Goal: Task Accomplishment & Management: Use online tool/utility

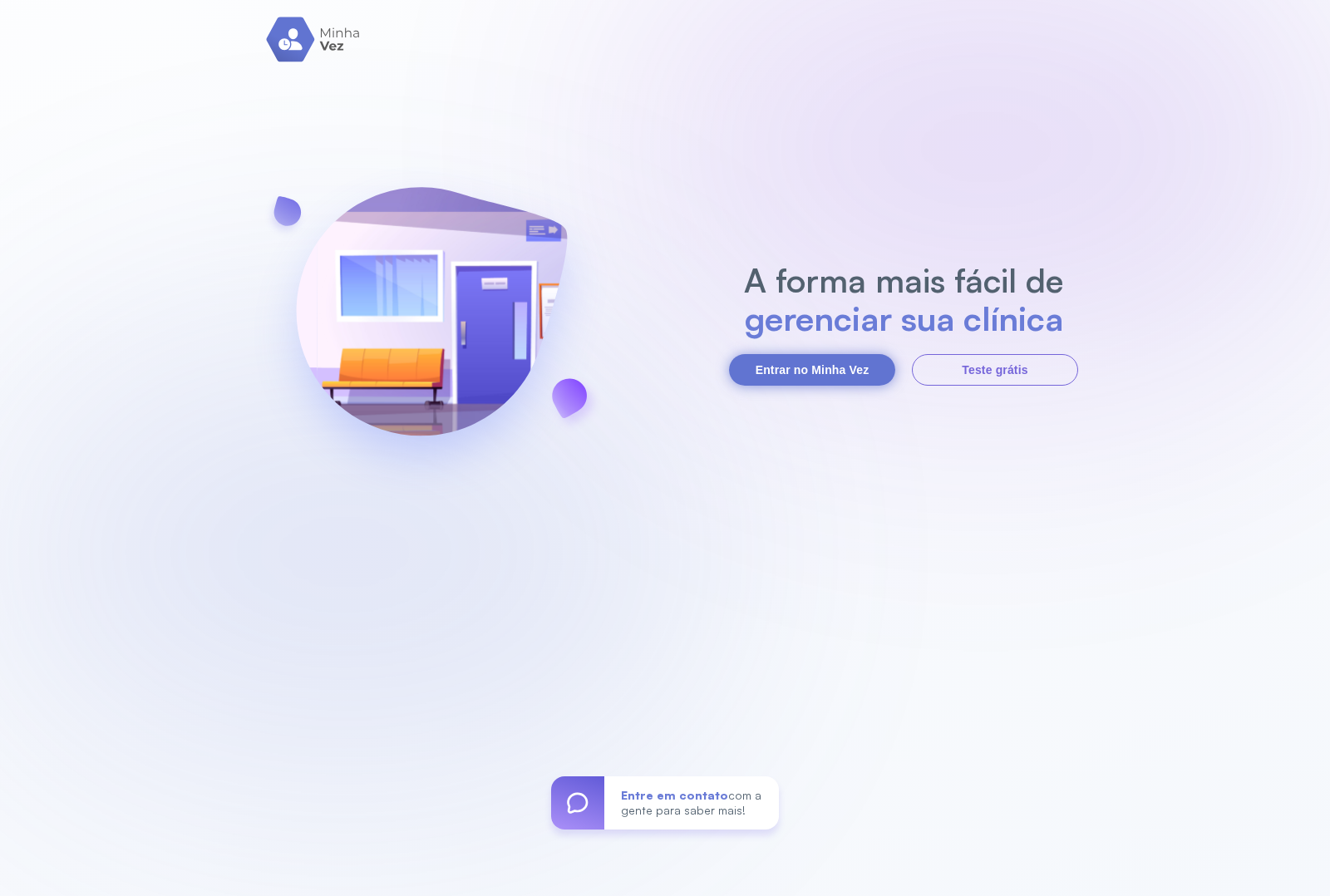
click at [820, 363] on button "Entrar no Minha Vez" at bounding box center [812, 370] width 167 height 32
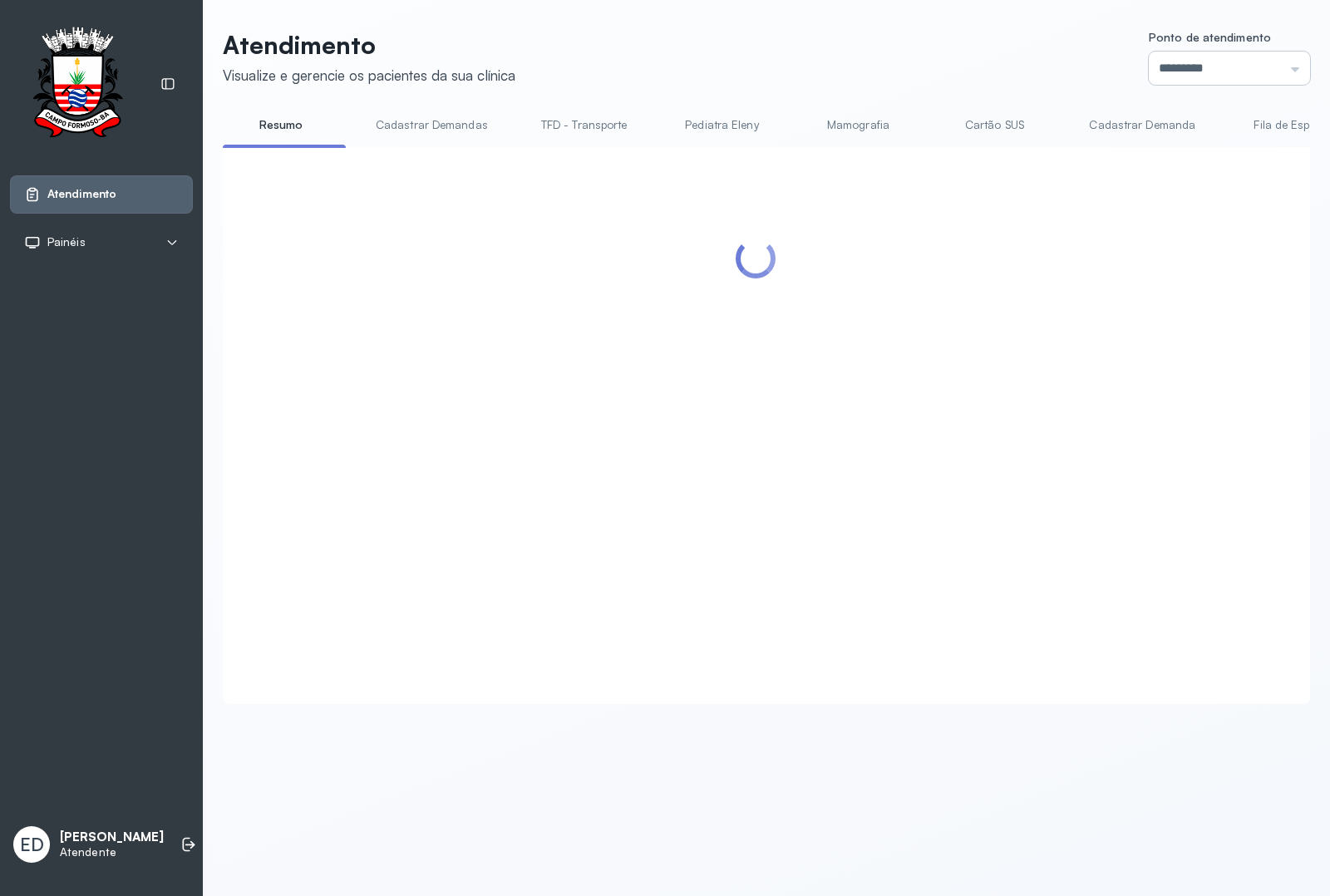
click at [1280, 68] on input "*********" at bounding box center [1229, 68] width 162 height 33
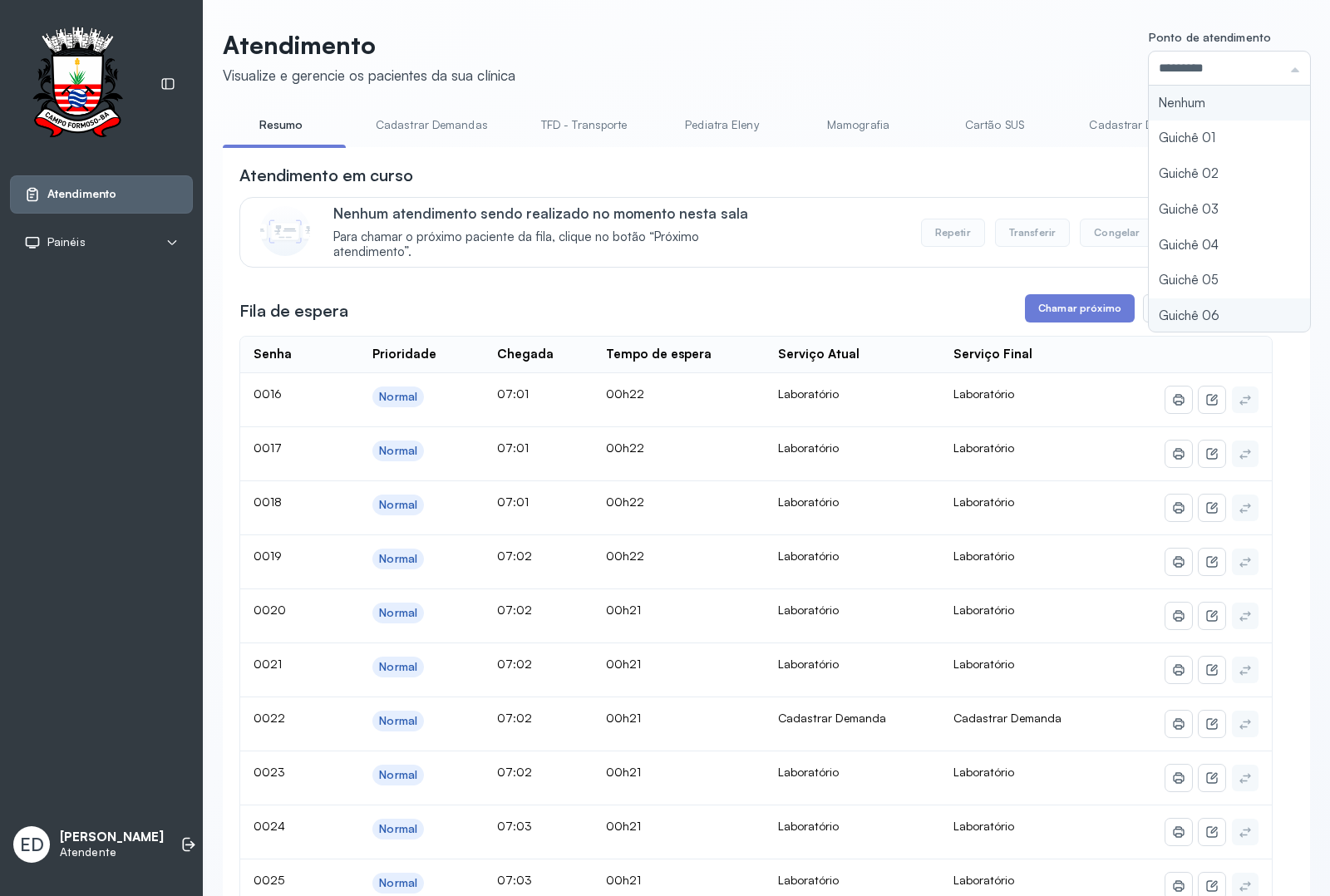
type input "*********"
click at [1070, 322] on button "Chamar próximo" at bounding box center [1080, 308] width 110 height 28
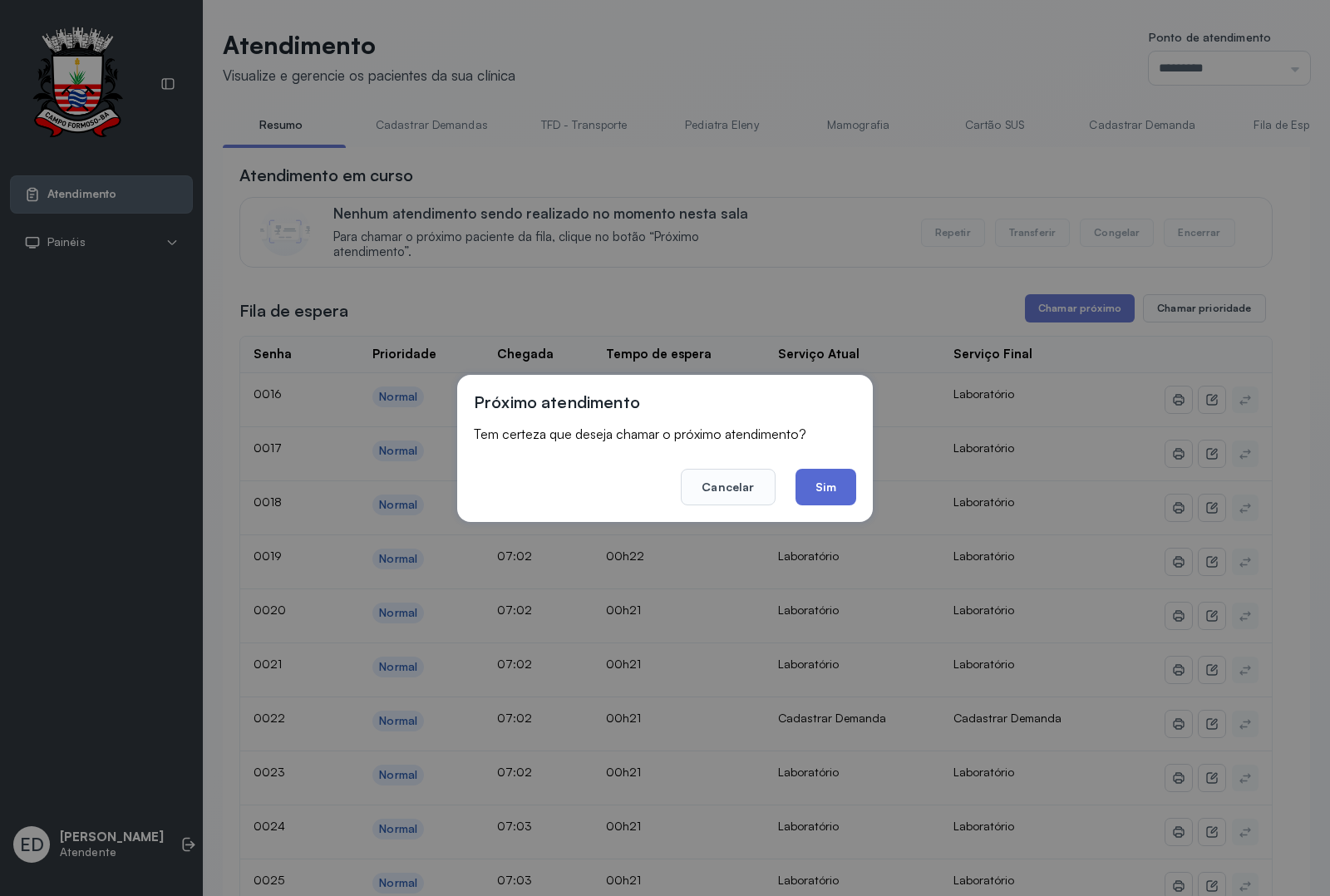
click at [833, 476] on button "Sim" at bounding box center [825, 487] width 61 height 37
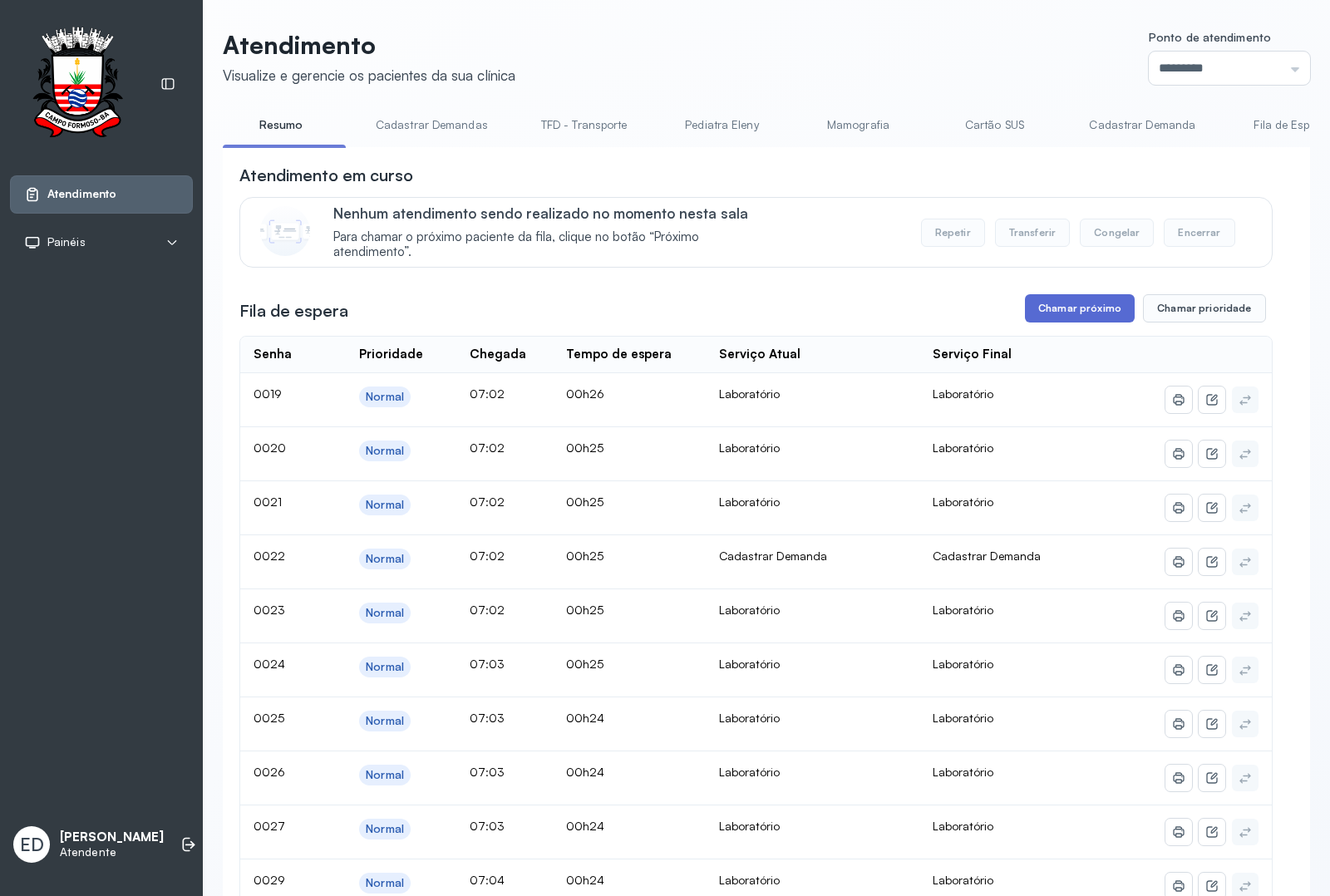
click at [1042, 322] on button "Chamar próximo" at bounding box center [1080, 308] width 110 height 28
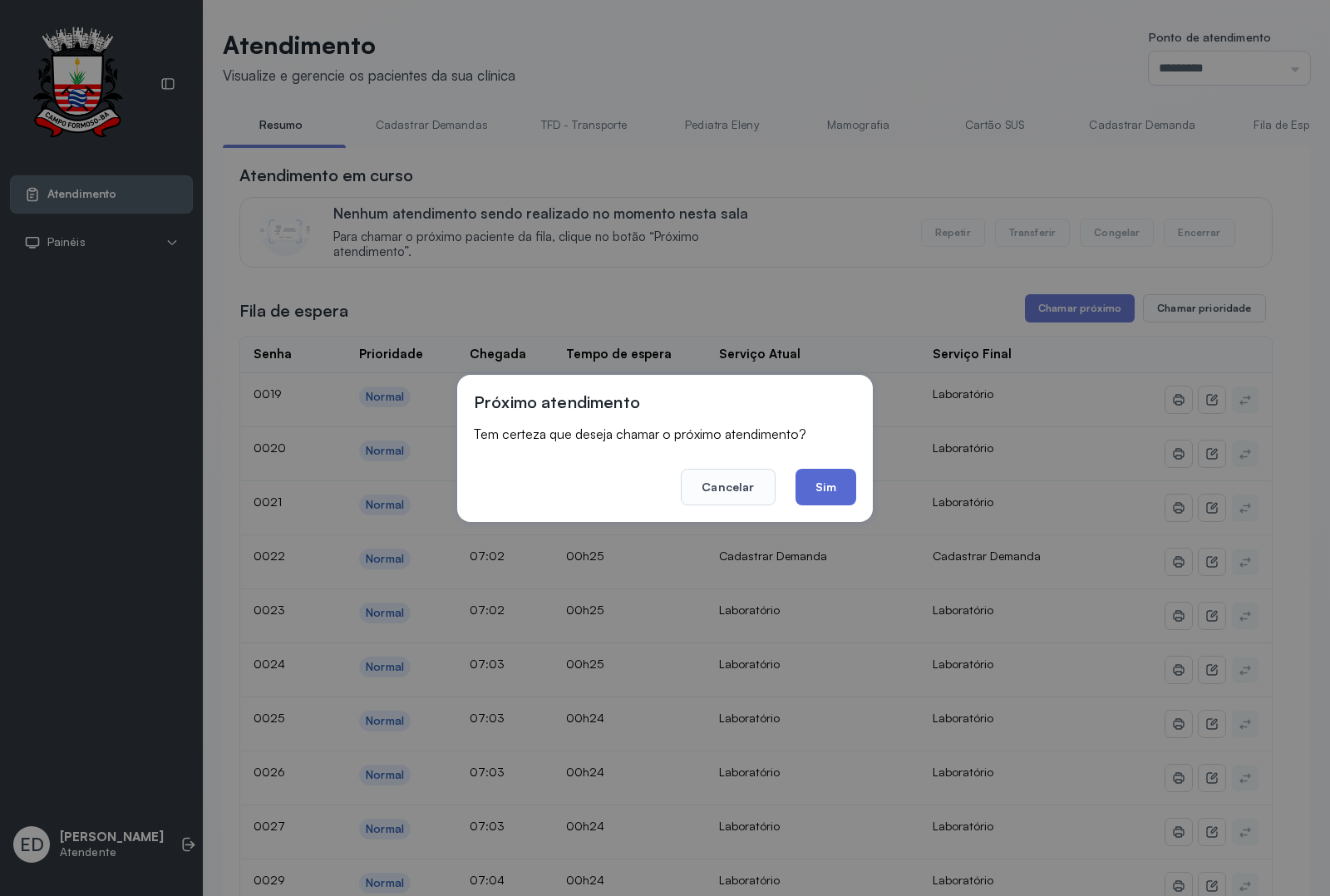
click at [836, 476] on button "Sim" at bounding box center [825, 487] width 61 height 37
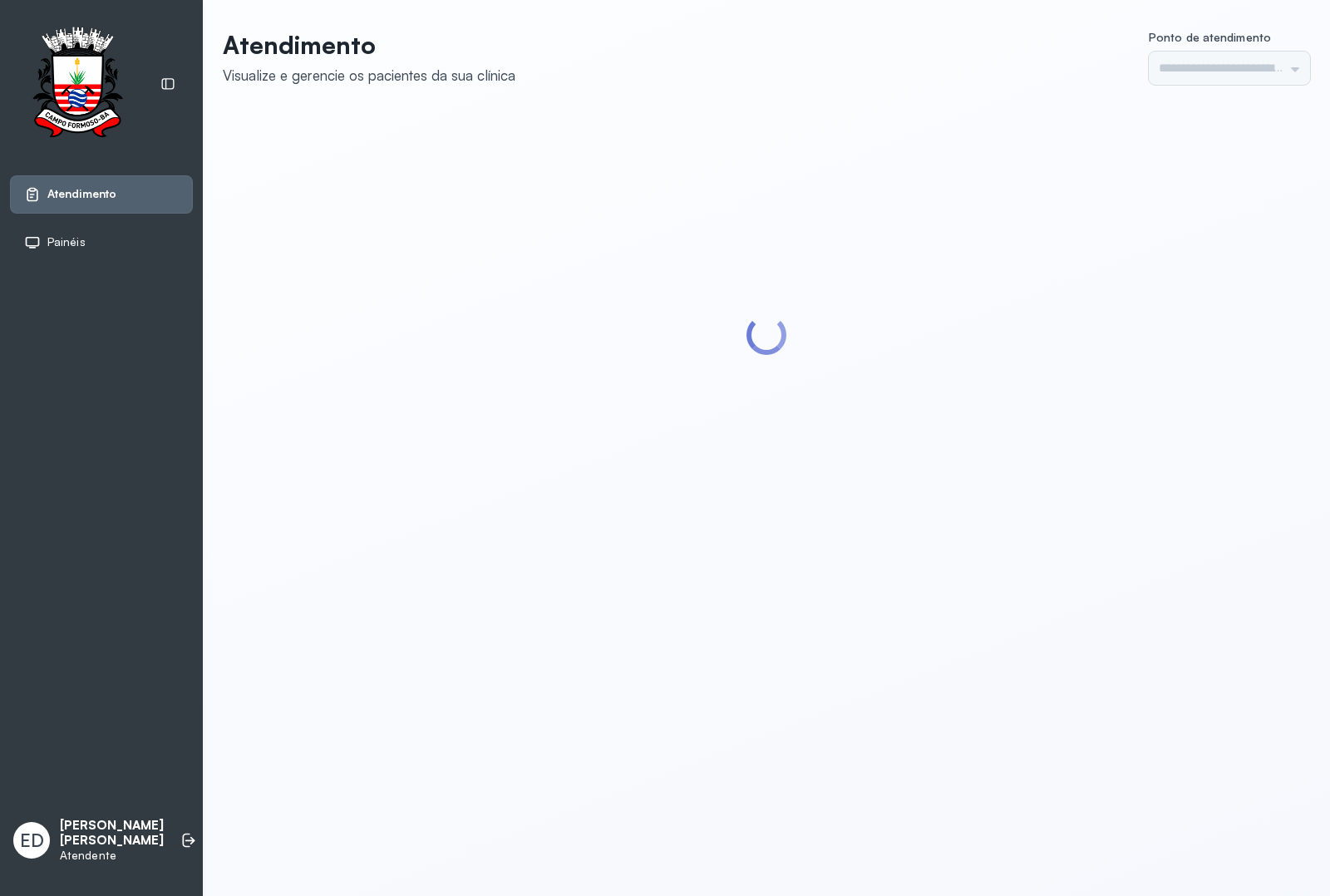
type input "*********"
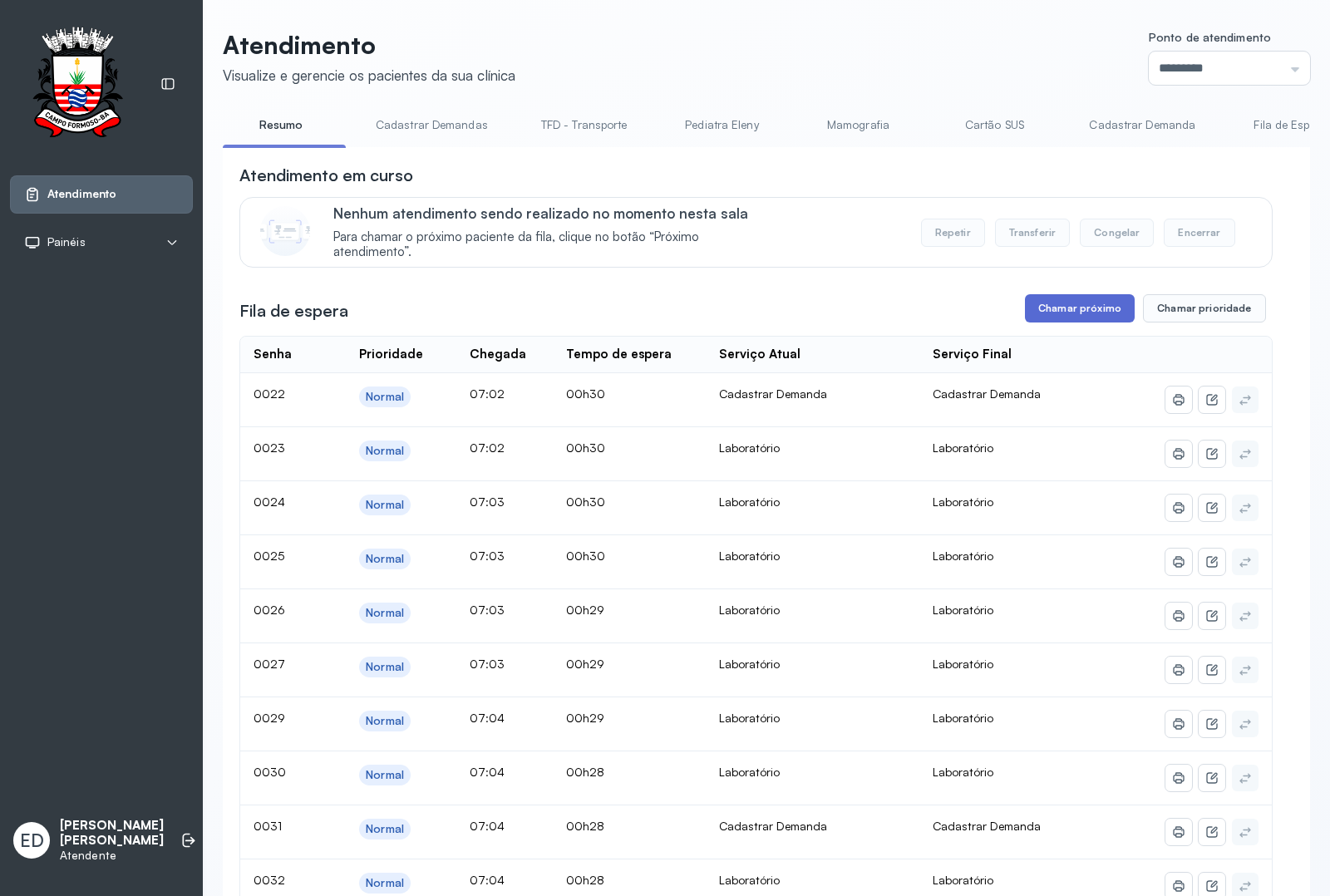
click at [1078, 314] on button "Chamar próximo" at bounding box center [1080, 308] width 110 height 28
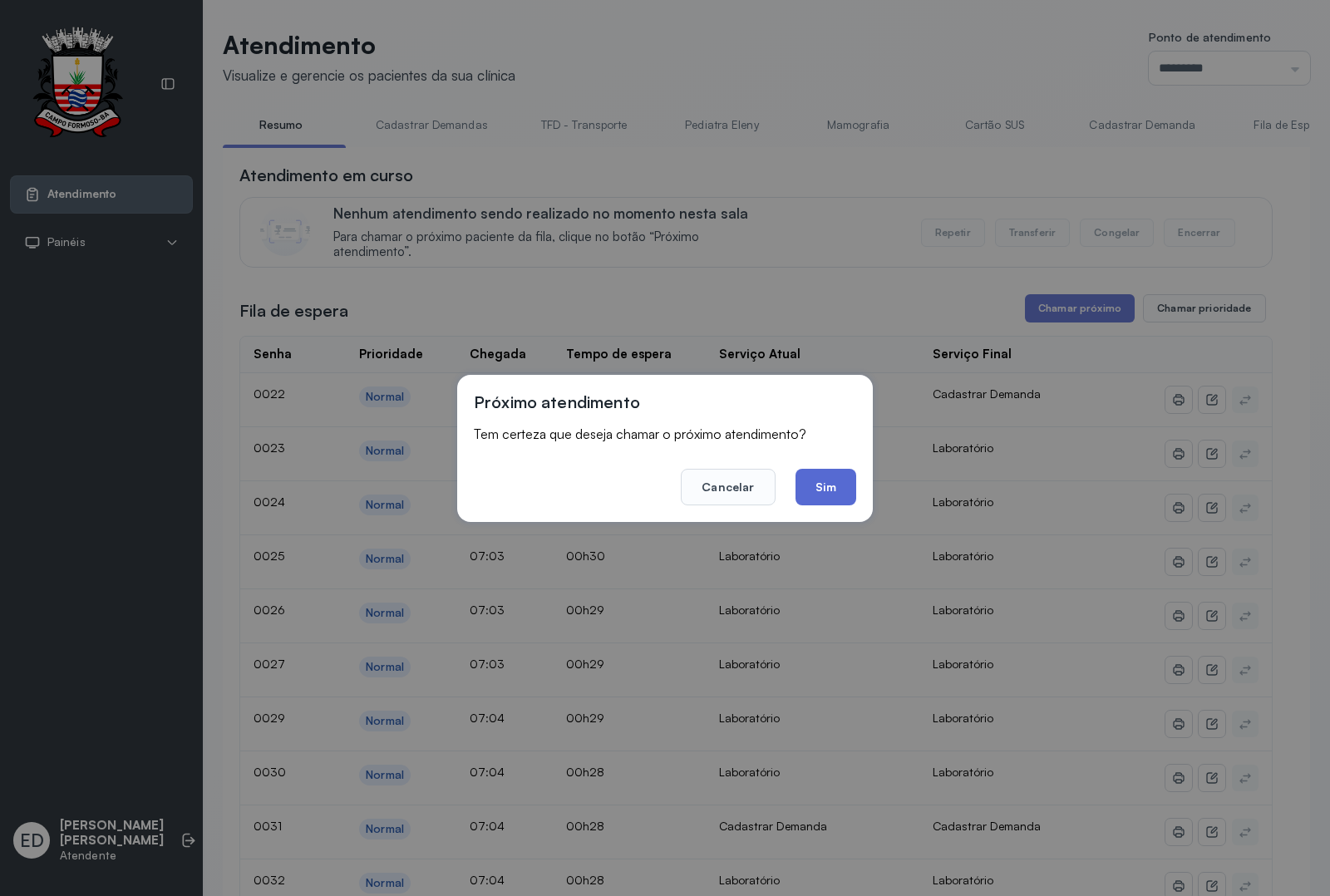
click at [832, 482] on button "Sim" at bounding box center [825, 487] width 61 height 37
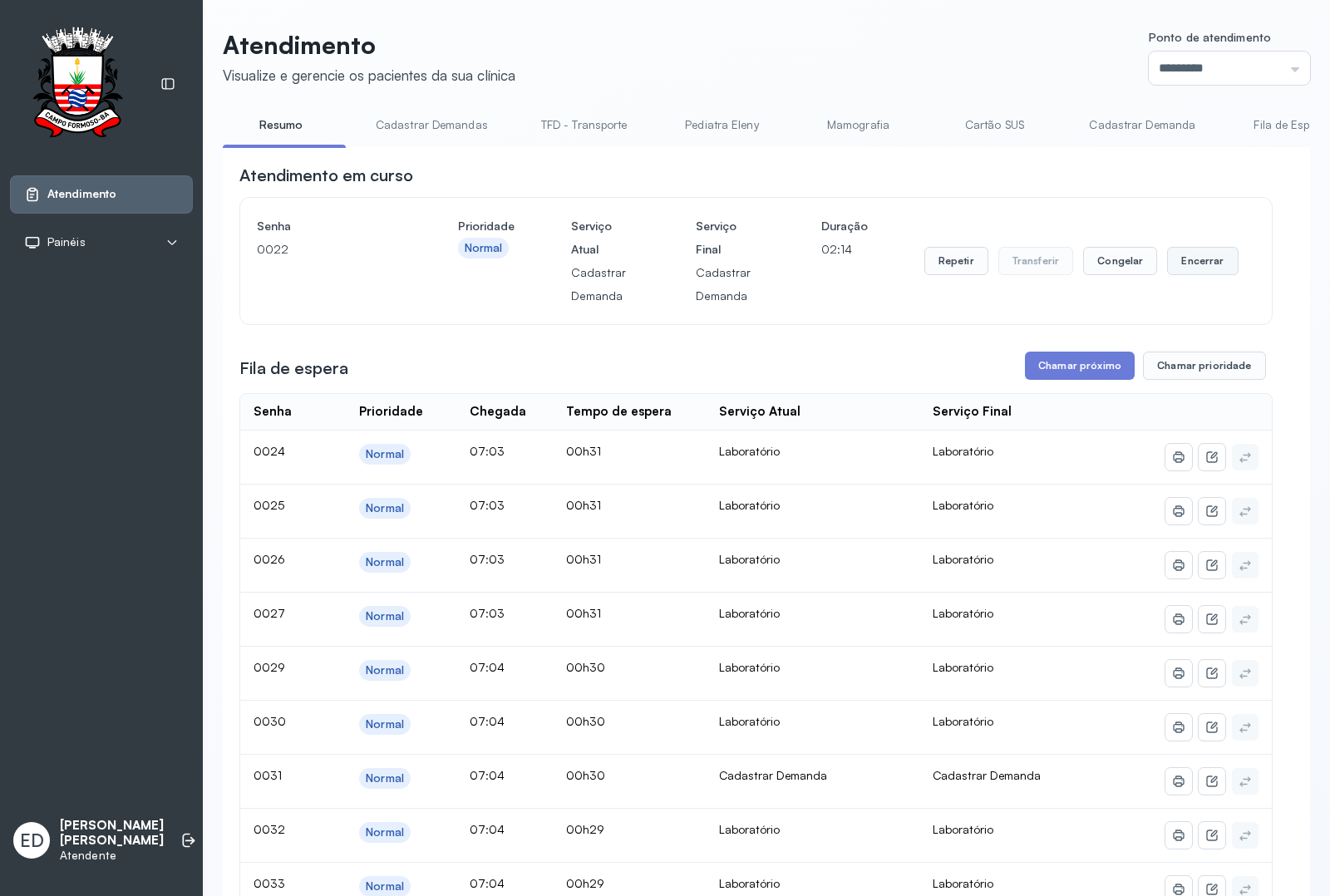
click at [1188, 271] on button "Encerrar" at bounding box center [1202, 260] width 71 height 28
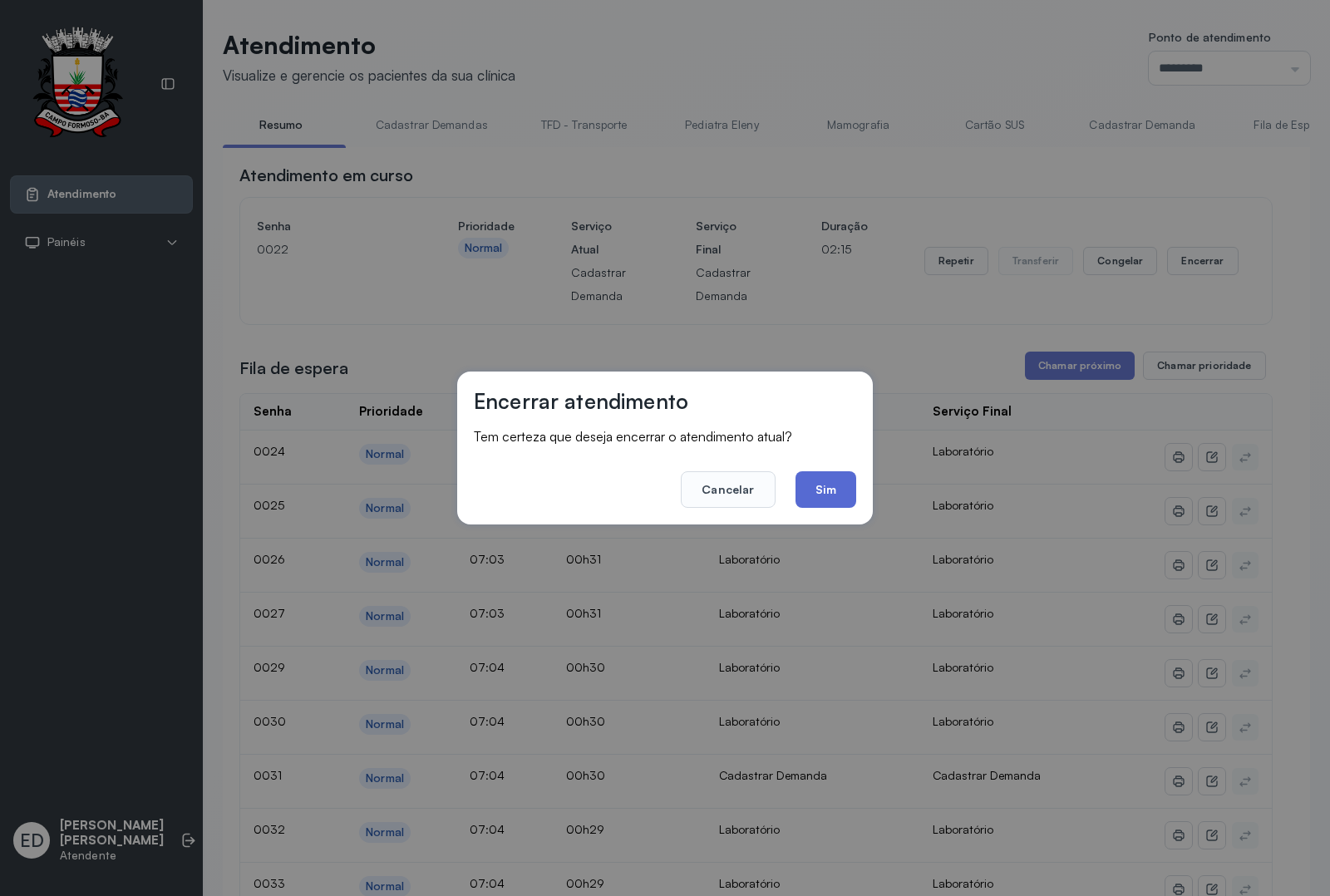
click at [812, 479] on button "Sim" at bounding box center [825, 489] width 61 height 37
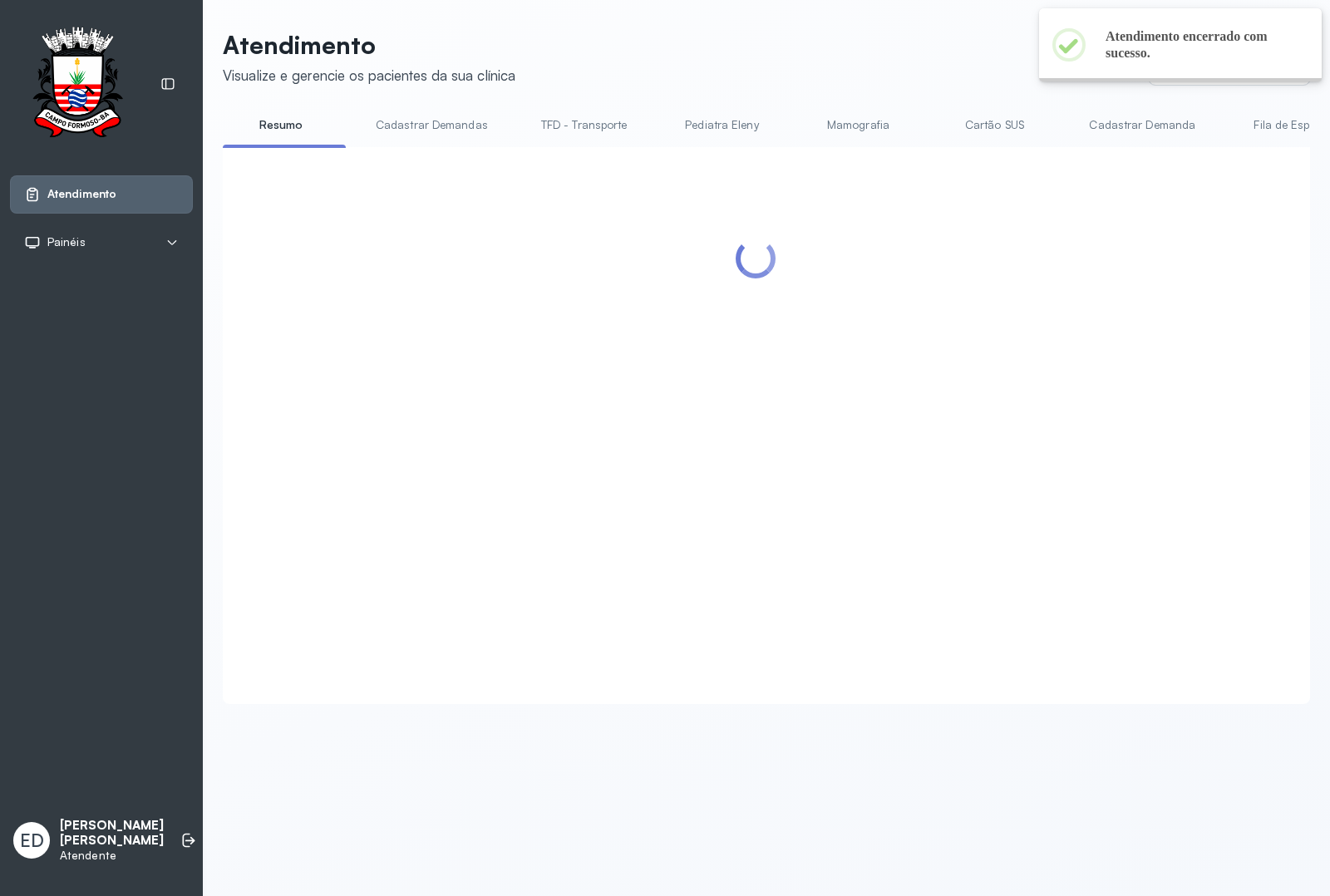
click at [1083, 376] on div at bounding box center [756, 405] width 1034 height 484
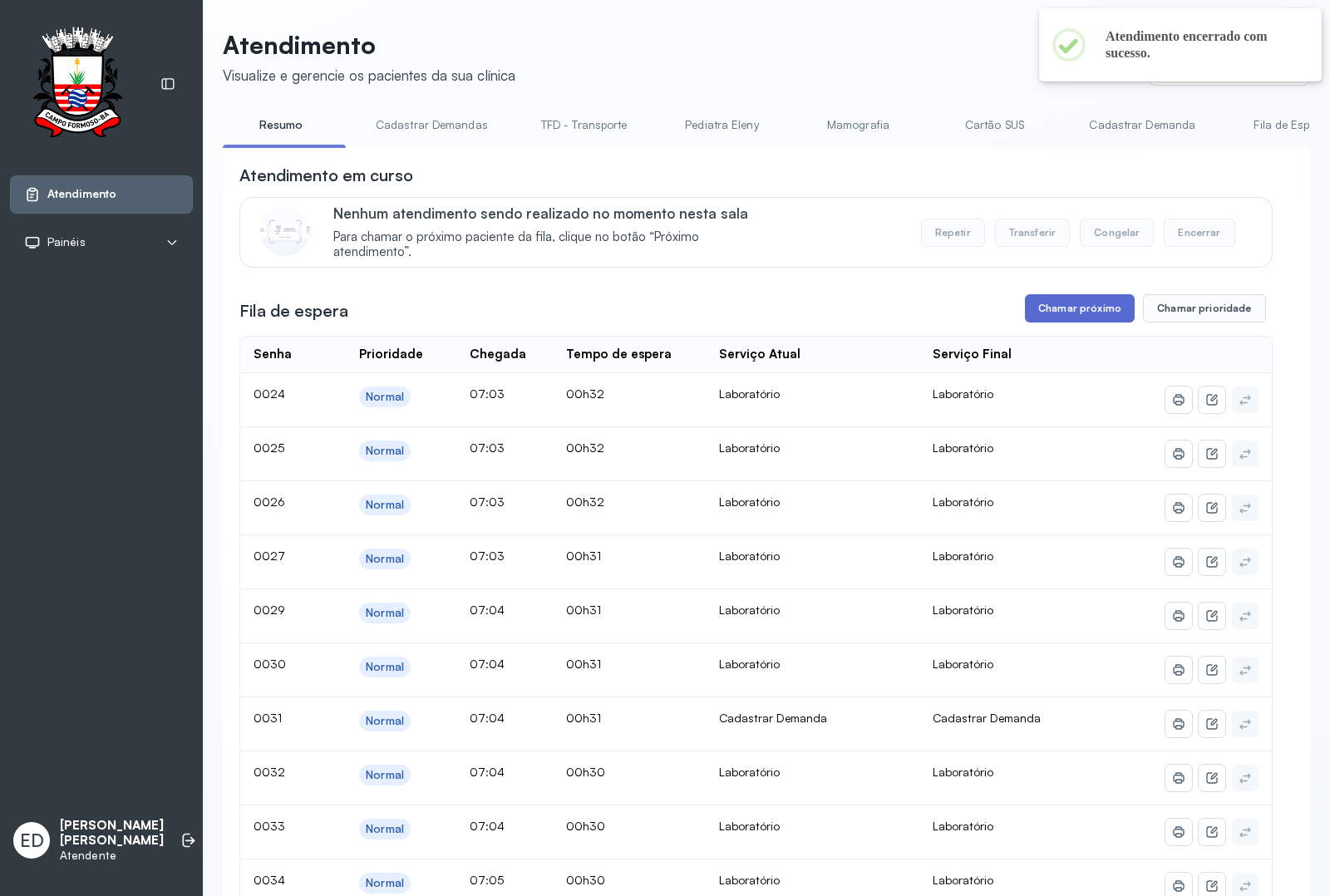
click at [1079, 322] on button "Chamar próximo" at bounding box center [1080, 308] width 110 height 28
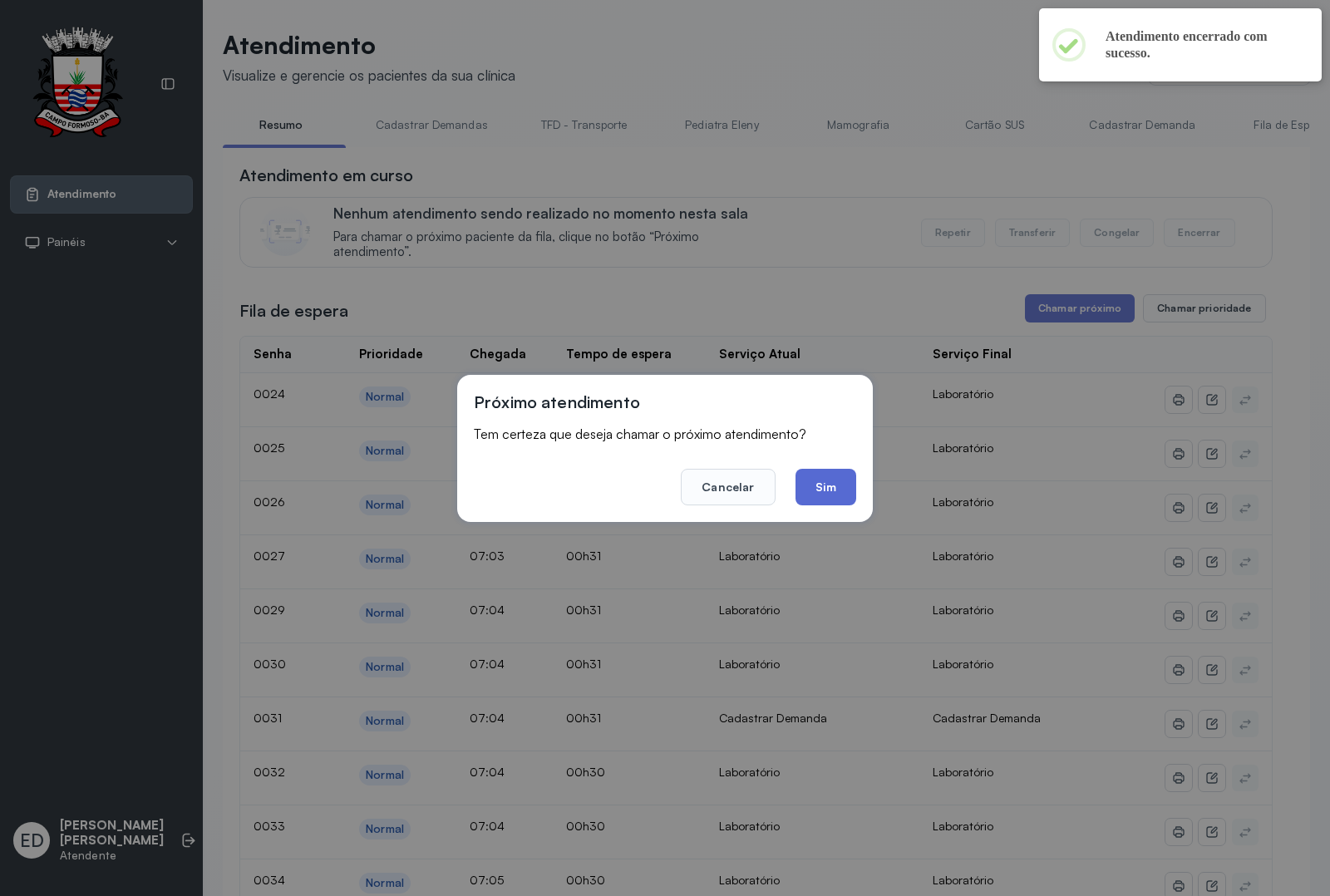
click at [841, 484] on button "Sim" at bounding box center [825, 487] width 61 height 37
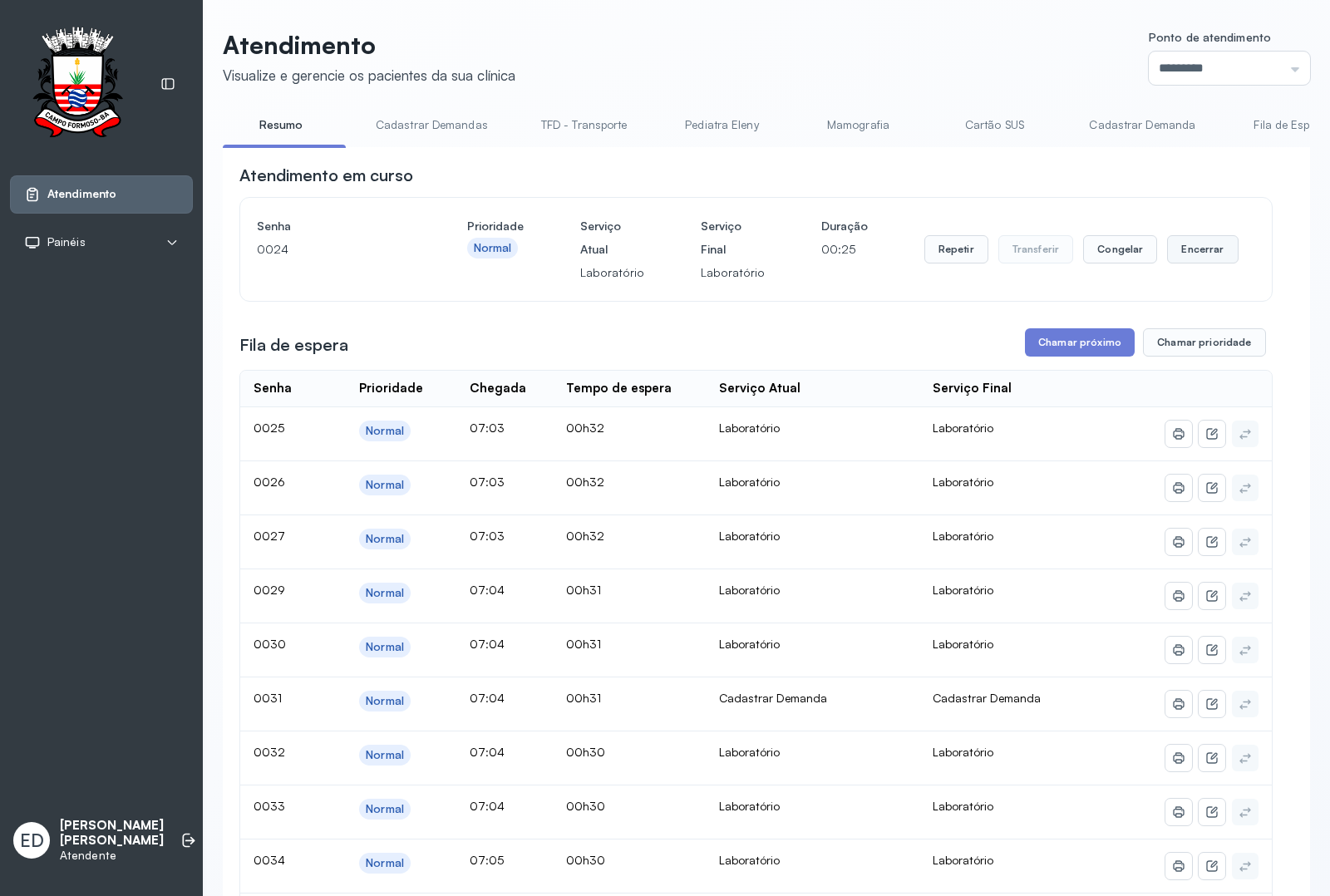
click at [1178, 256] on button "Encerrar" at bounding box center [1202, 249] width 71 height 28
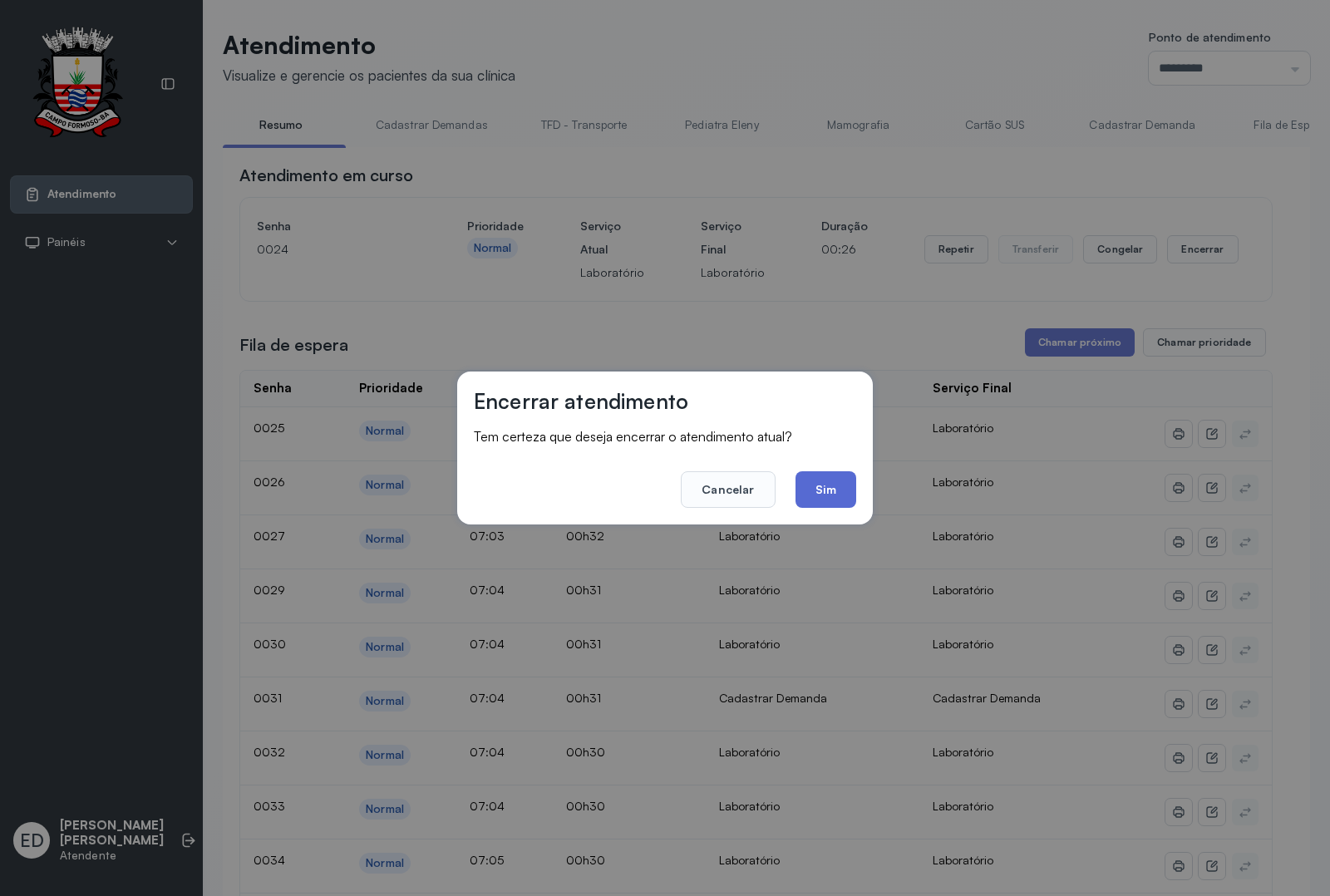
click at [828, 479] on button "Sim" at bounding box center [825, 489] width 61 height 37
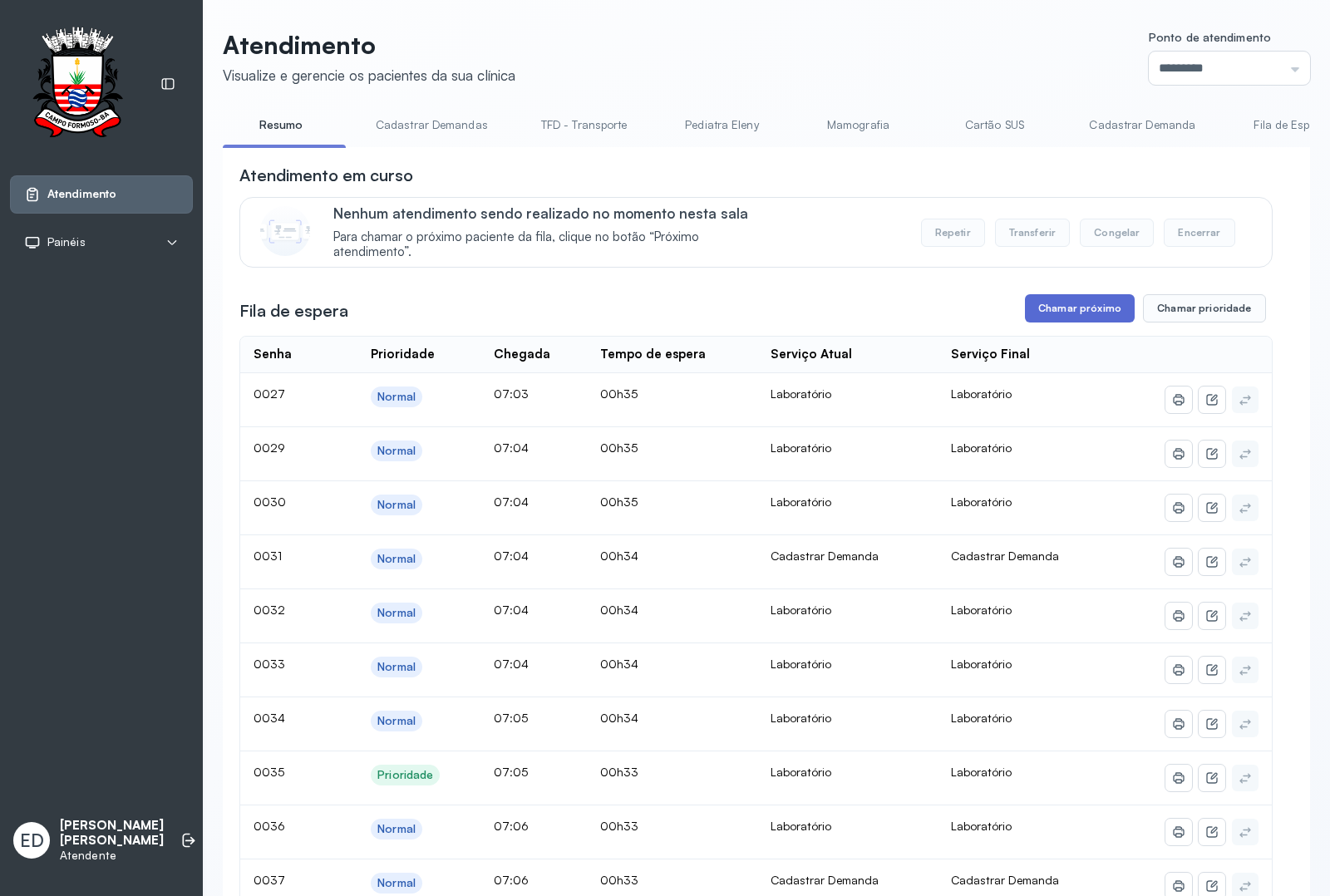
click at [1086, 305] on button "Chamar próximo" at bounding box center [1080, 308] width 110 height 28
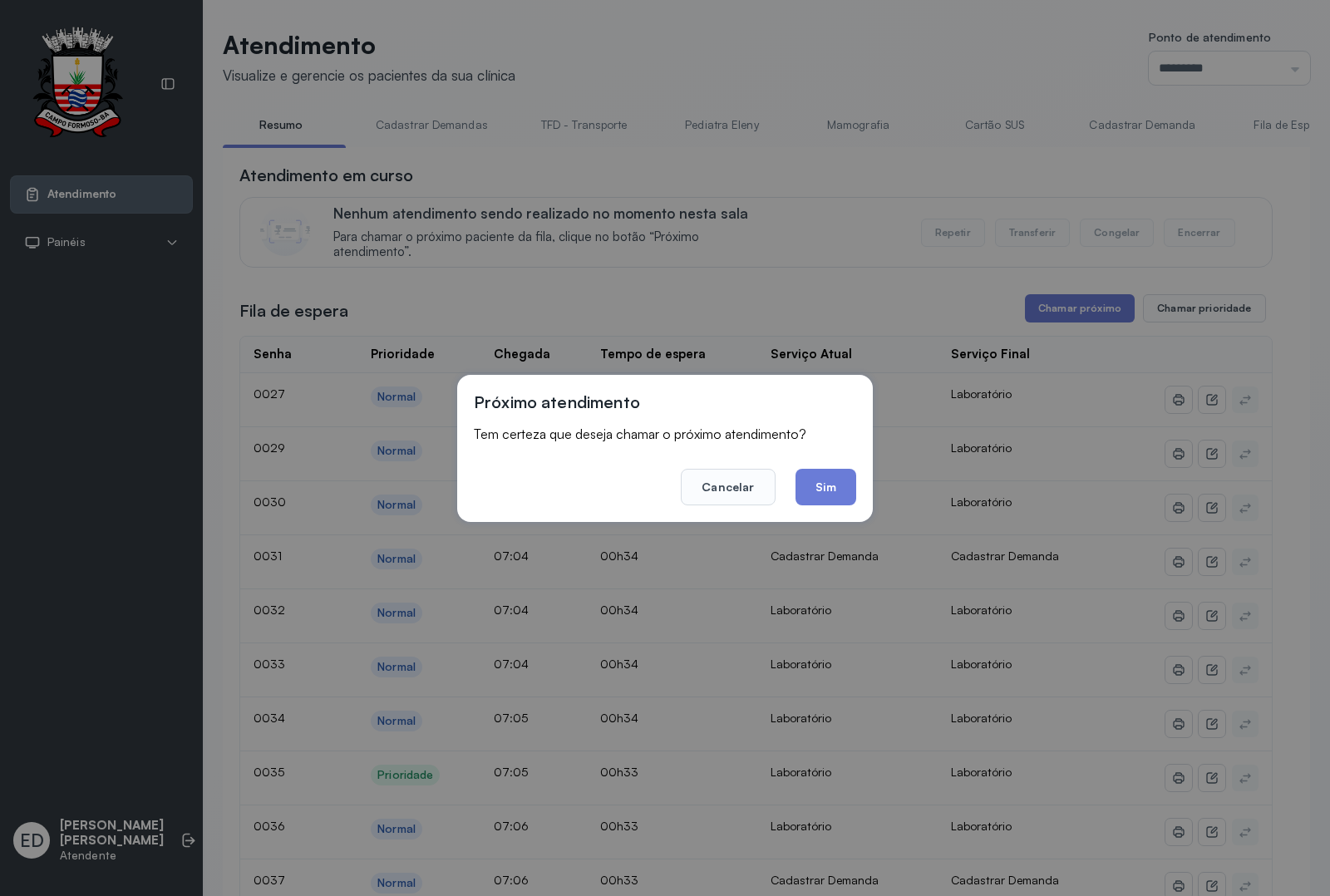
drag, startPoint x: 778, startPoint y: 509, endPoint x: 791, endPoint y: 497, distance: 17.7
click at [779, 506] on div "Próximo atendimento Tem certeza que deseja chamar o próximo atendimento? Cancel…" at bounding box center [665, 448] width 416 height 147
click at [816, 488] on button "Sim" at bounding box center [825, 487] width 61 height 37
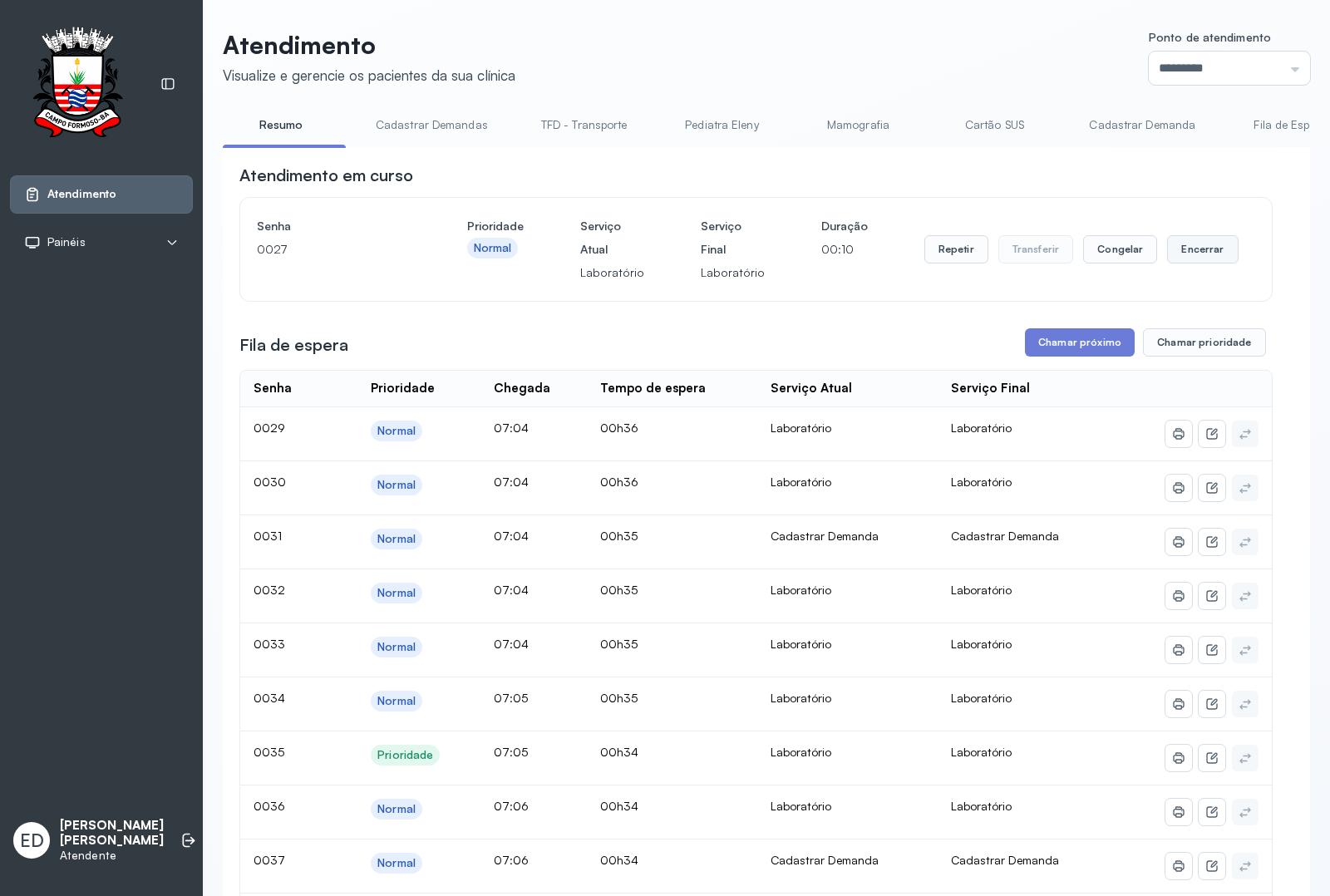
click at [1167, 242] on button "Encerrar" at bounding box center [1202, 249] width 71 height 28
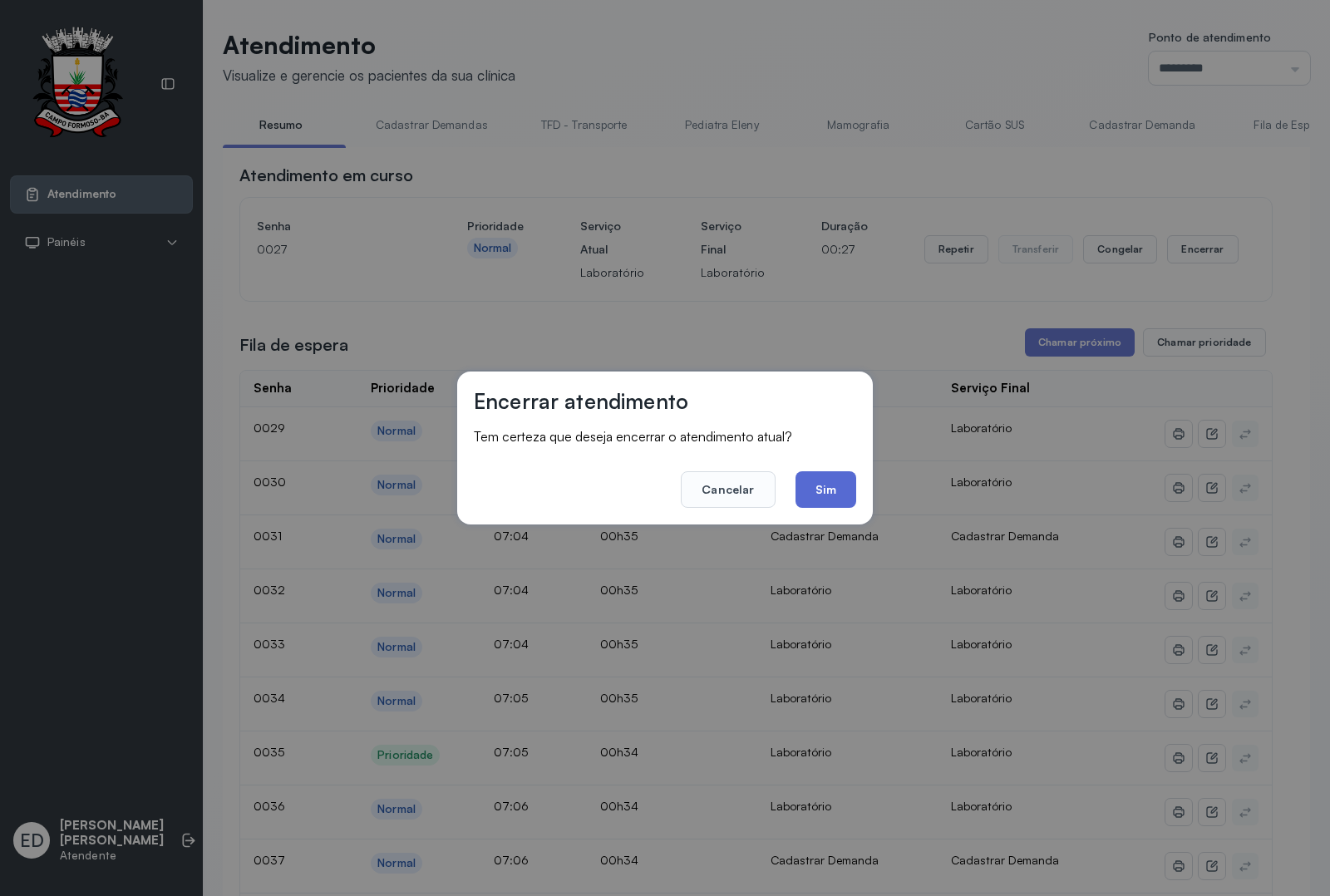
click at [828, 495] on button "Sim" at bounding box center [825, 489] width 61 height 37
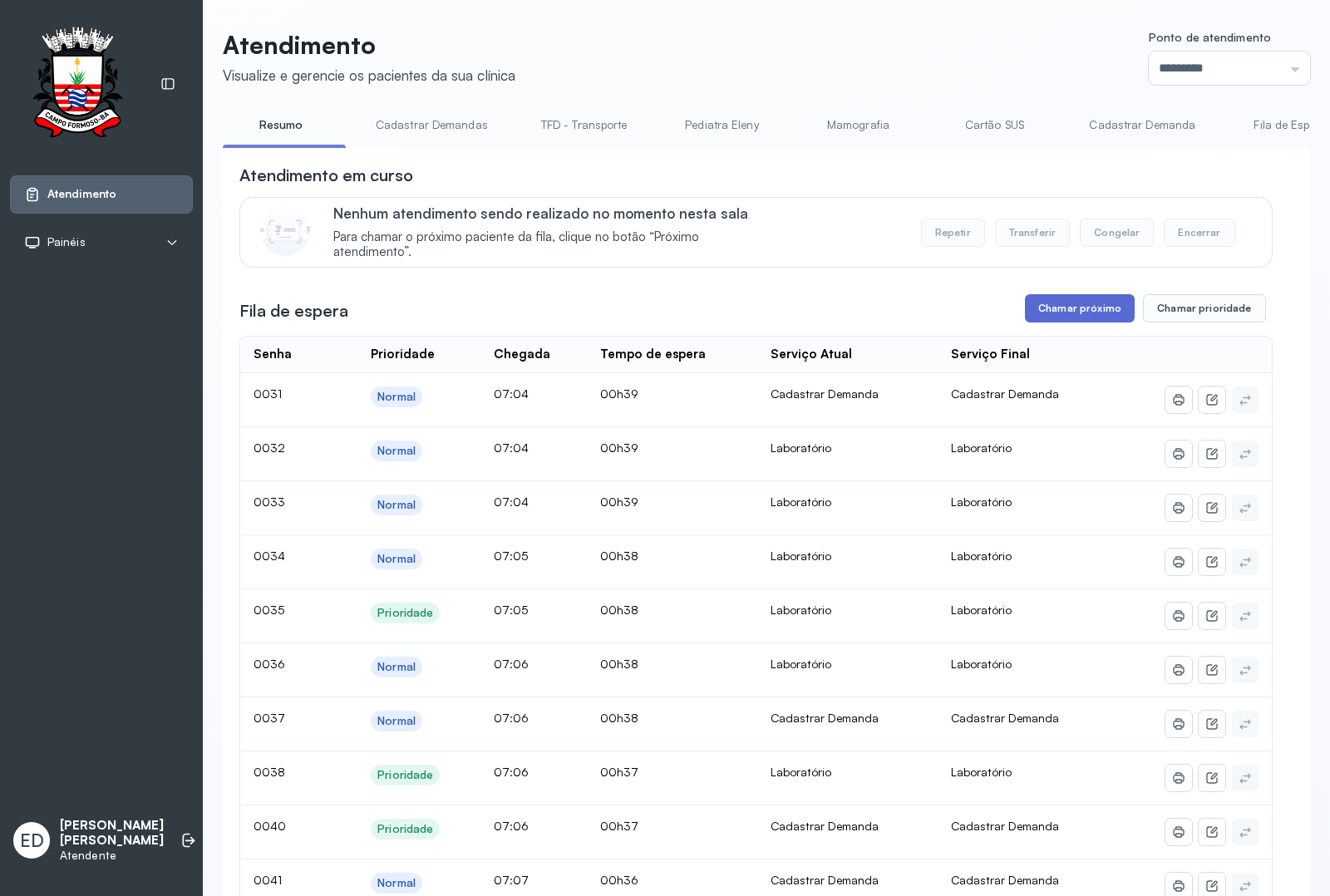
click at [1070, 322] on button "Chamar próximo" at bounding box center [1080, 308] width 110 height 28
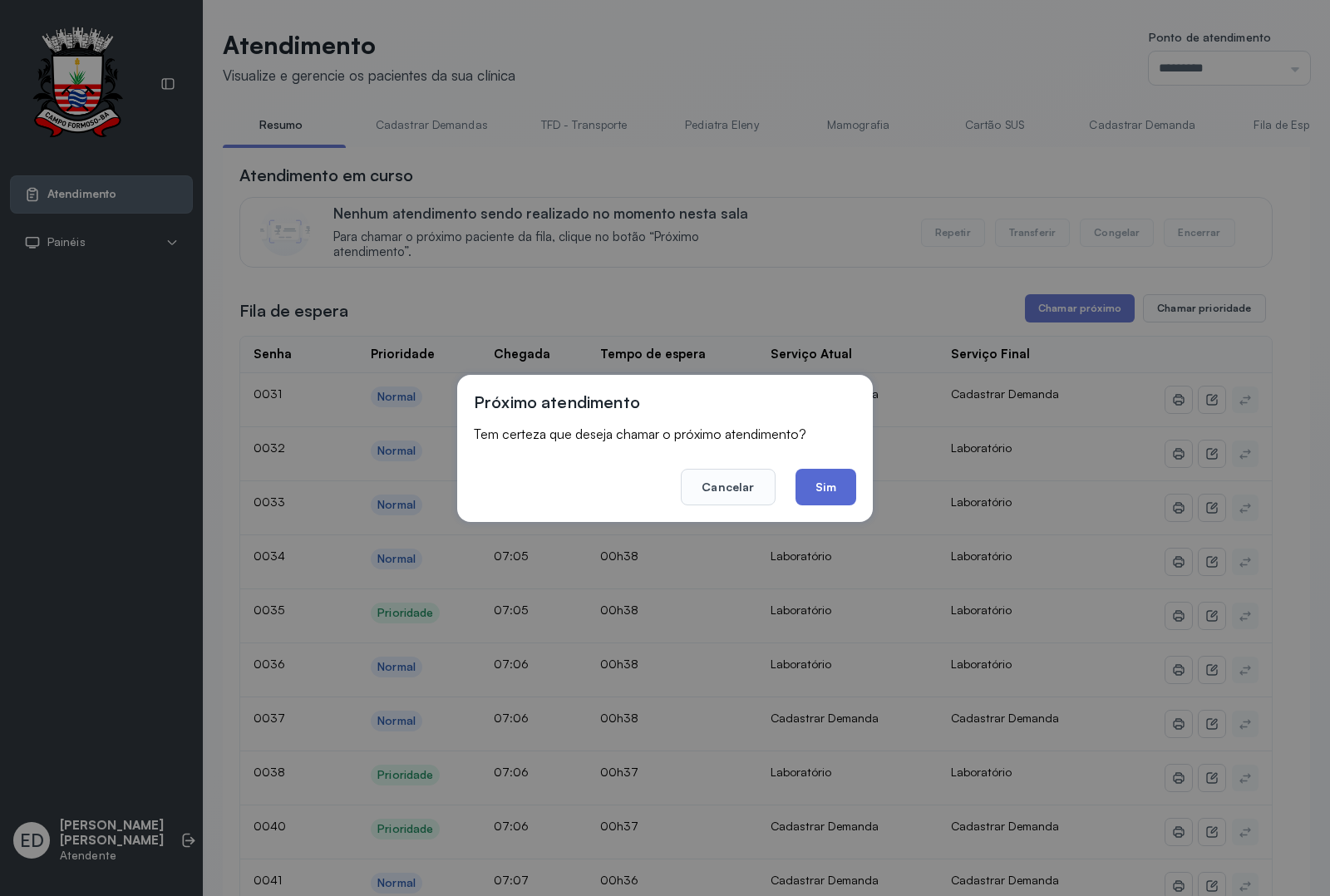
click at [828, 482] on button "Sim" at bounding box center [825, 487] width 61 height 37
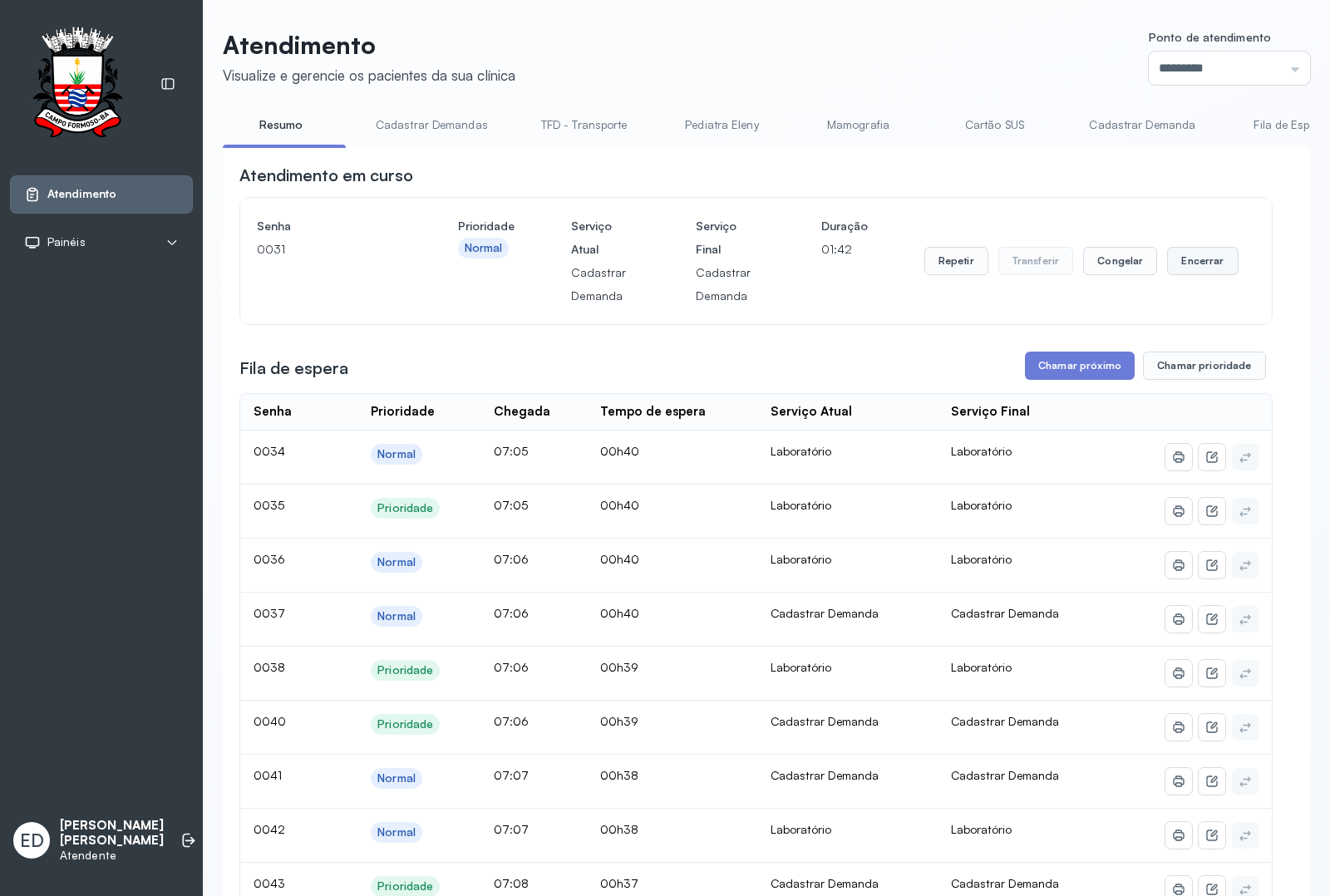
click at [1198, 266] on button "Encerrar" at bounding box center [1202, 260] width 71 height 28
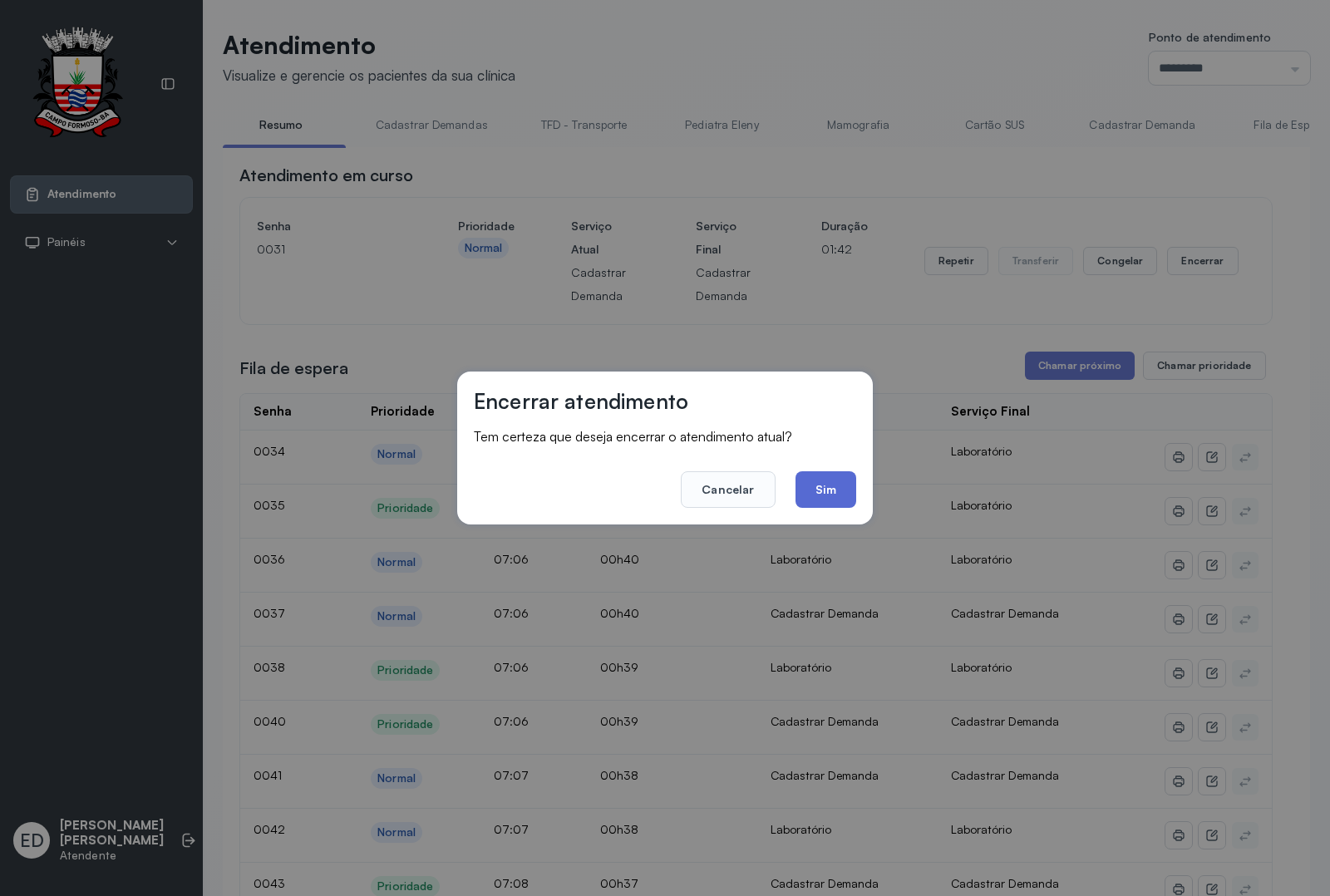
click at [817, 491] on button "Sim" at bounding box center [825, 489] width 61 height 37
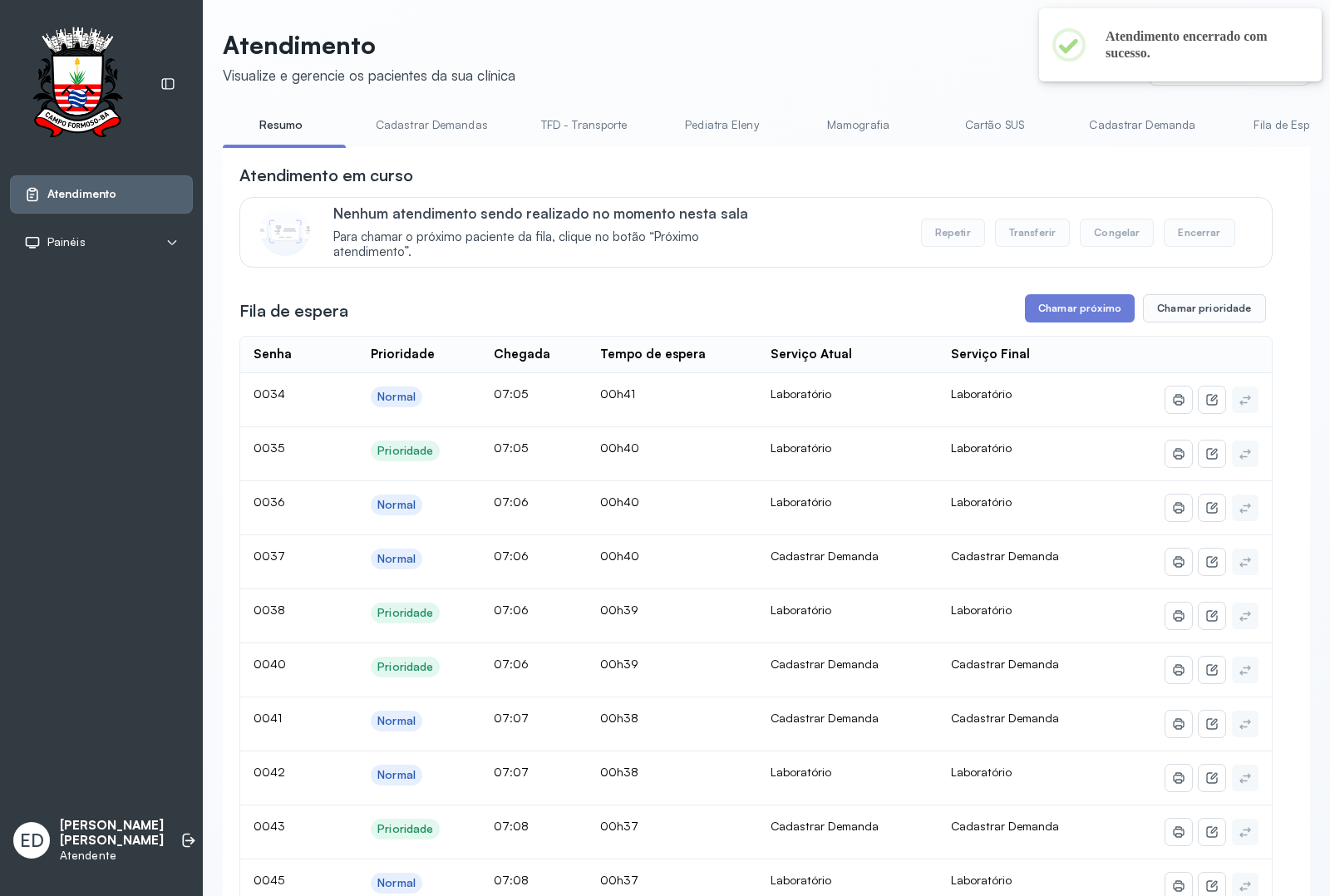
click at [744, 44] on header "Atendimento Visualize e gerencie os pacientes da sua clínica Ponto de atendimen…" at bounding box center [766, 57] width 1088 height 55
click at [1079, 311] on button "Chamar próximo" at bounding box center [1080, 308] width 110 height 28
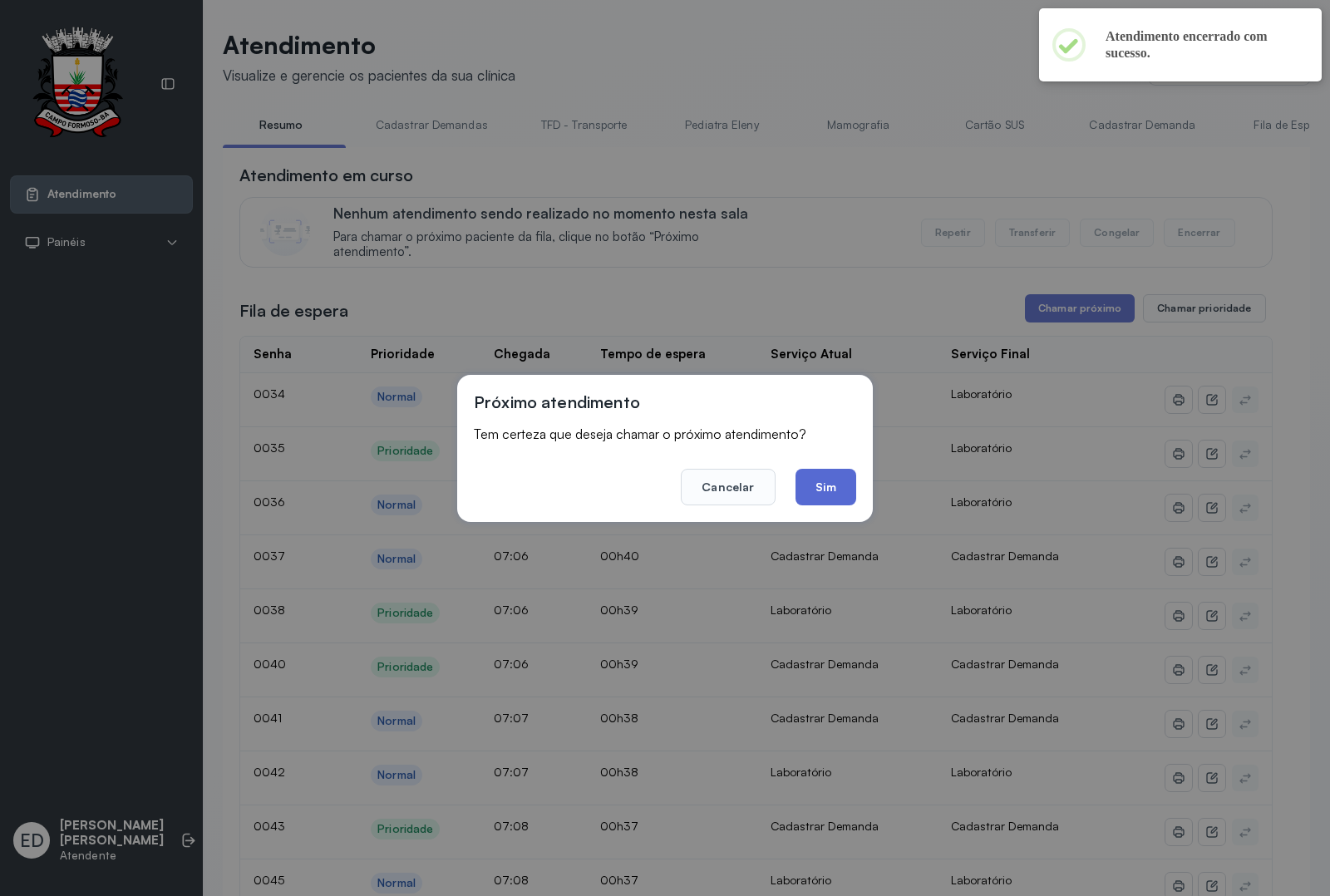
click at [825, 493] on button "Sim" at bounding box center [825, 487] width 61 height 37
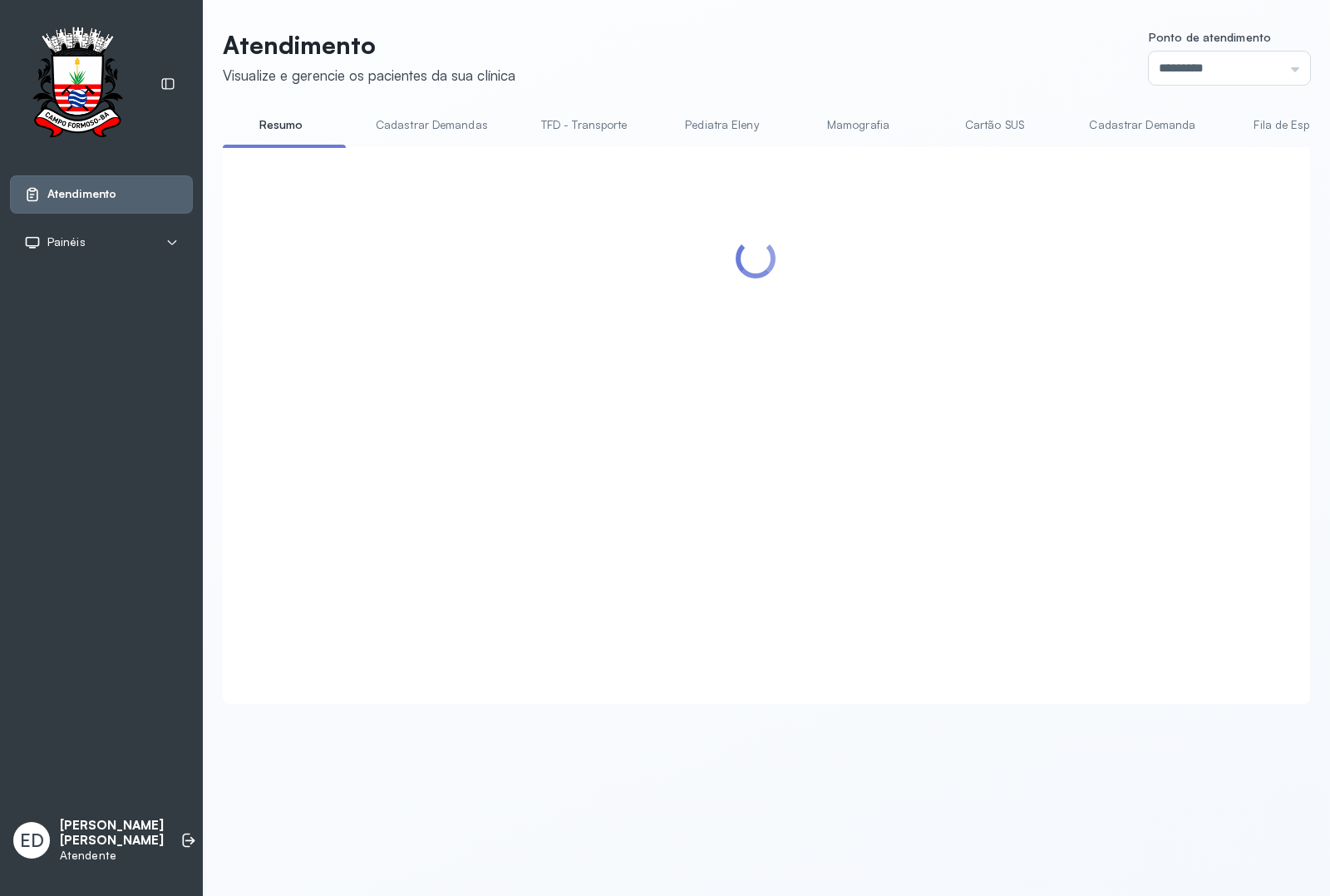
click at [748, 56] on header "Atendimento Visualize e gerencie os pacientes da sua clínica Ponto de atendimen…" at bounding box center [766, 57] width 1088 height 55
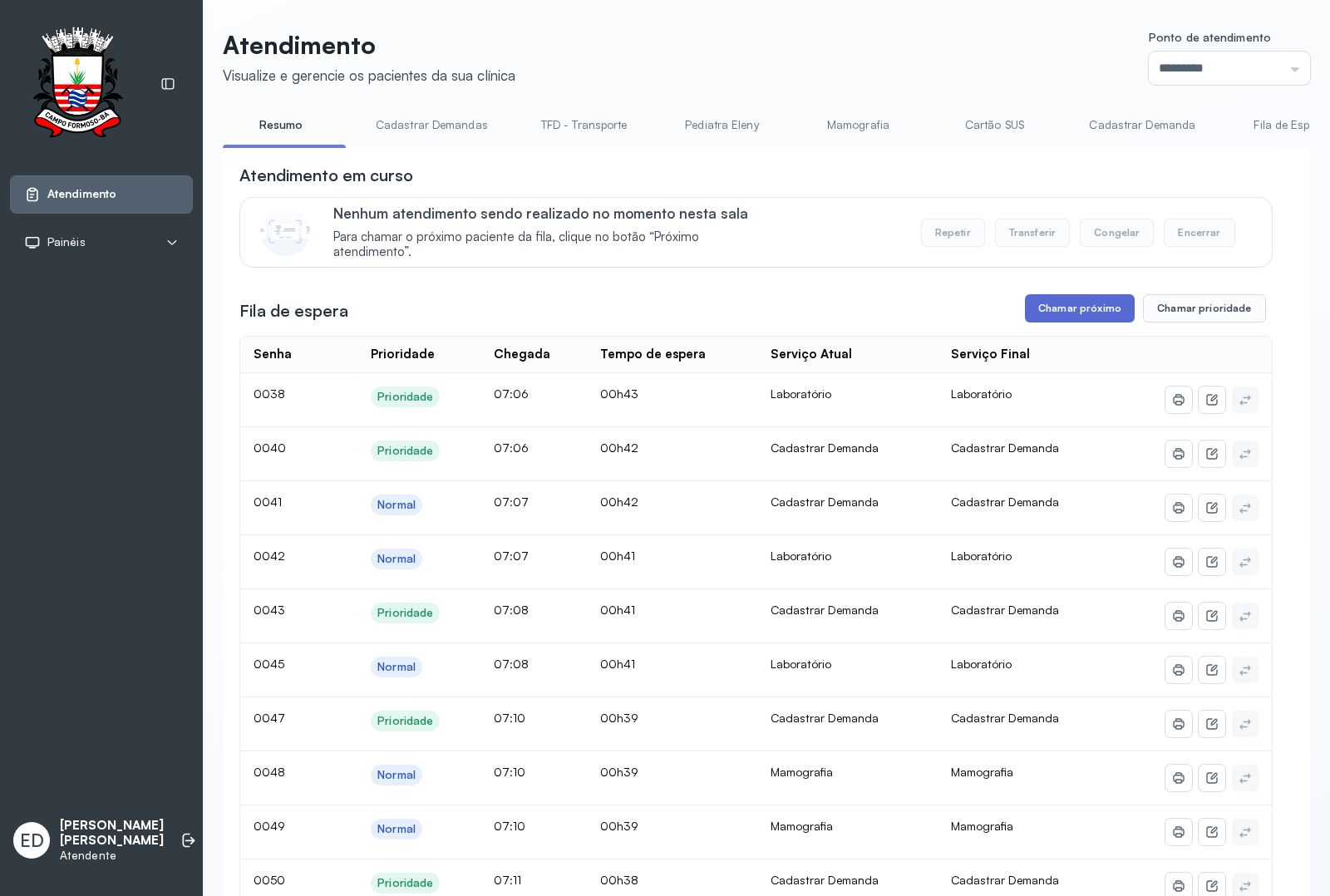
click at [1086, 316] on button "Chamar próximo" at bounding box center [1080, 308] width 110 height 28
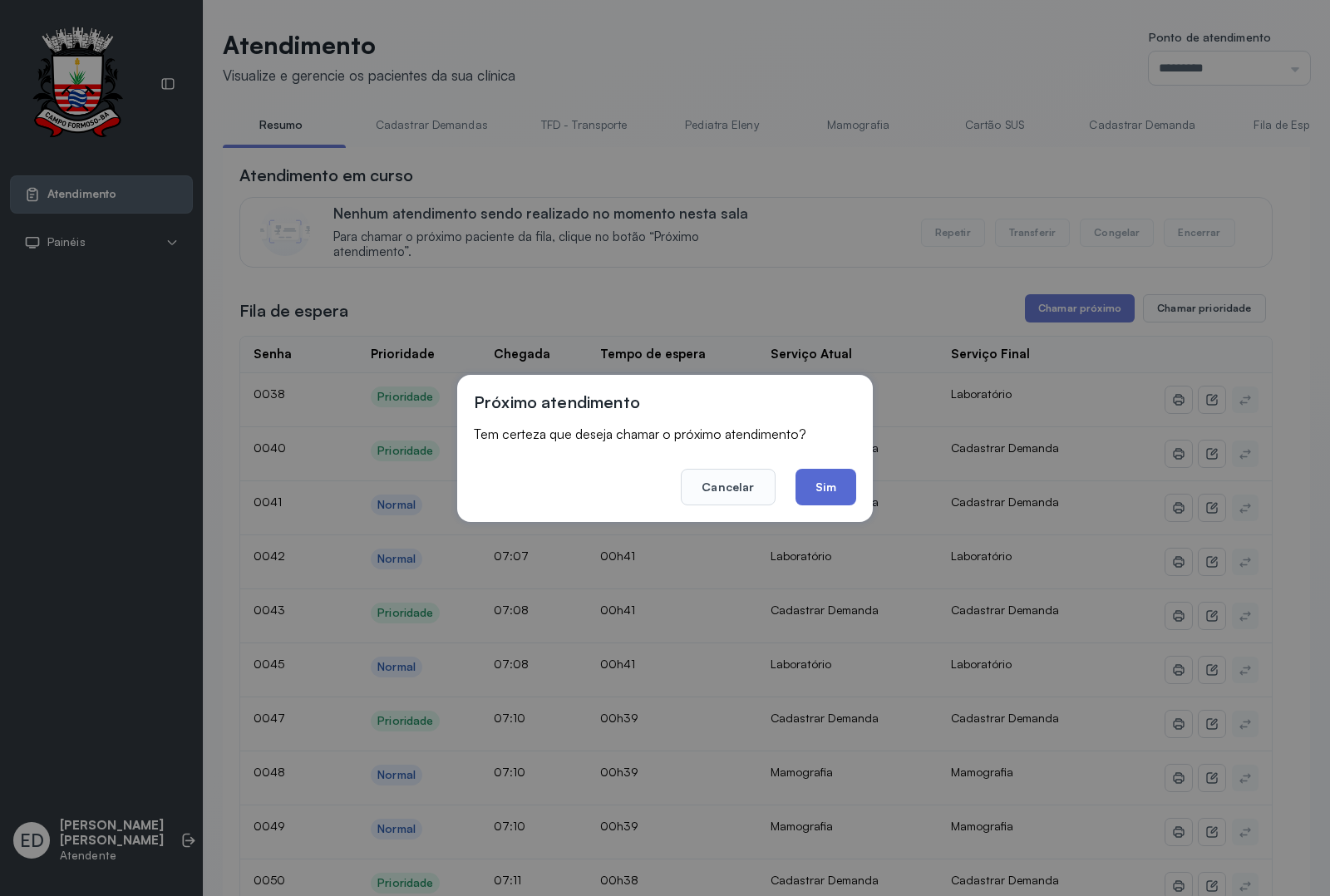
click at [832, 497] on button "Sim" at bounding box center [825, 487] width 61 height 37
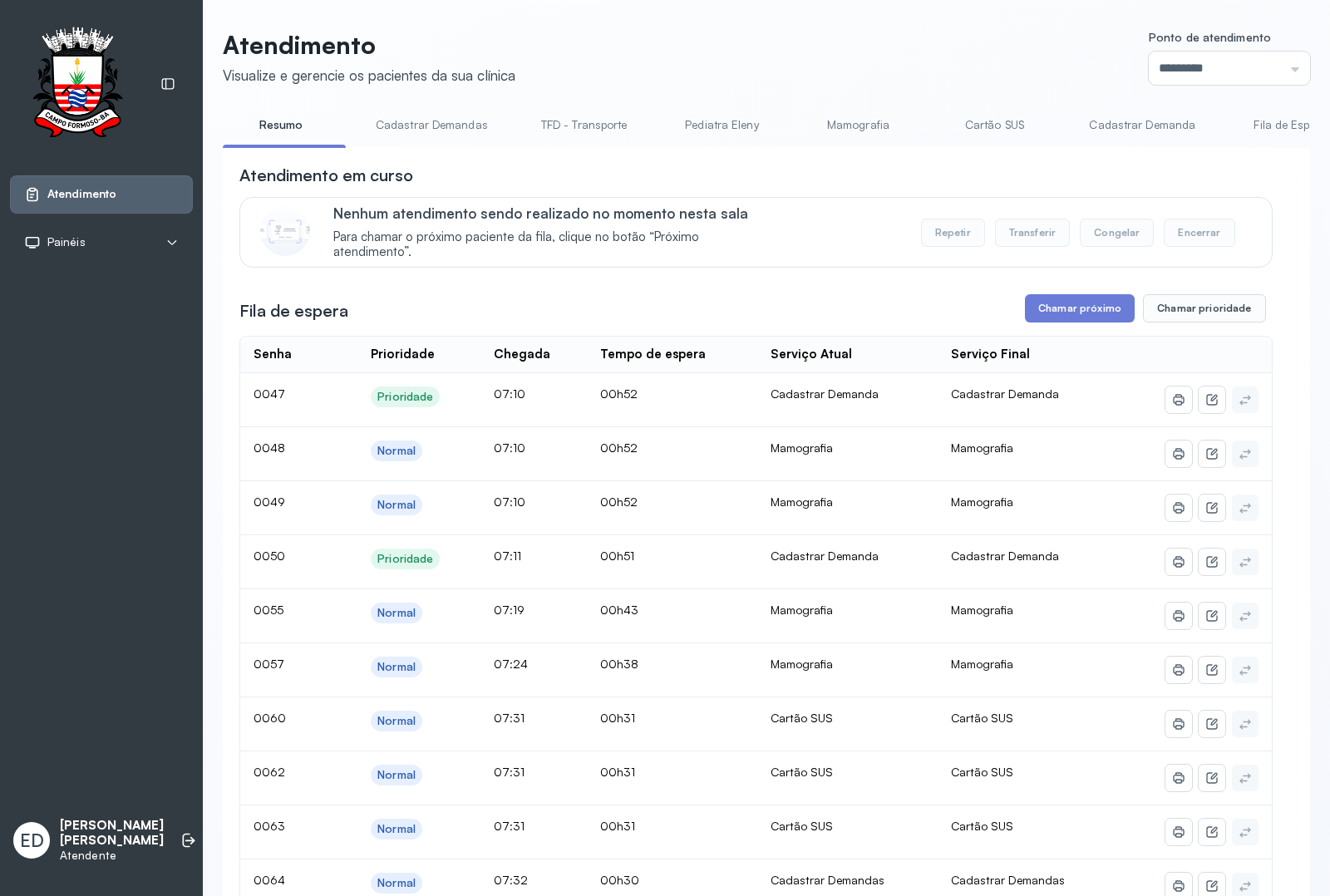
click at [838, 47] on header "Atendimento Visualize e gerencie os pacientes da sua clínica Ponto de atendimen…" at bounding box center [766, 57] width 1088 height 55
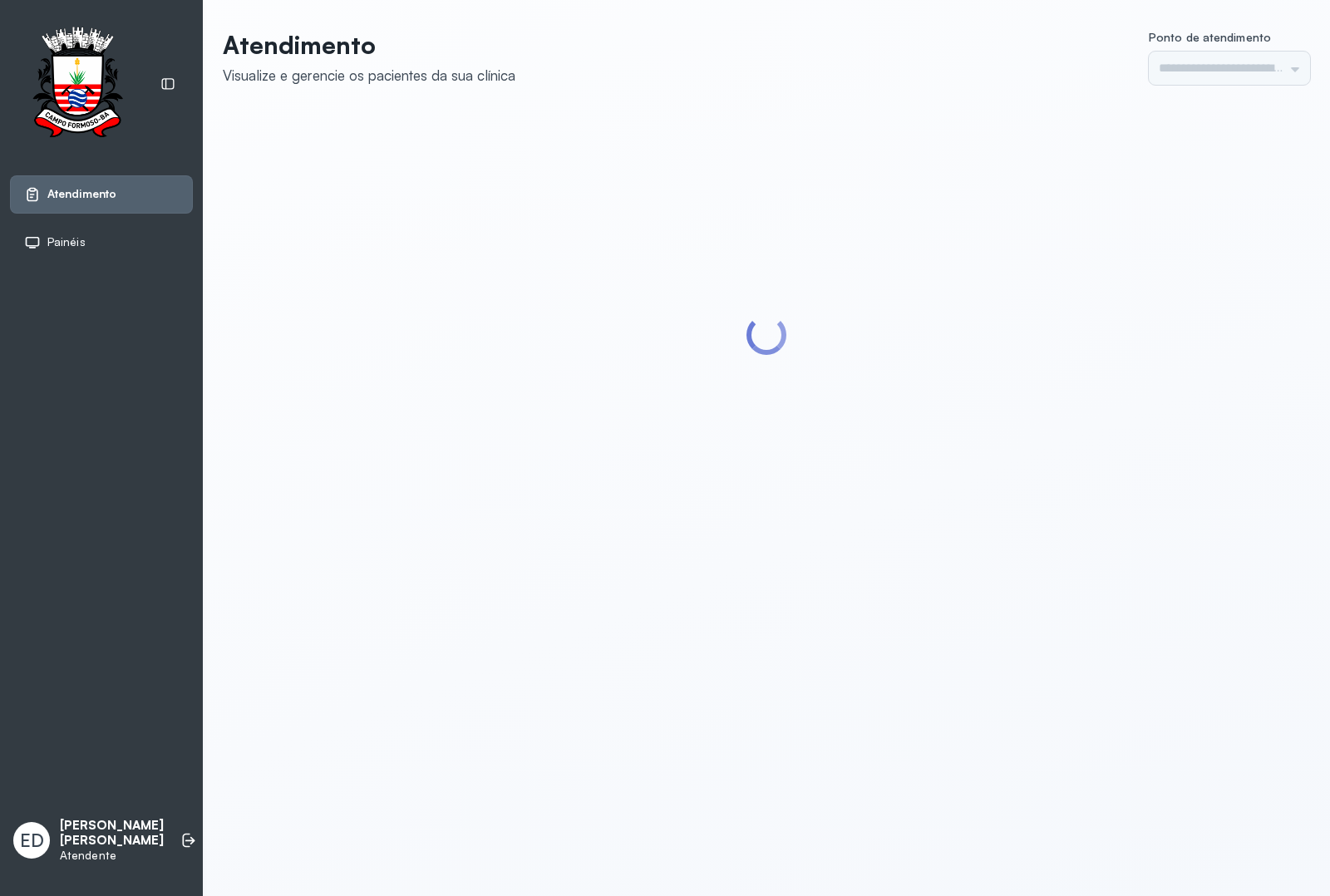
type input "*********"
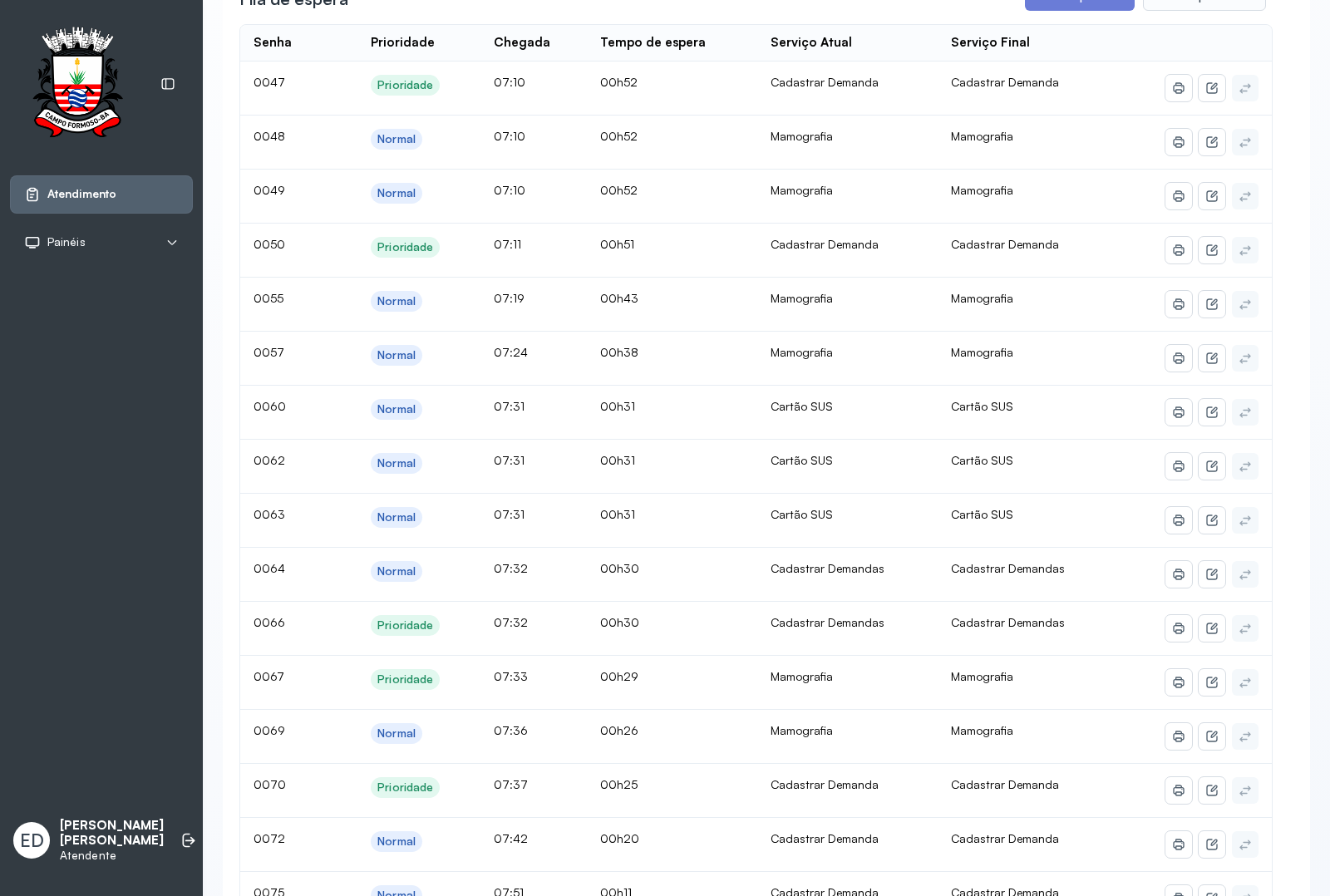
scroll to position [104, 0]
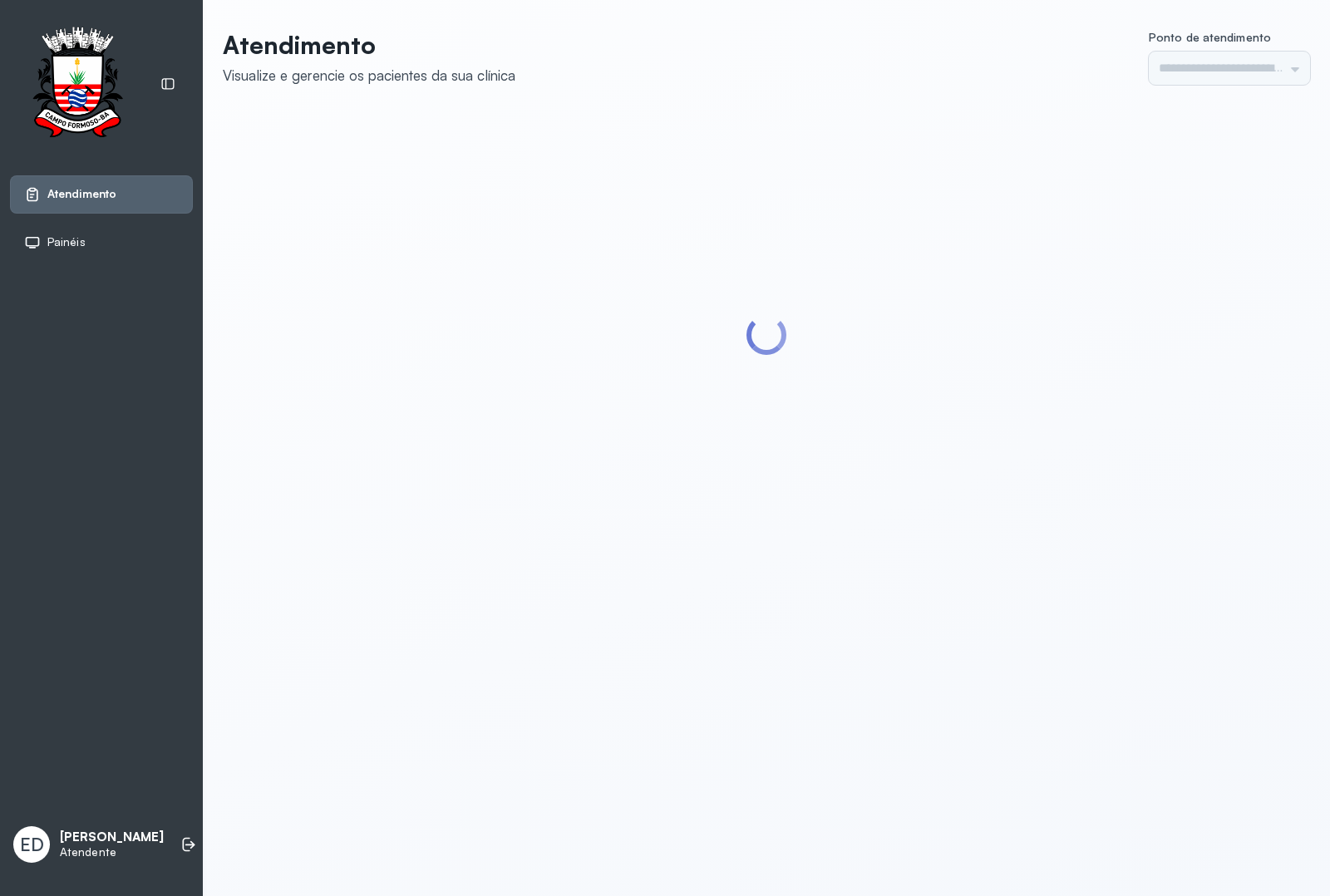
type input "*********"
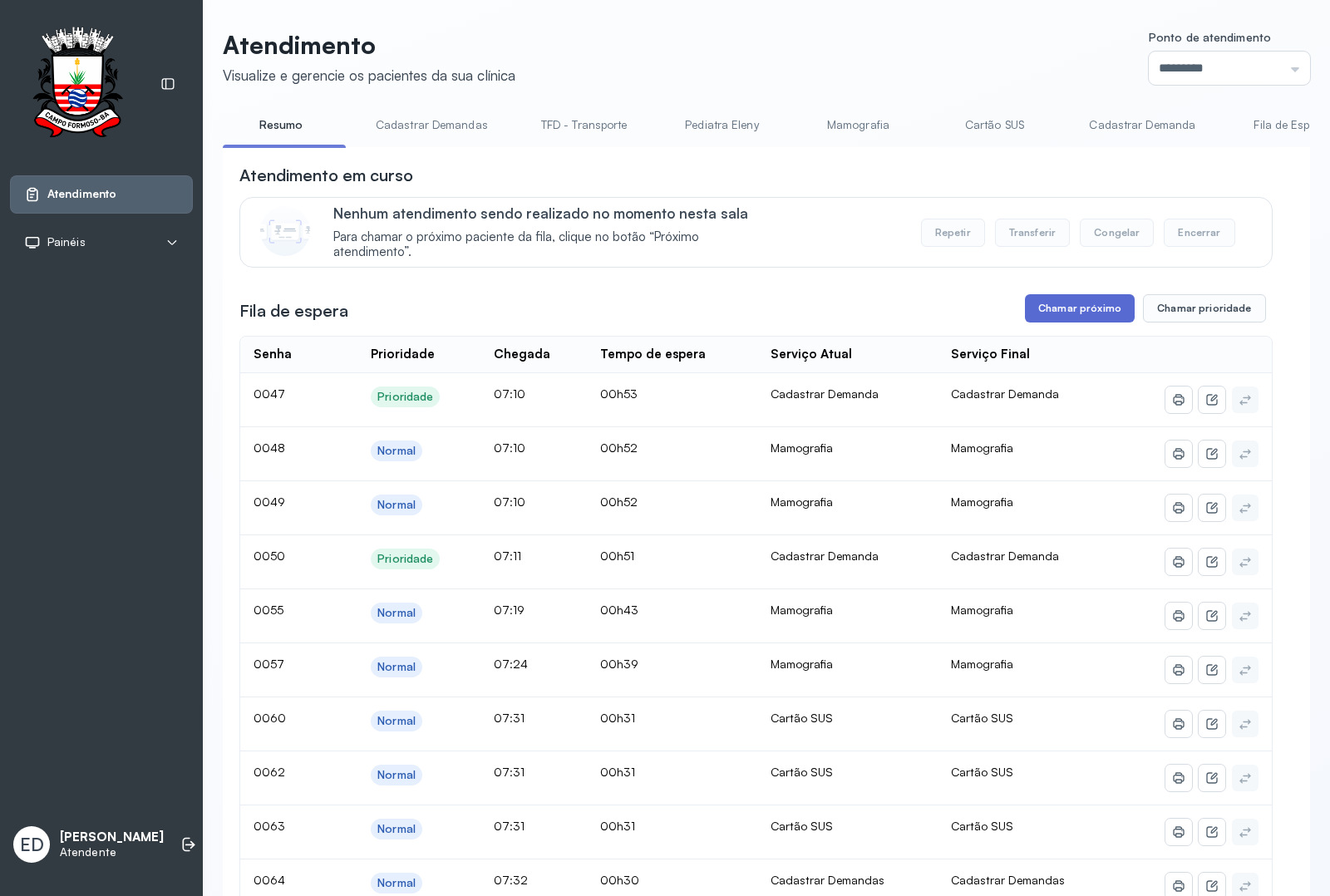
click at [1058, 316] on button "Chamar próximo" at bounding box center [1080, 308] width 110 height 28
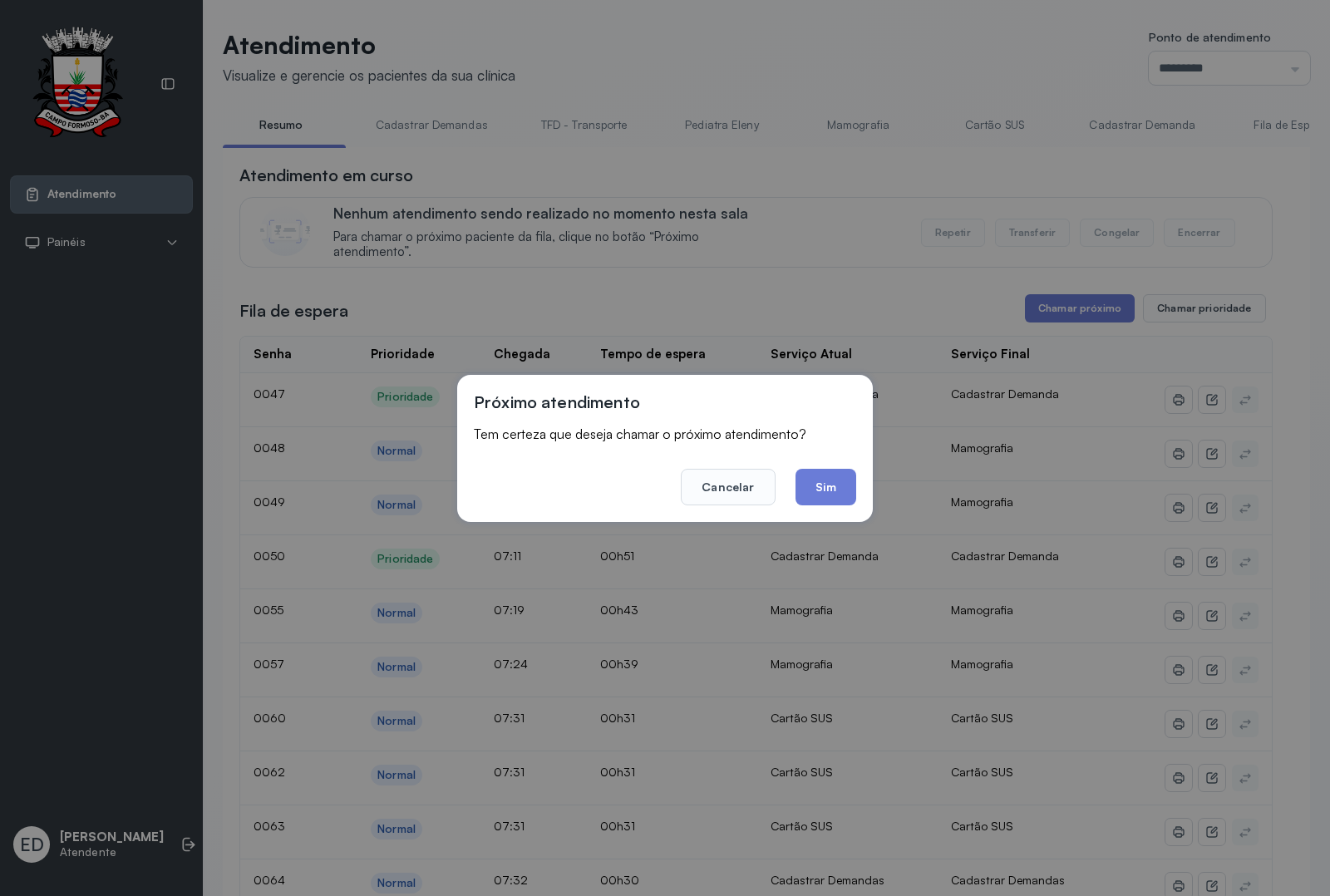
click at [819, 516] on div "Próximo atendimento Tem certeza que deseja chamar o próximo atendimento? Cancel…" at bounding box center [665, 448] width 416 height 147
click at [819, 500] on button "Sim" at bounding box center [825, 487] width 61 height 37
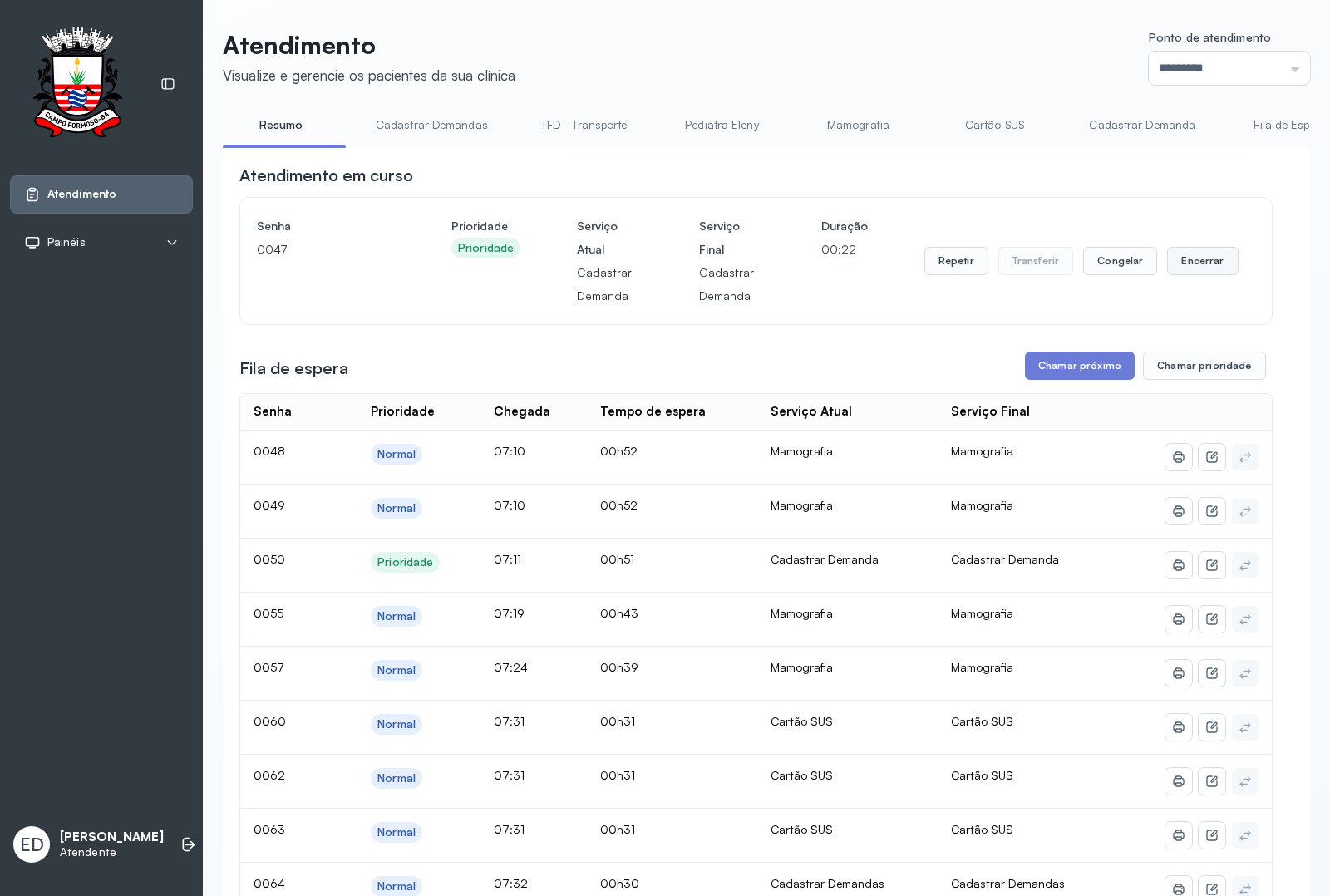
click at [1181, 256] on button "Encerrar" at bounding box center [1202, 260] width 71 height 28
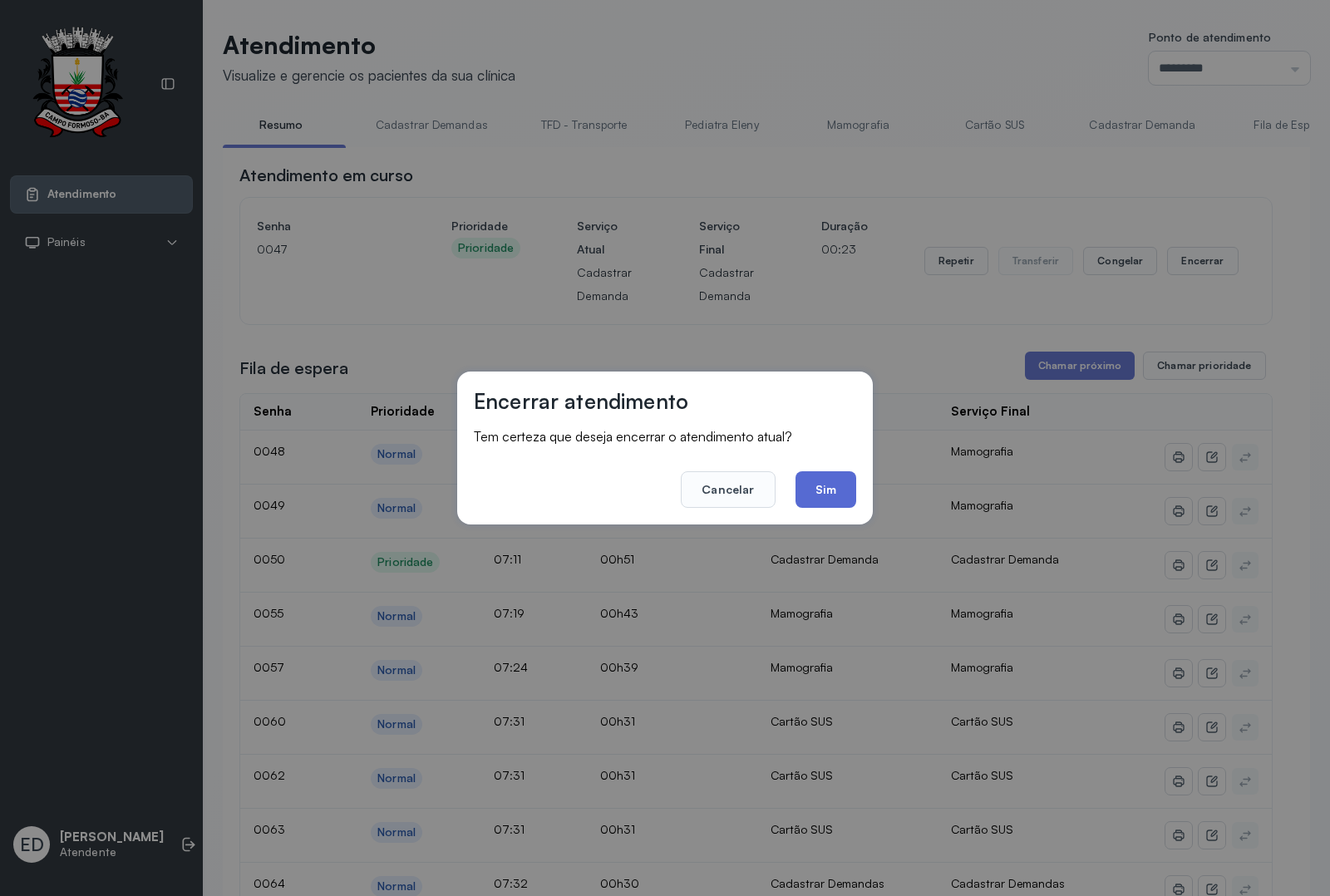
click at [821, 491] on button "Sim" at bounding box center [825, 489] width 61 height 37
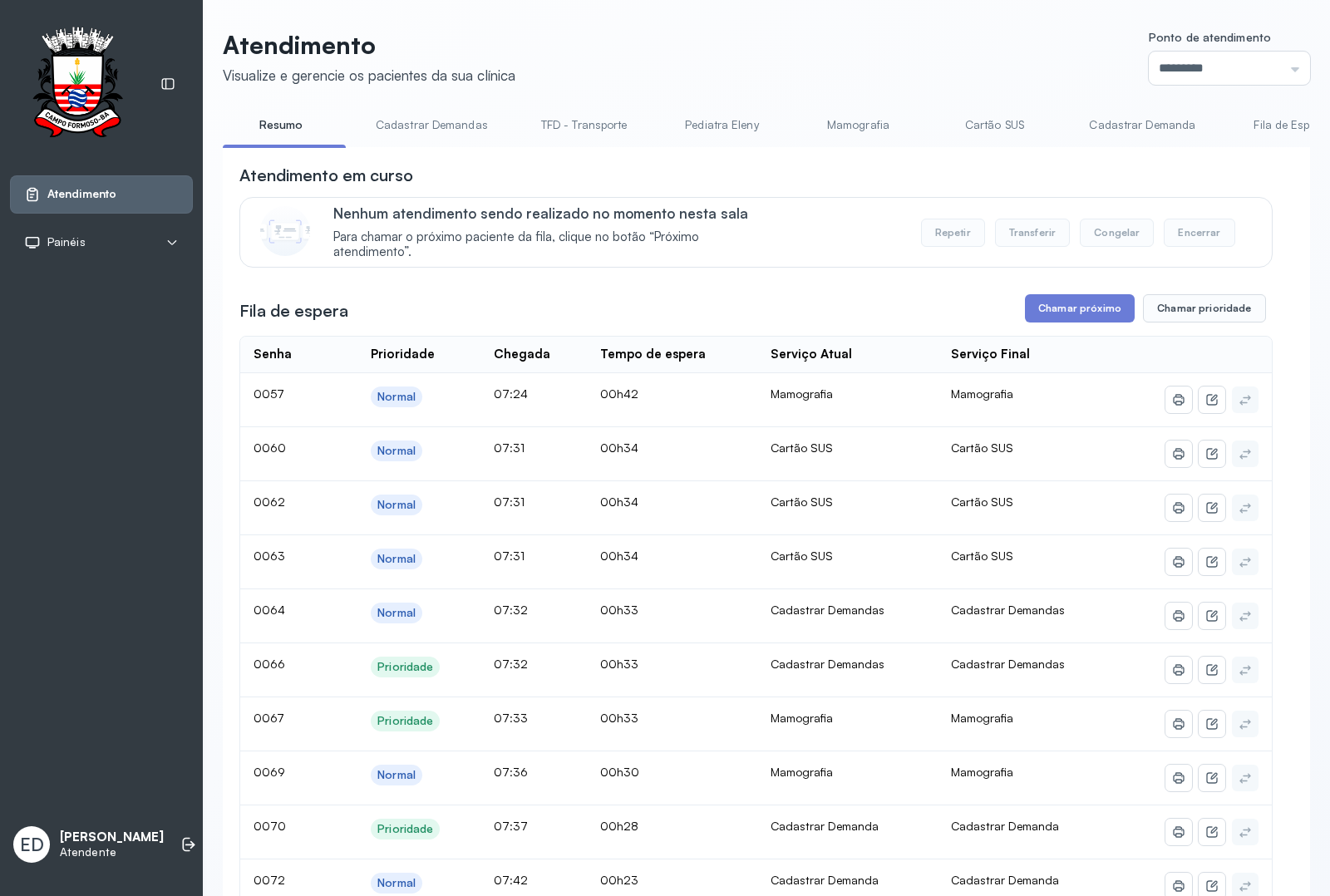
click at [929, 58] on header "Atendimento Visualize e gerencie os pacientes da sua clínica Ponto de atendimen…" at bounding box center [766, 57] width 1088 height 55
click at [799, 38] on header "Atendimento Visualize e gerencie os pacientes da sua clínica Ponto de atendimen…" at bounding box center [766, 57] width 1088 height 55
click at [1099, 304] on button "Chamar próximo" at bounding box center [1080, 308] width 110 height 28
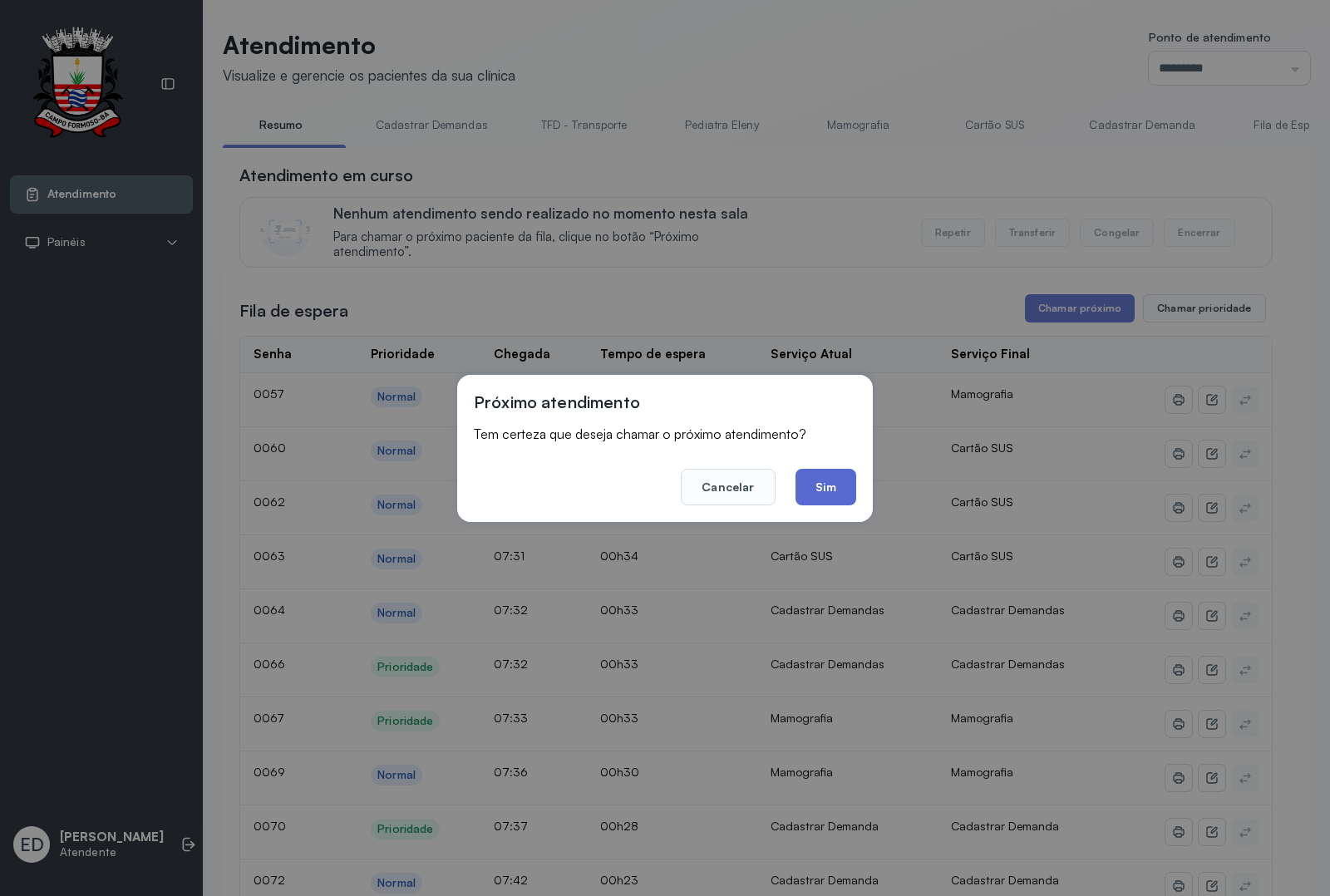
click at [829, 492] on button "Sim" at bounding box center [825, 487] width 61 height 37
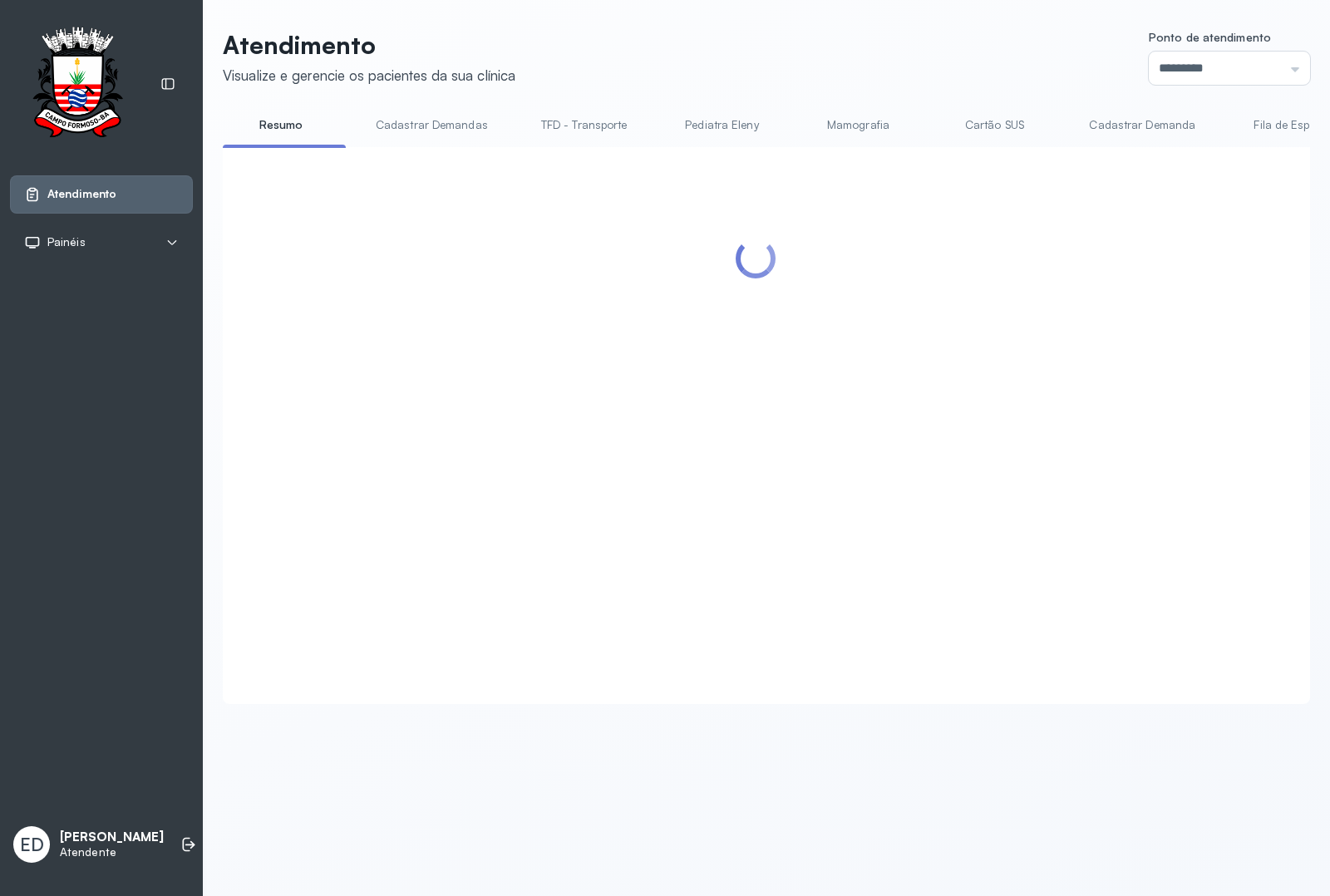
click at [906, 60] on header "Atendimento Visualize e gerencie os pacientes da sua clínica Ponto de atendimen…" at bounding box center [766, 57] width 1088 height 55
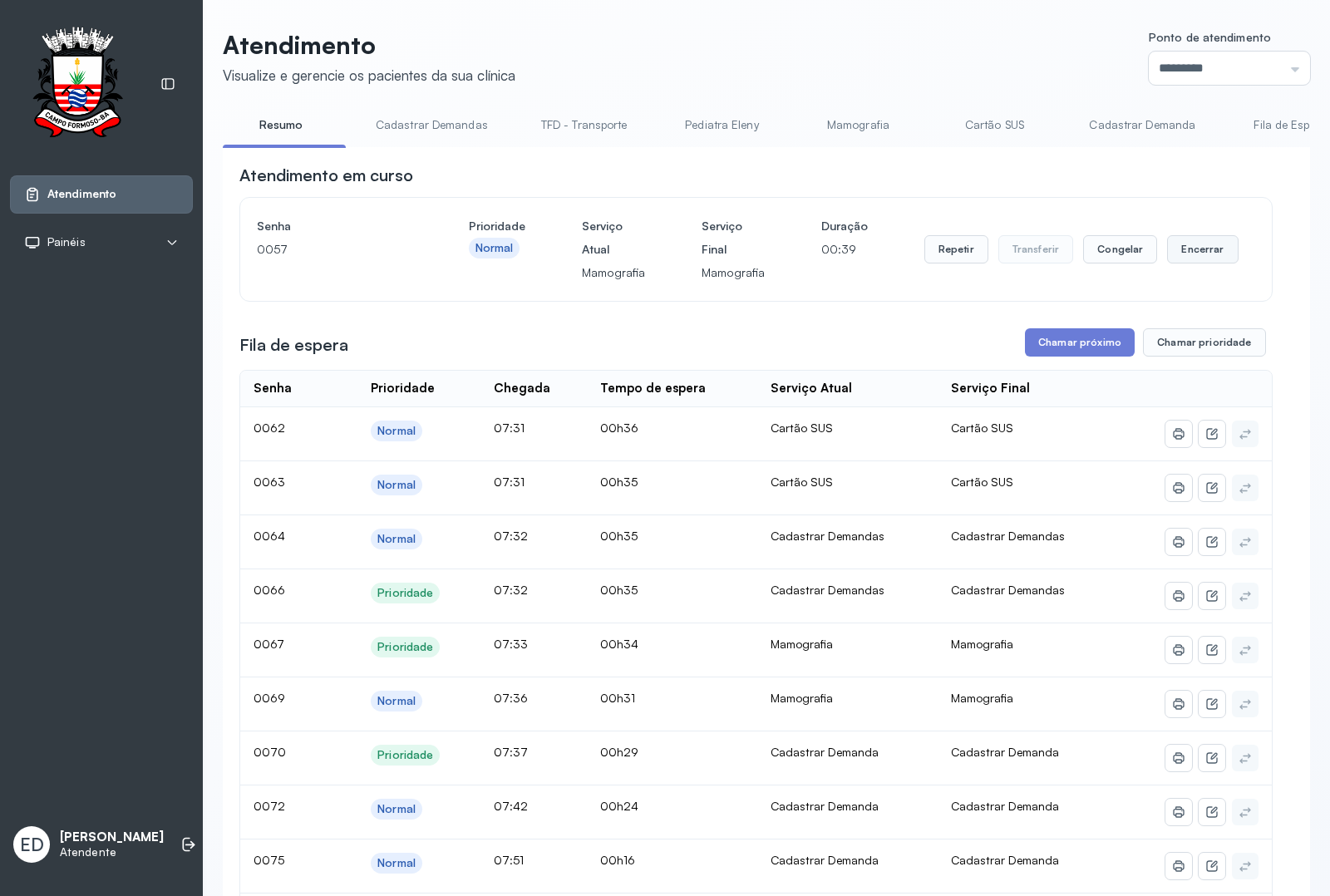
click at [1219, 254] on button "Encerrar" at bounding box center [1202, 249] width 71 height 28
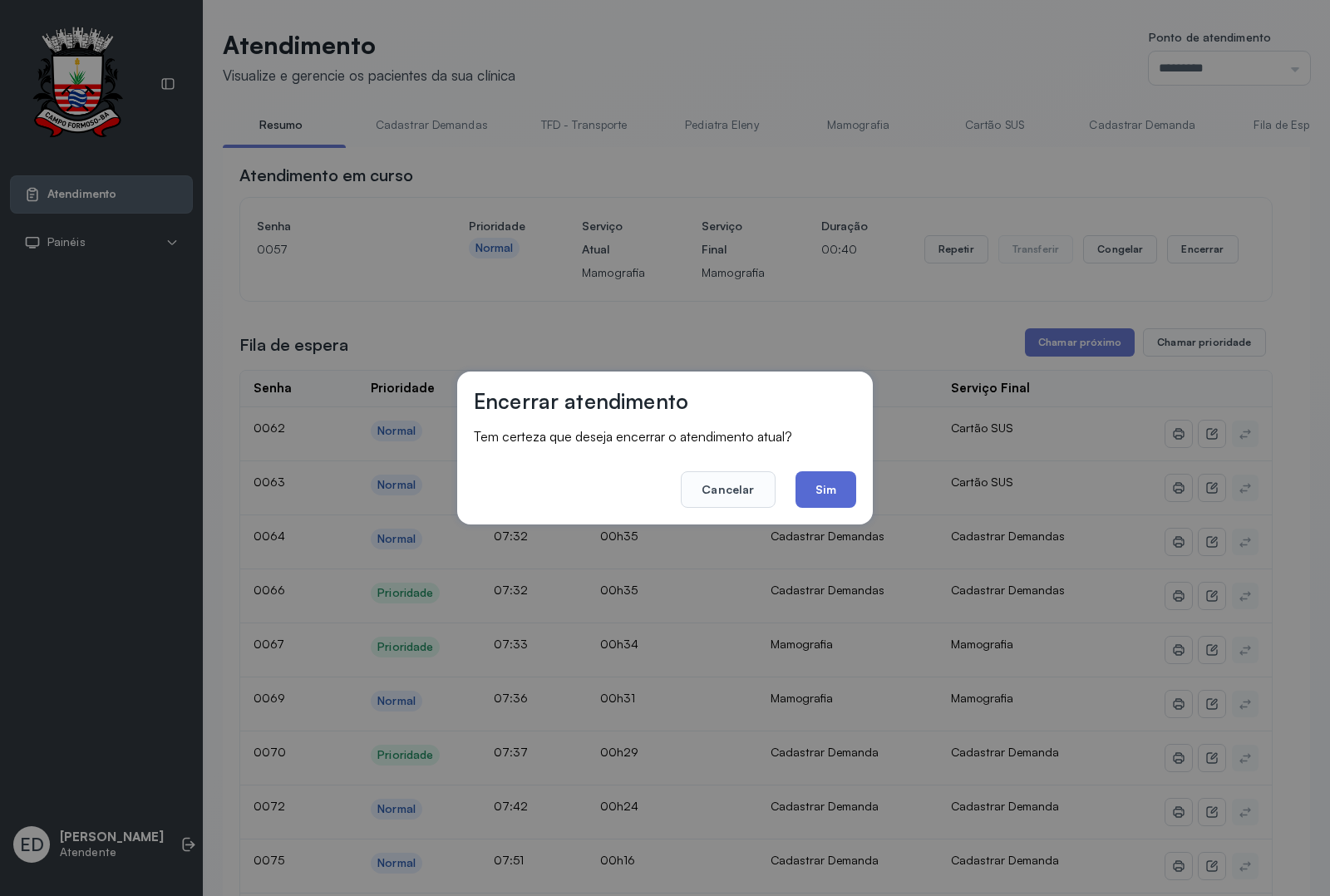
click at [842, 483] on button "Sim" at bounding box center [825, 489] width 61 height 37
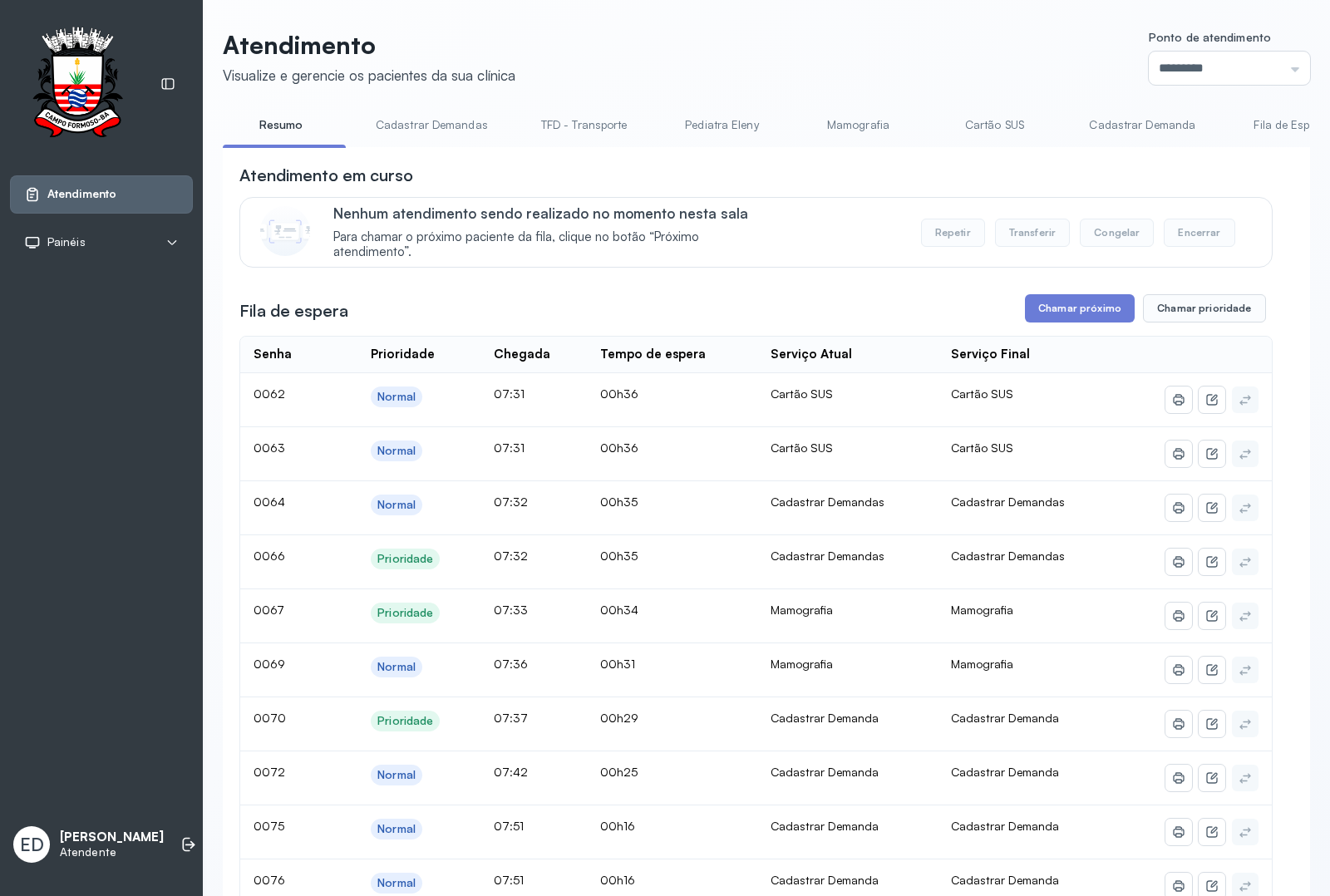
click at [1138, 130] on link "Cadastrar Demanda" at bounding box center [1142, 125] width 140 height 27
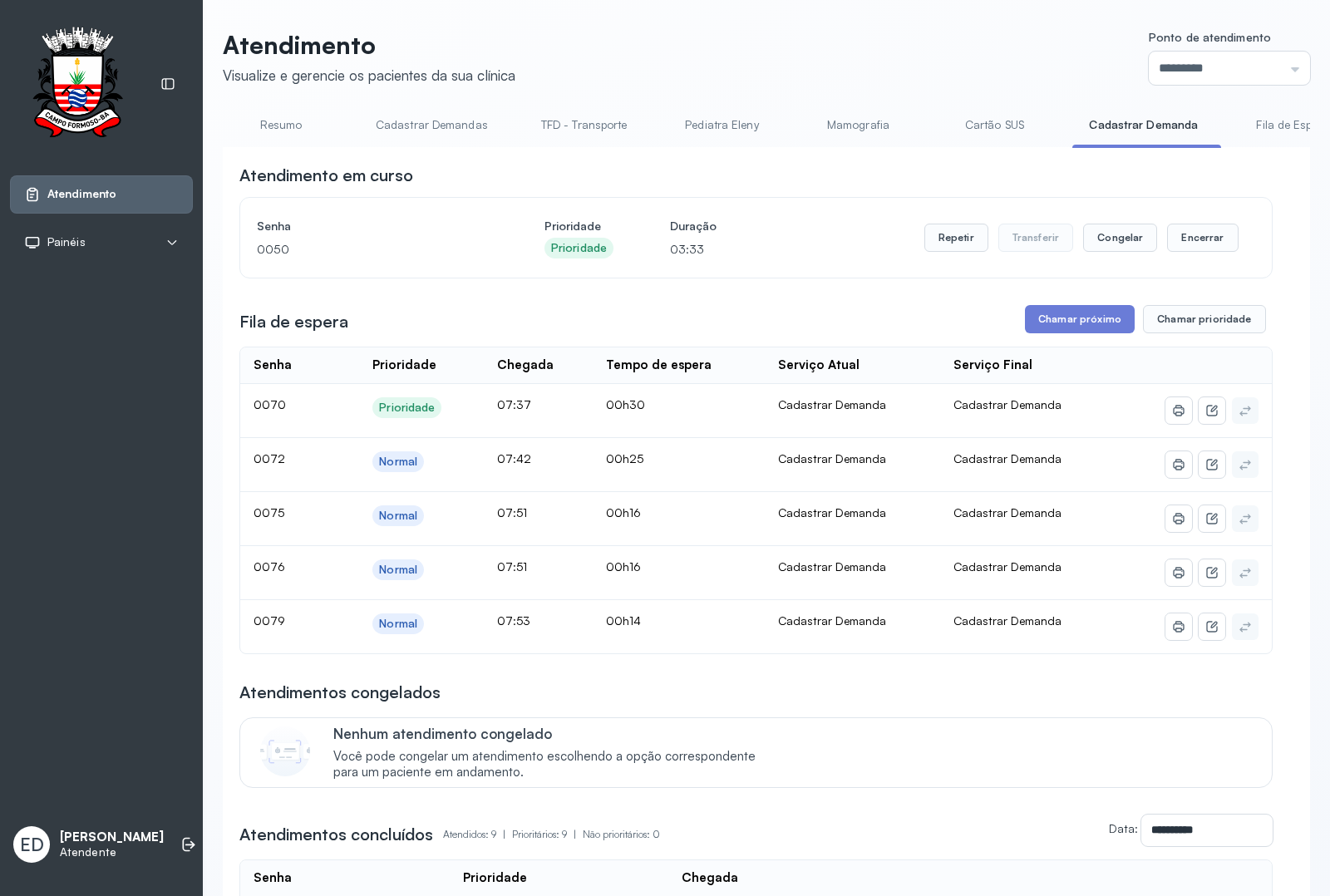
click at [819, 72] on header "Atendimento Visualize e gerencie os pacientes da sua clínica Ponto de atendimen…" at bounding box center [766, 57] width 1088 height 55
click at [283, 122] on link "Resumo" at bounding box center [280, 125] width 117 height 27
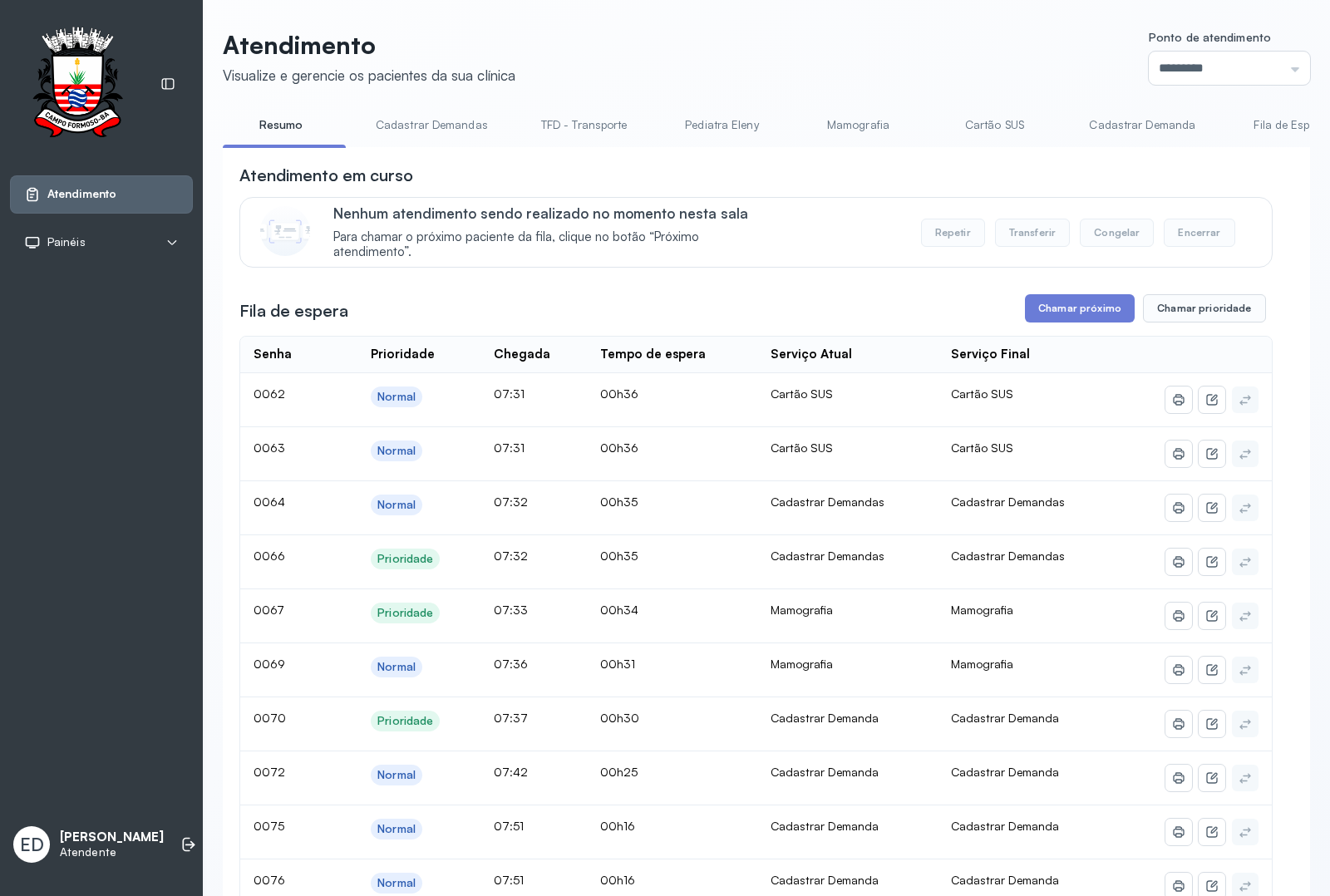
click at [400, 127] on link "Cadastrar Demandas" at bounding box center [432, 125] width 146 height 27
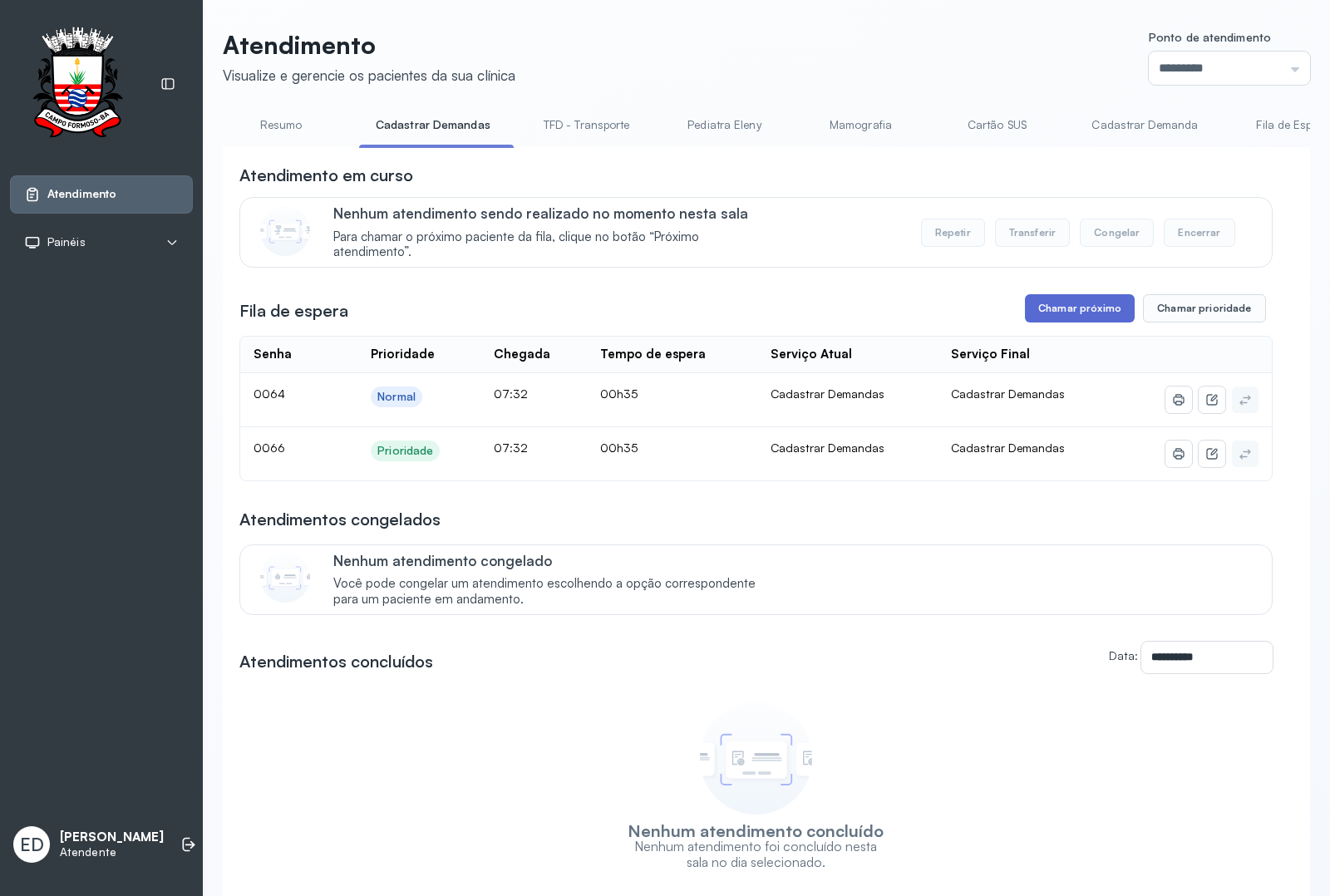
click at [1103, 322] on button "Chamar próximo" at bounding box center [1080, 308] width 110 height 28
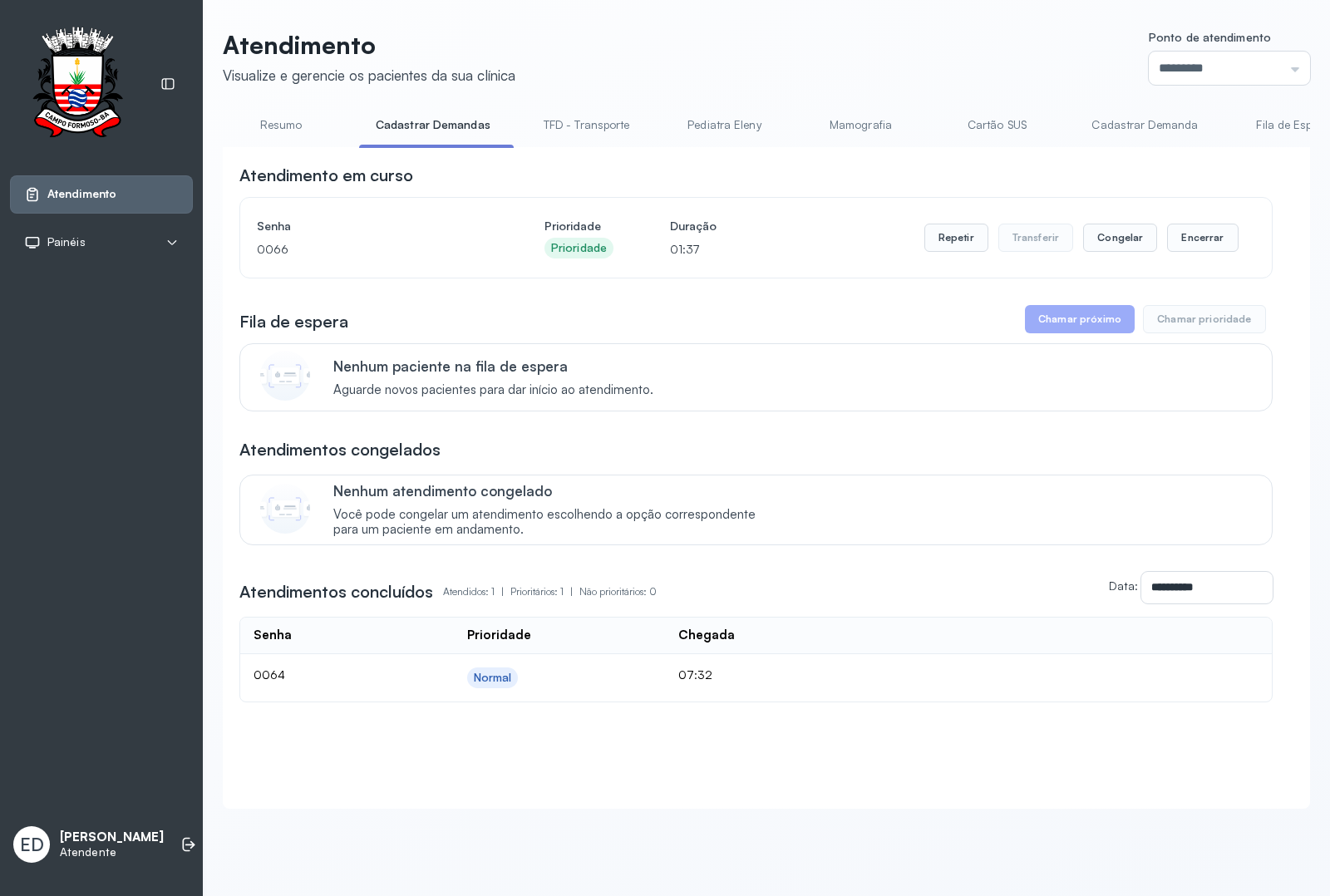
click at [291, 123] on link "Resumo" at bounding box center [280, 125] width 117 height 27
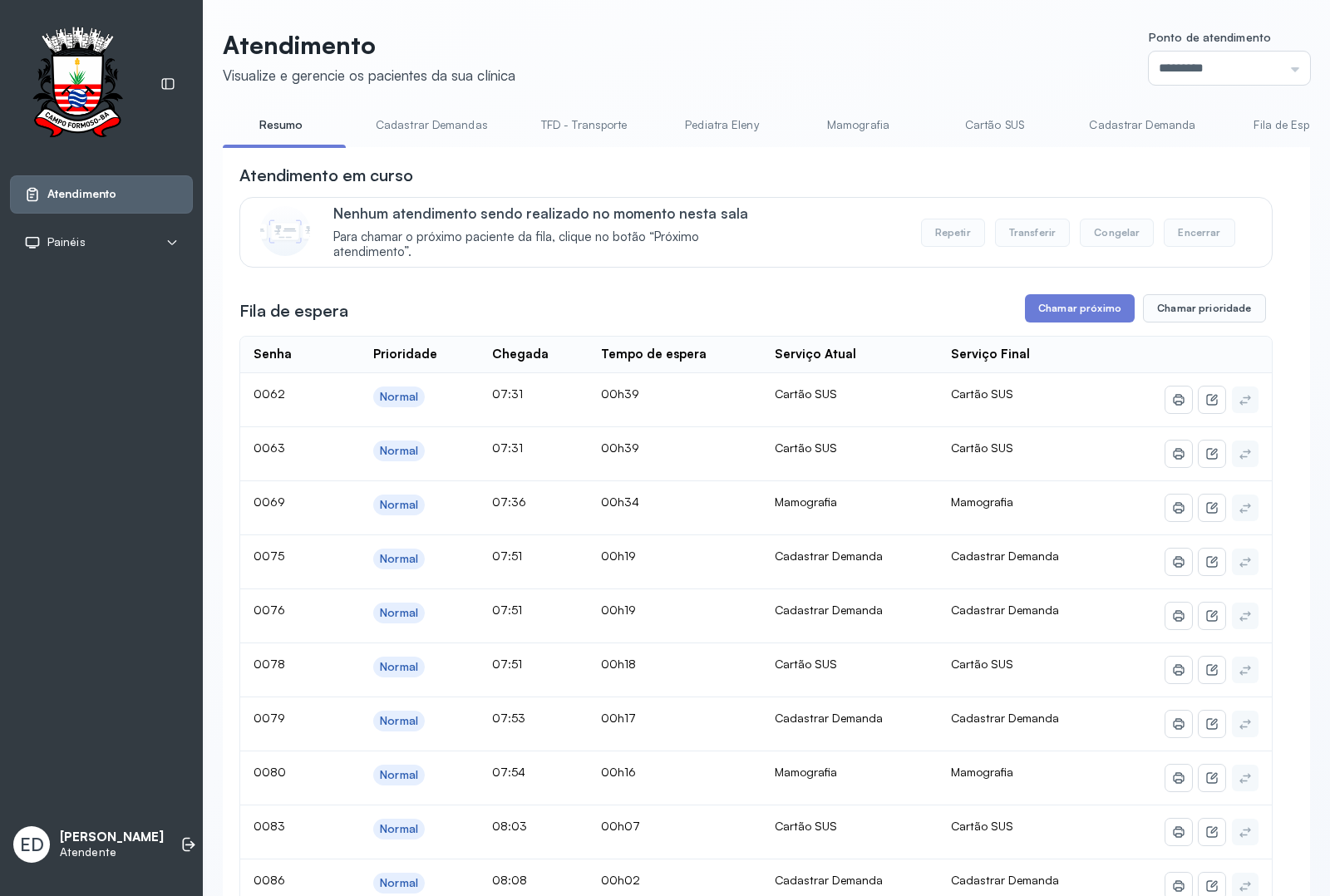
click at [1112, 115] on link "Cadastrar Demanda" at bounding box center [1142, 125] width 140 height 27
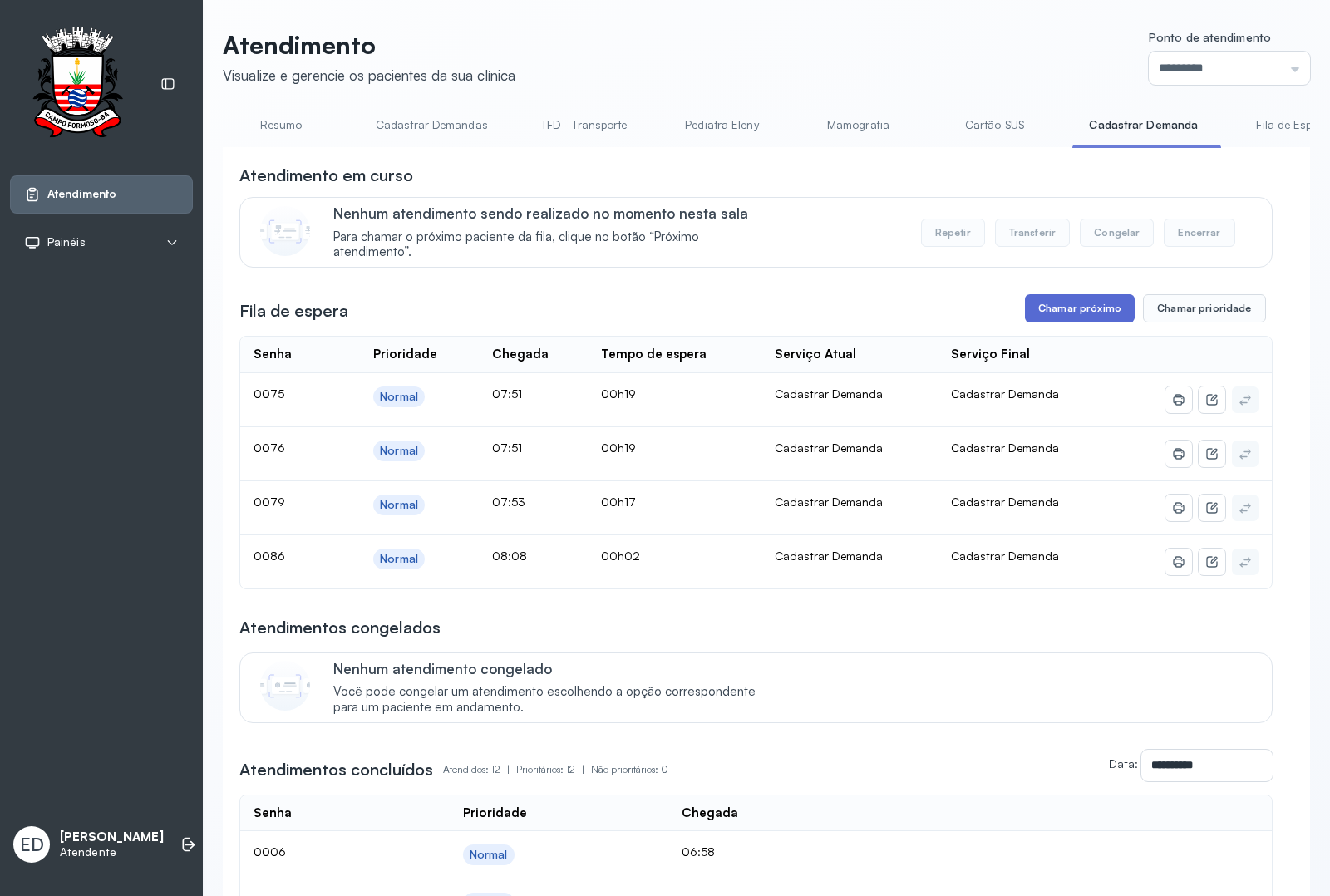
click at [1079, 307] on button "Chamar próximo" at bounding box center [1080, 308] width 110 height 28
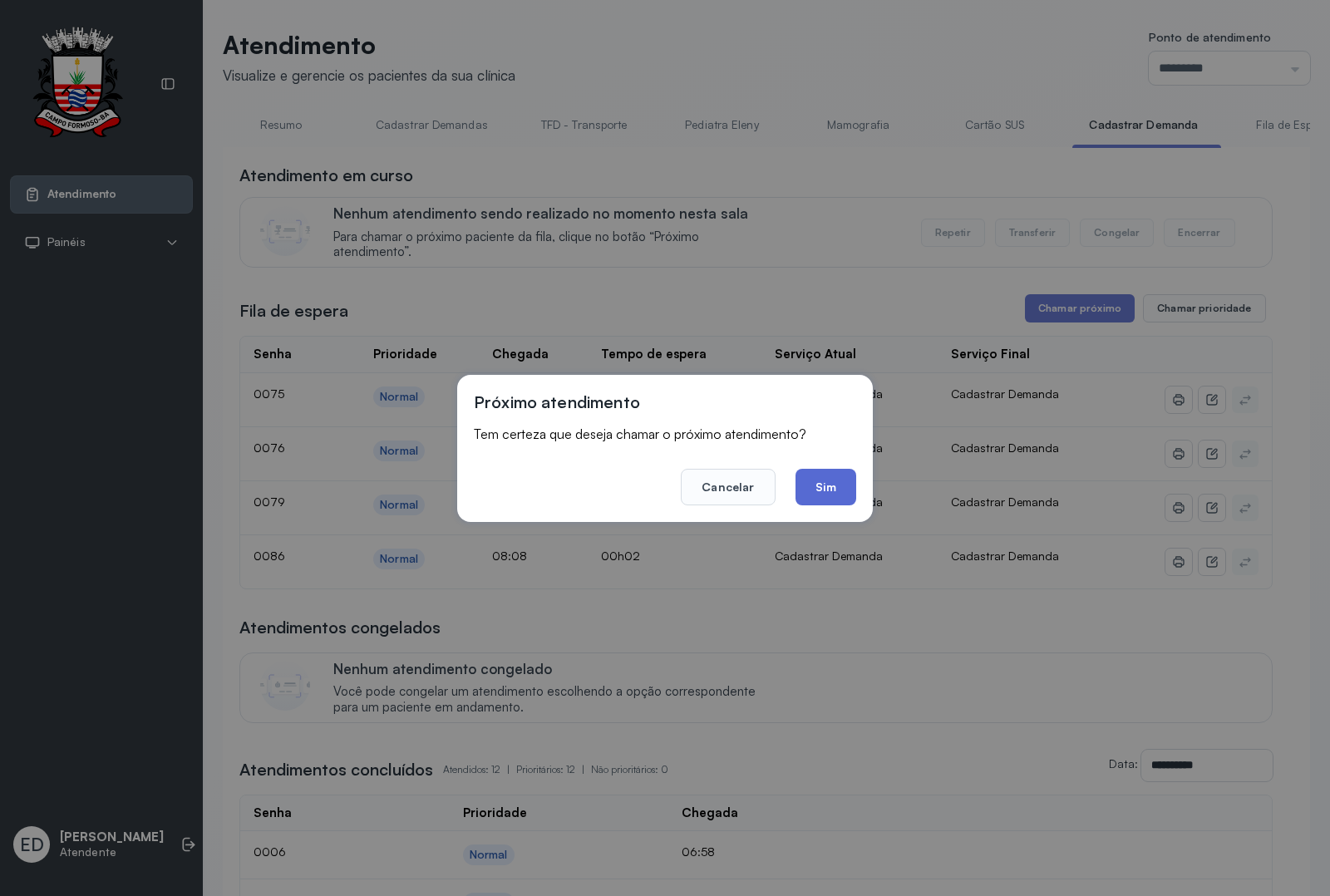
click at [819, 471] on button "Sim" at bounding box center [825, 487] width 61 height 37
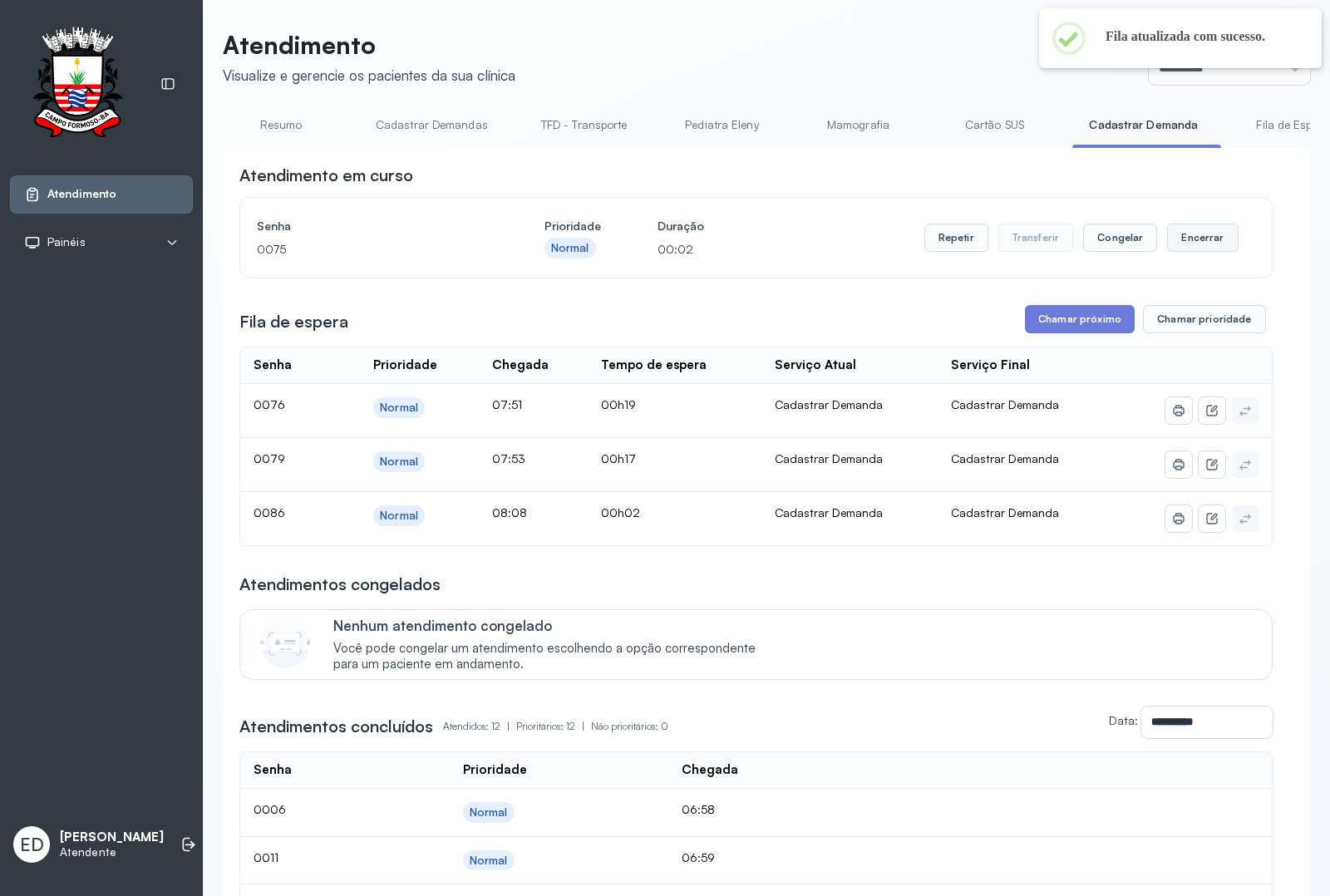
click at [1199, 246] on button "Encerrar" at bounding box center [1202, 237] width 71 height 28
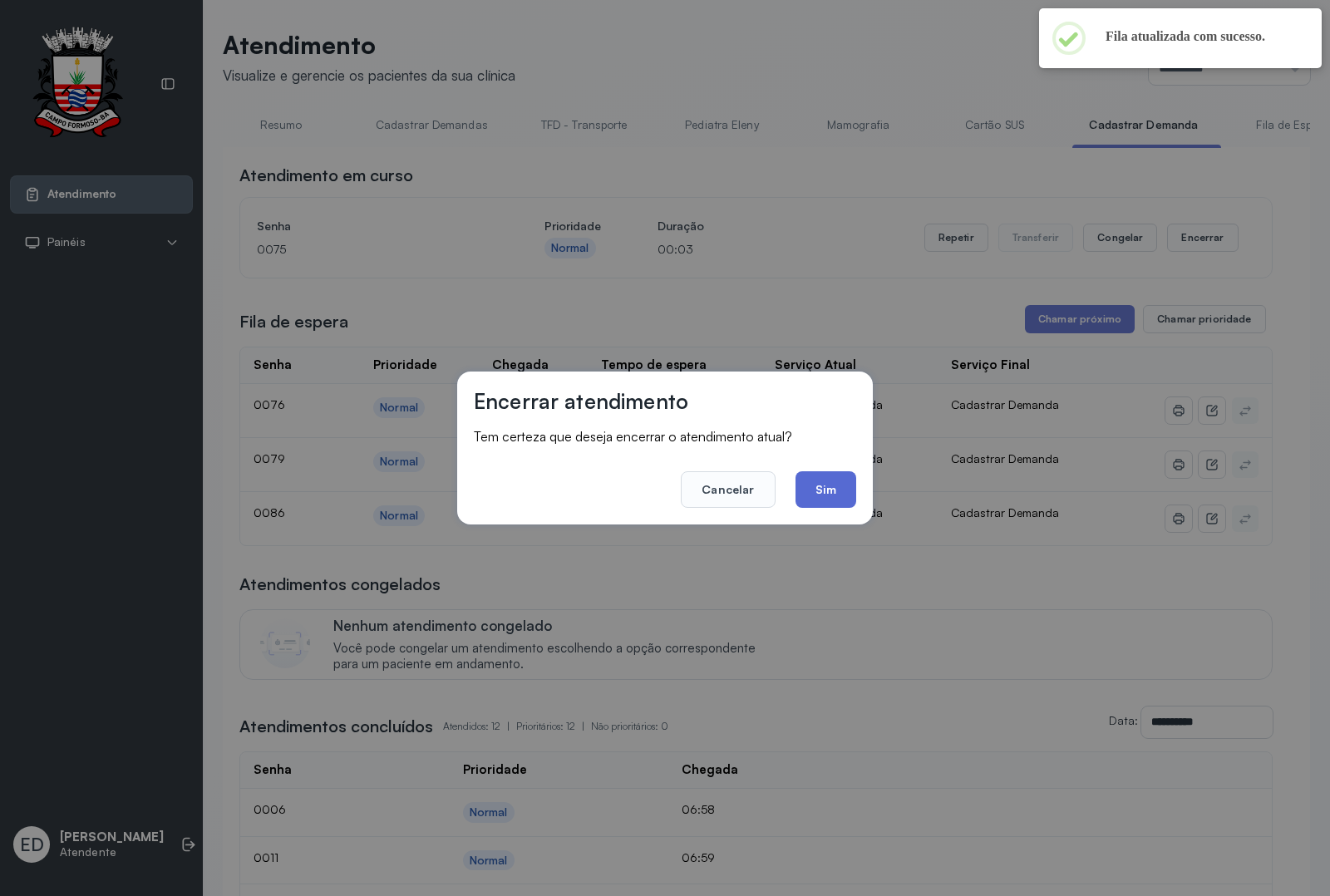
click at [829, 488] on button "Sim" at bounding box center [825, 489] width 61 height 37
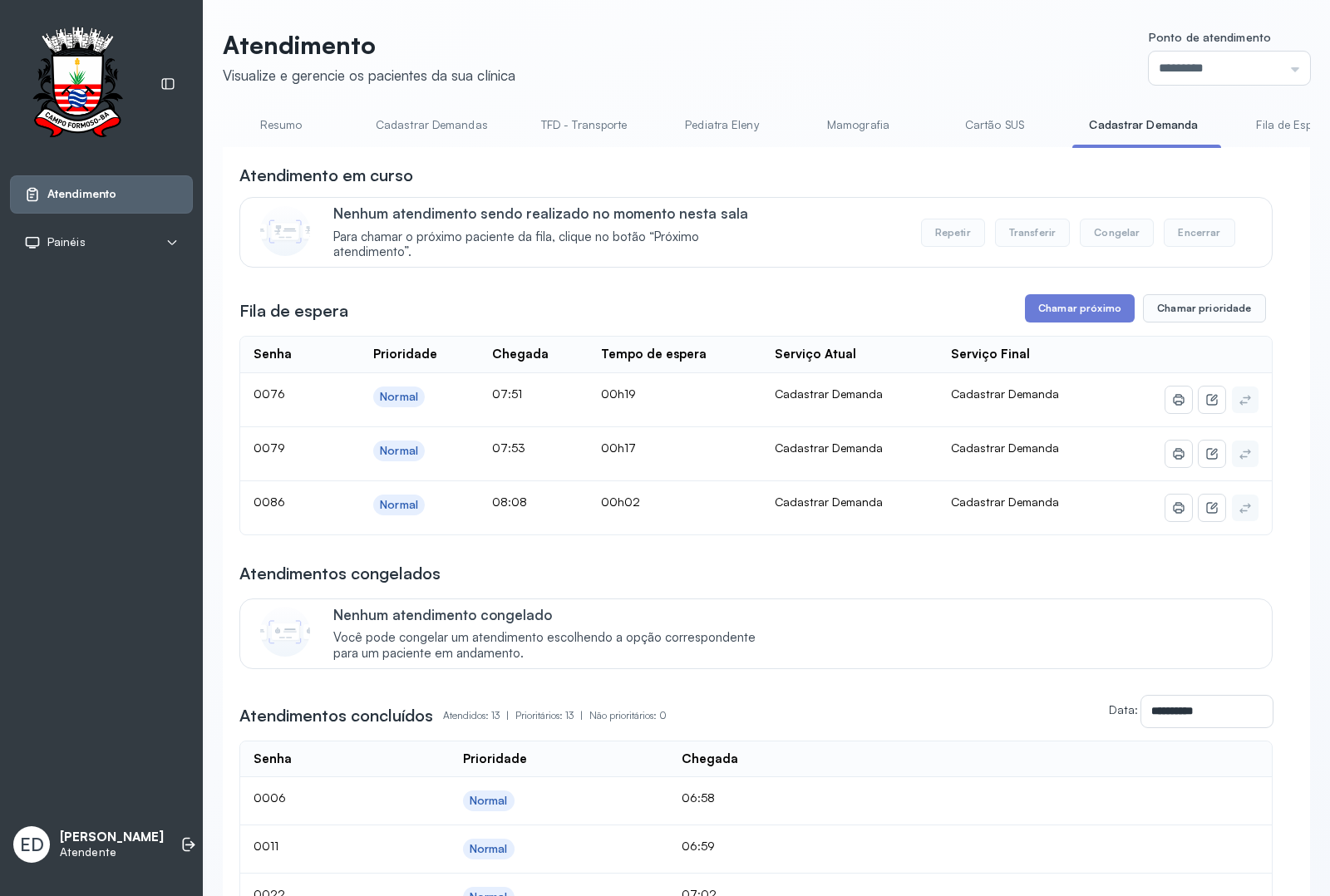
click at [288, 127] on link "Resumo" at bounding box center [280, 125] width 117 height 27
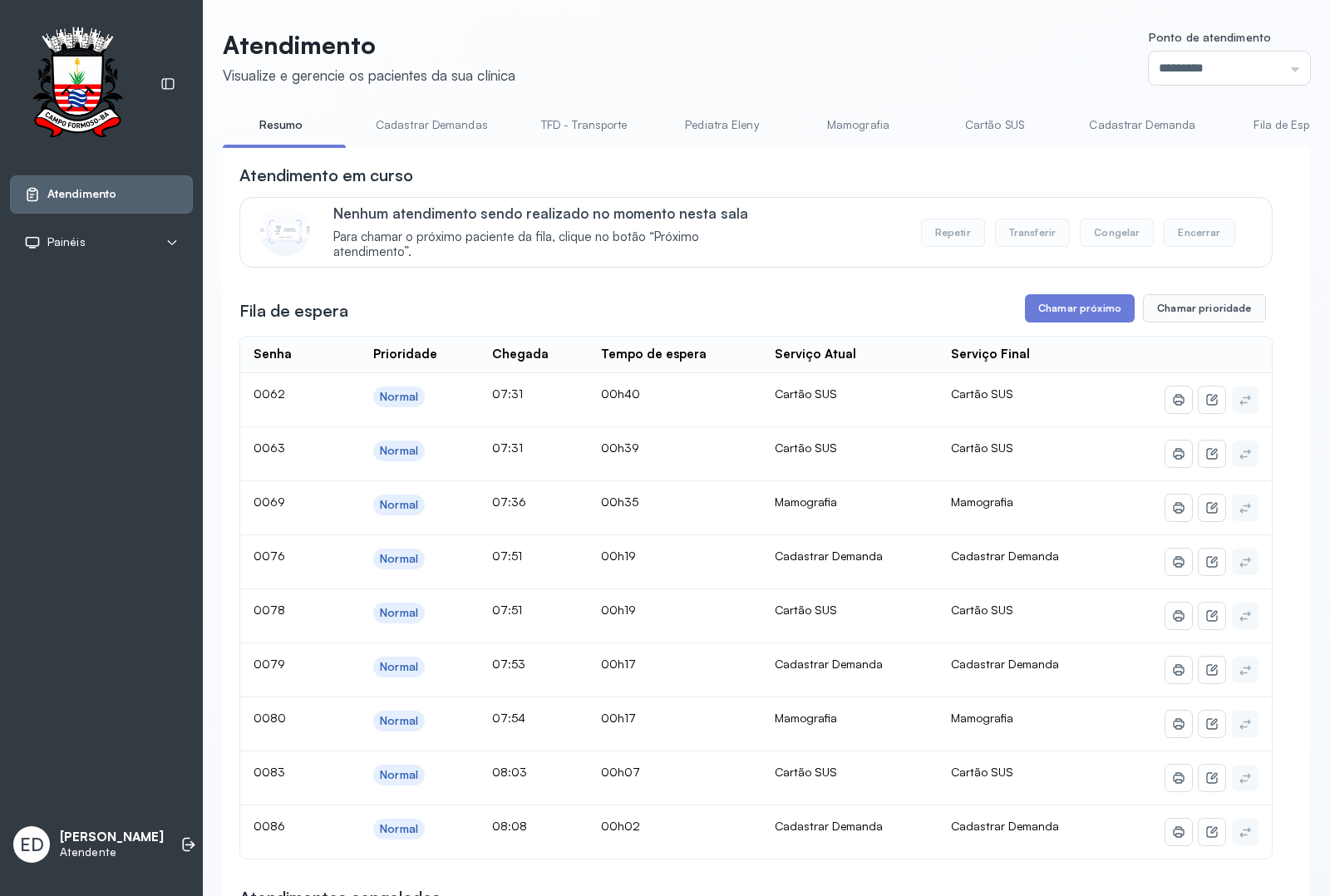
click at [1158, 122] on link "Cadastrar Demanda" at bounding box center [1142, 125] width 140 height 27
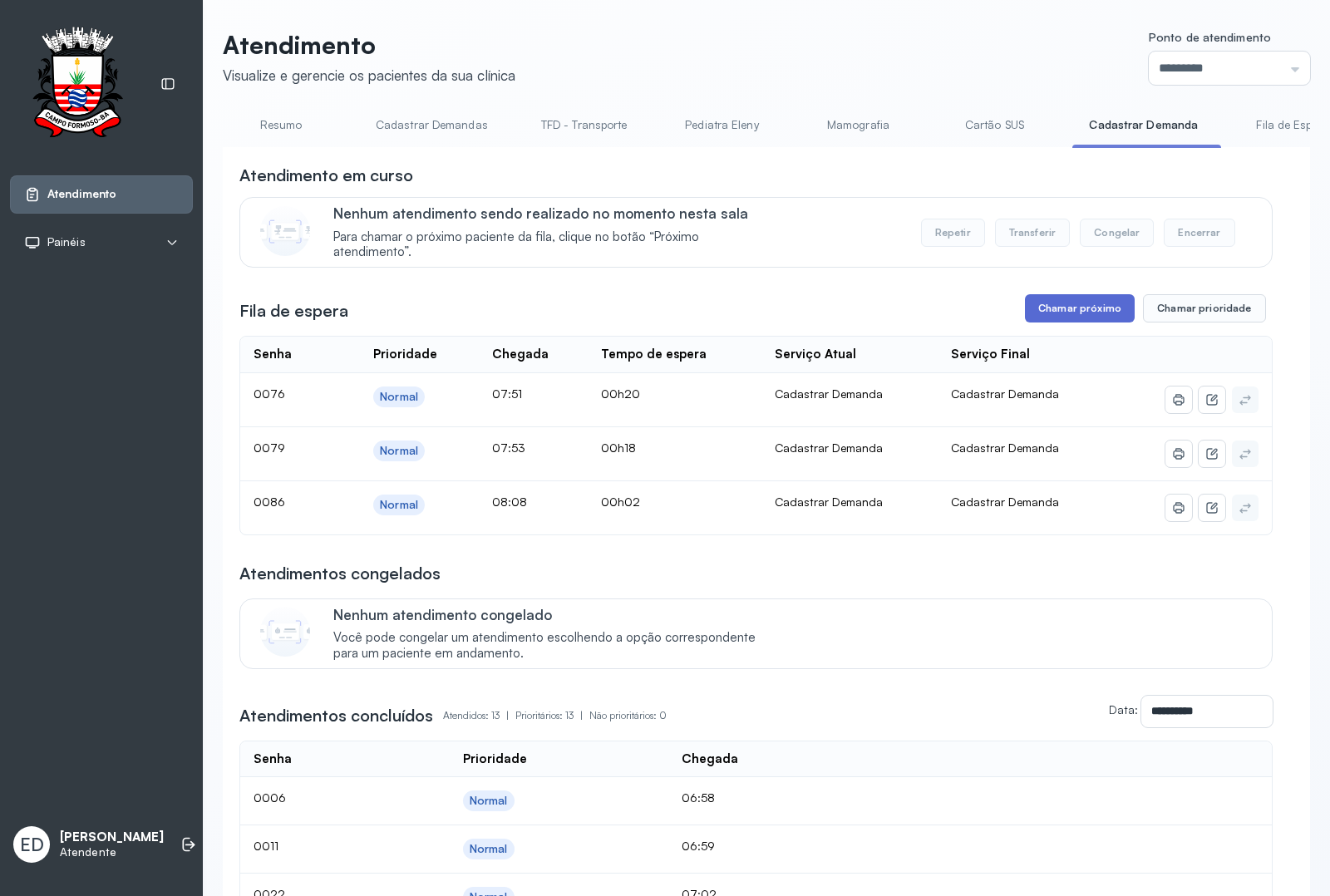
click at [1061, 318] on button "Chamar próximo" at bounding box center [1080, 308] width 110 height 28
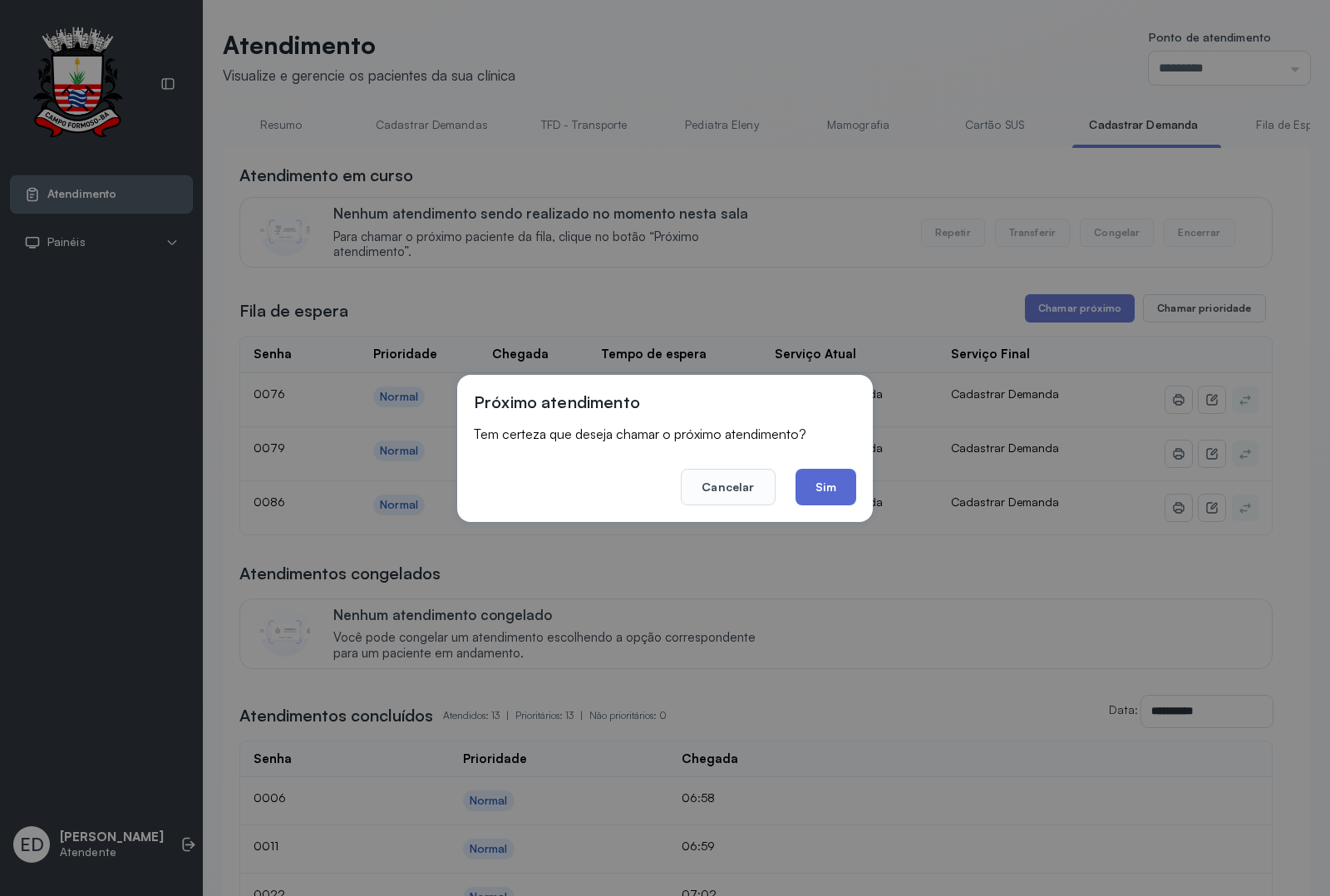
click at [815, 487] on button "Sim" at bounding box center [825, 487] width 61 height 37
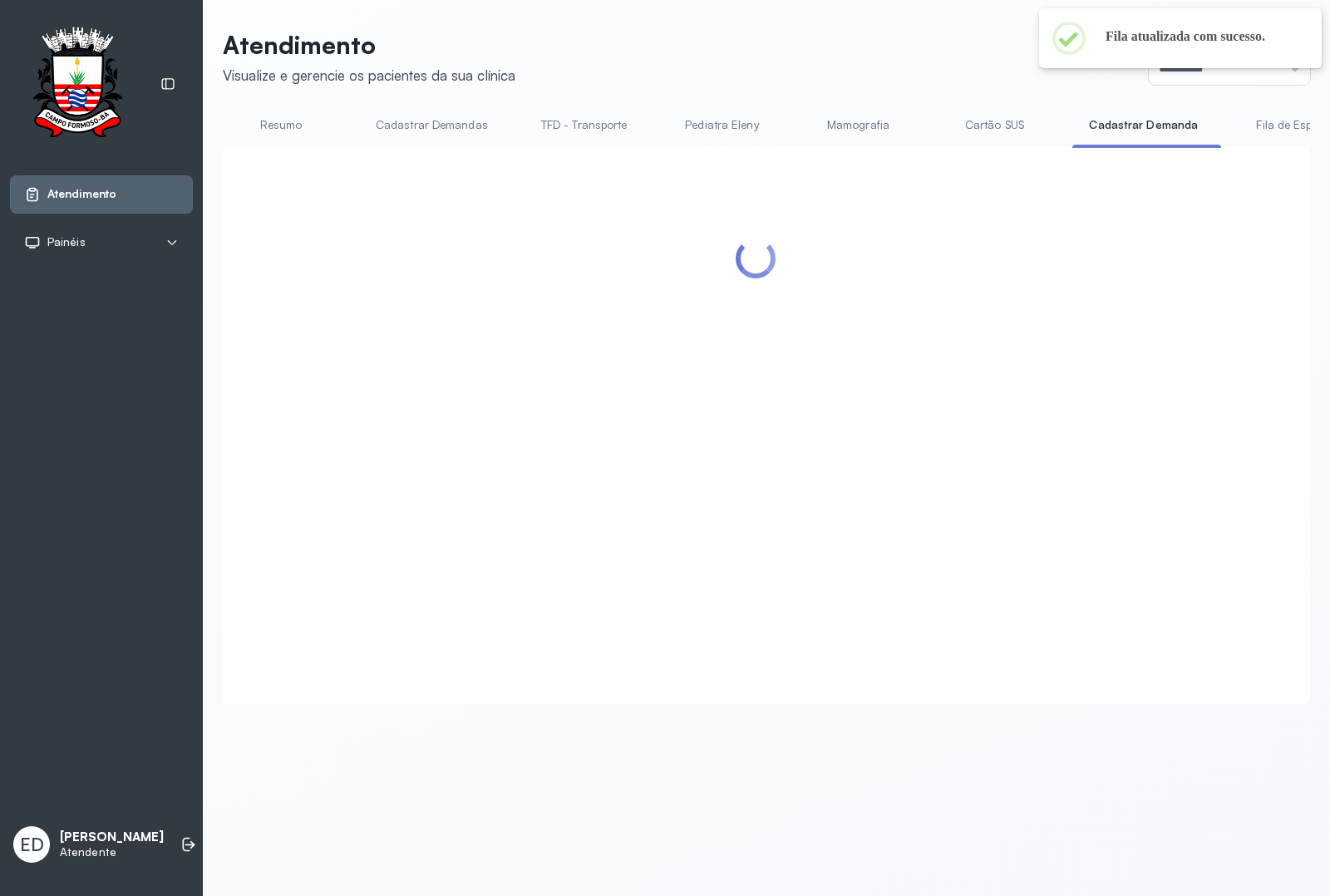
click at [704, 48] on header "Atendimento Visualize e gerencie os pacientes da sua clínica Ponto de atendimen…" at bounding box center [766, 57] width 1088 height 55
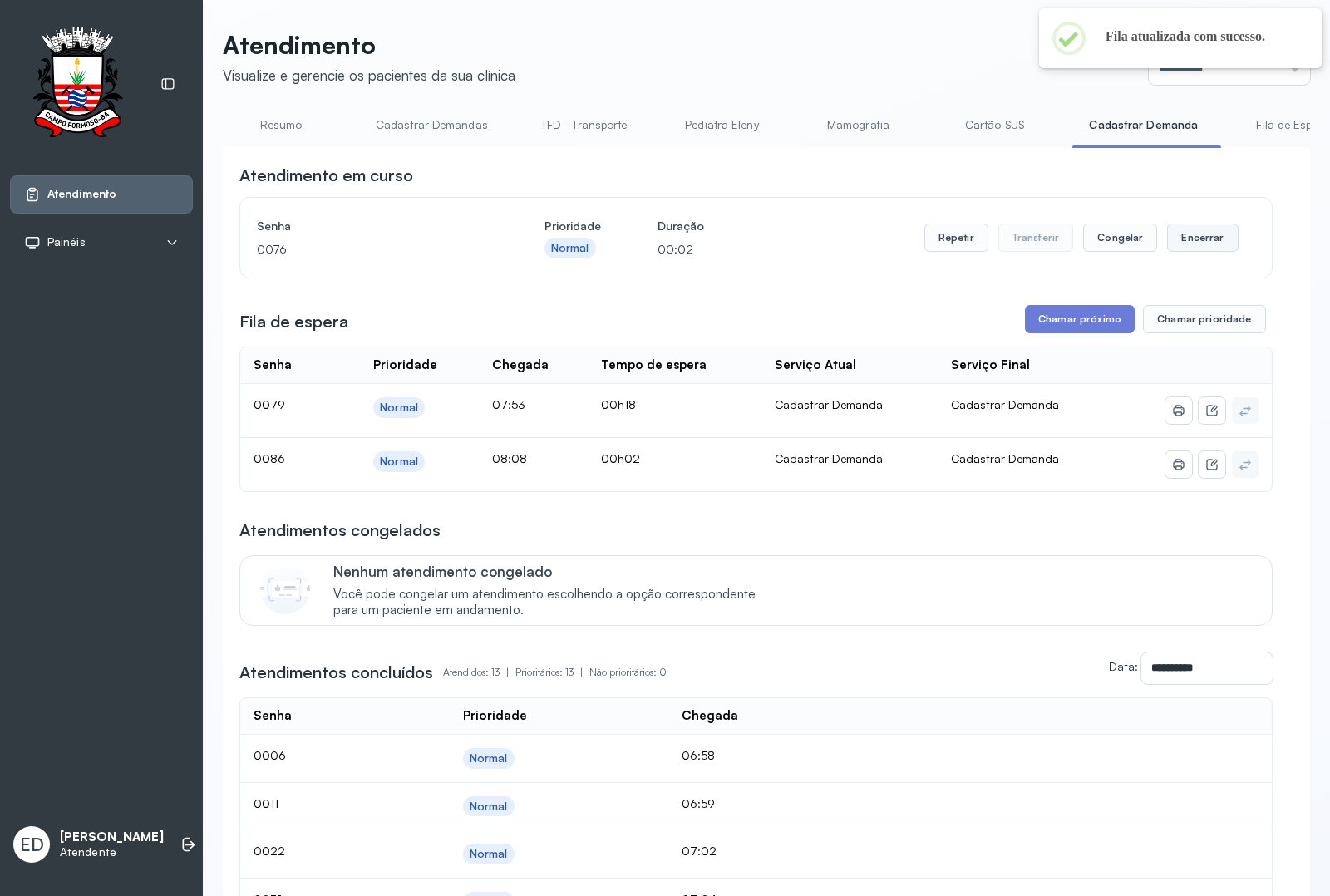
click at [1199, 245] on button "Encerrar" at bounding box center [1202, 237] width 71 height 28
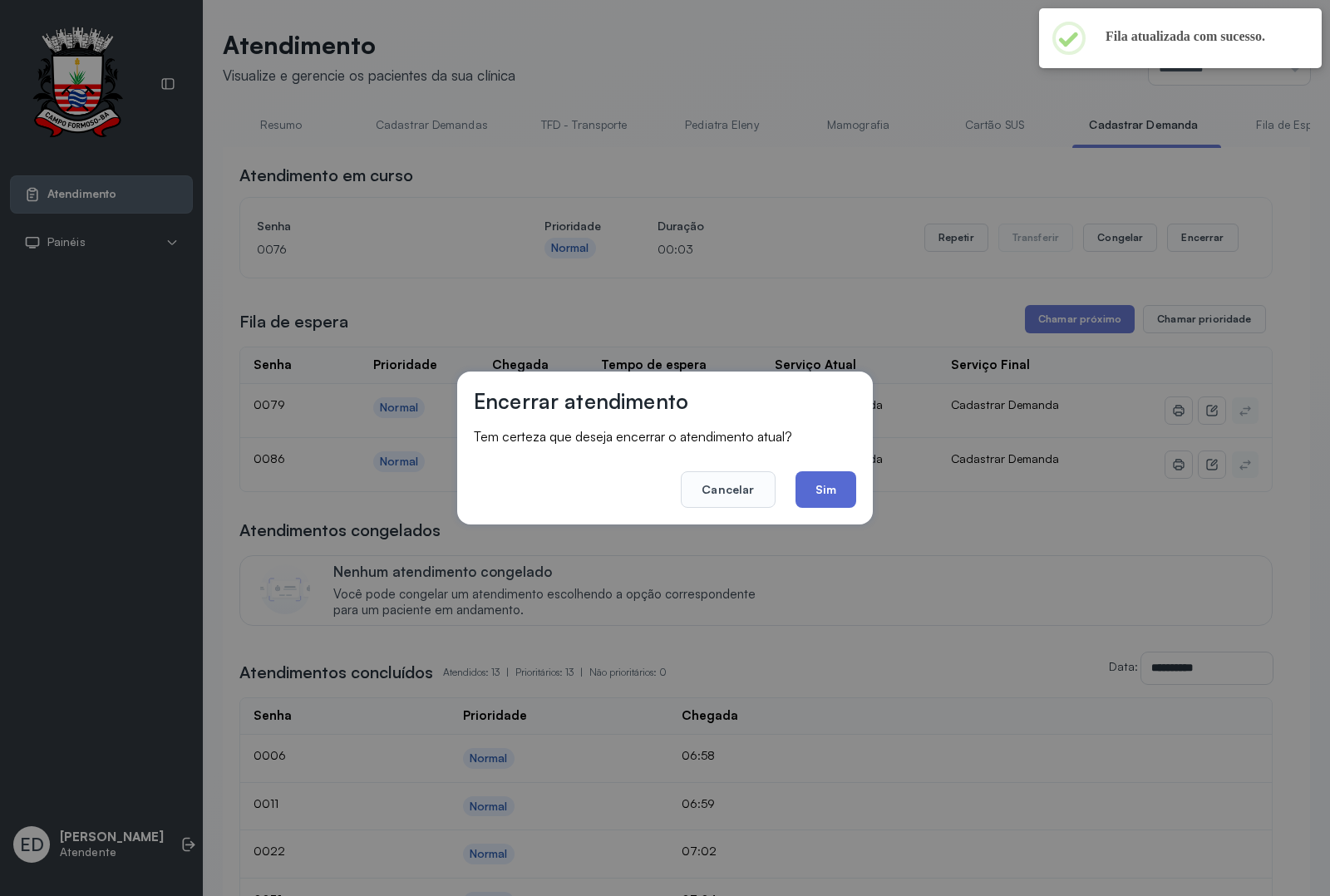
click at [829, 484] on button "Sim" at bounding box center [825, 489] width 61 height 37
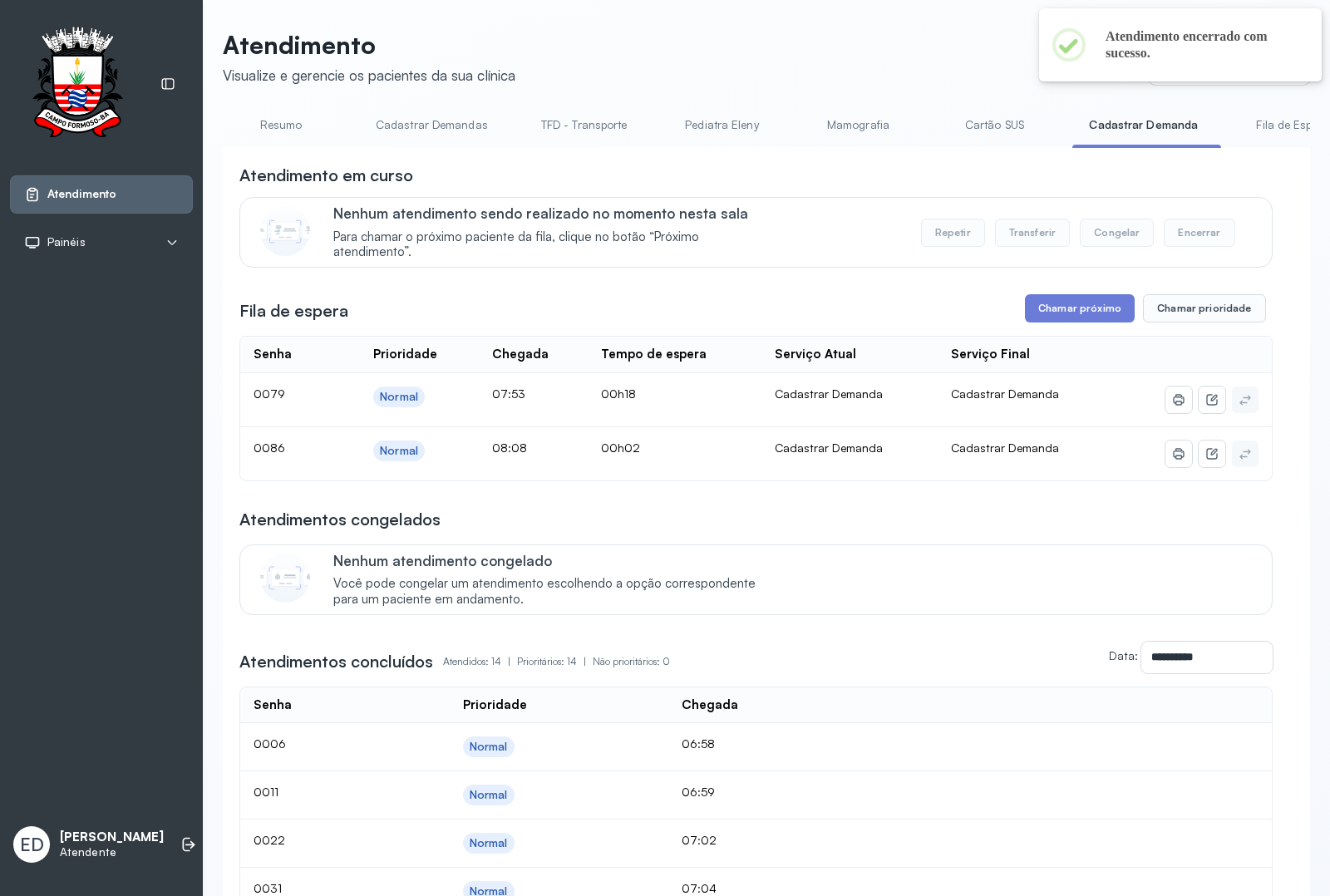
click at [281, 121] on link "Resumo" at bounding box center [280, 125] width 117 height 27
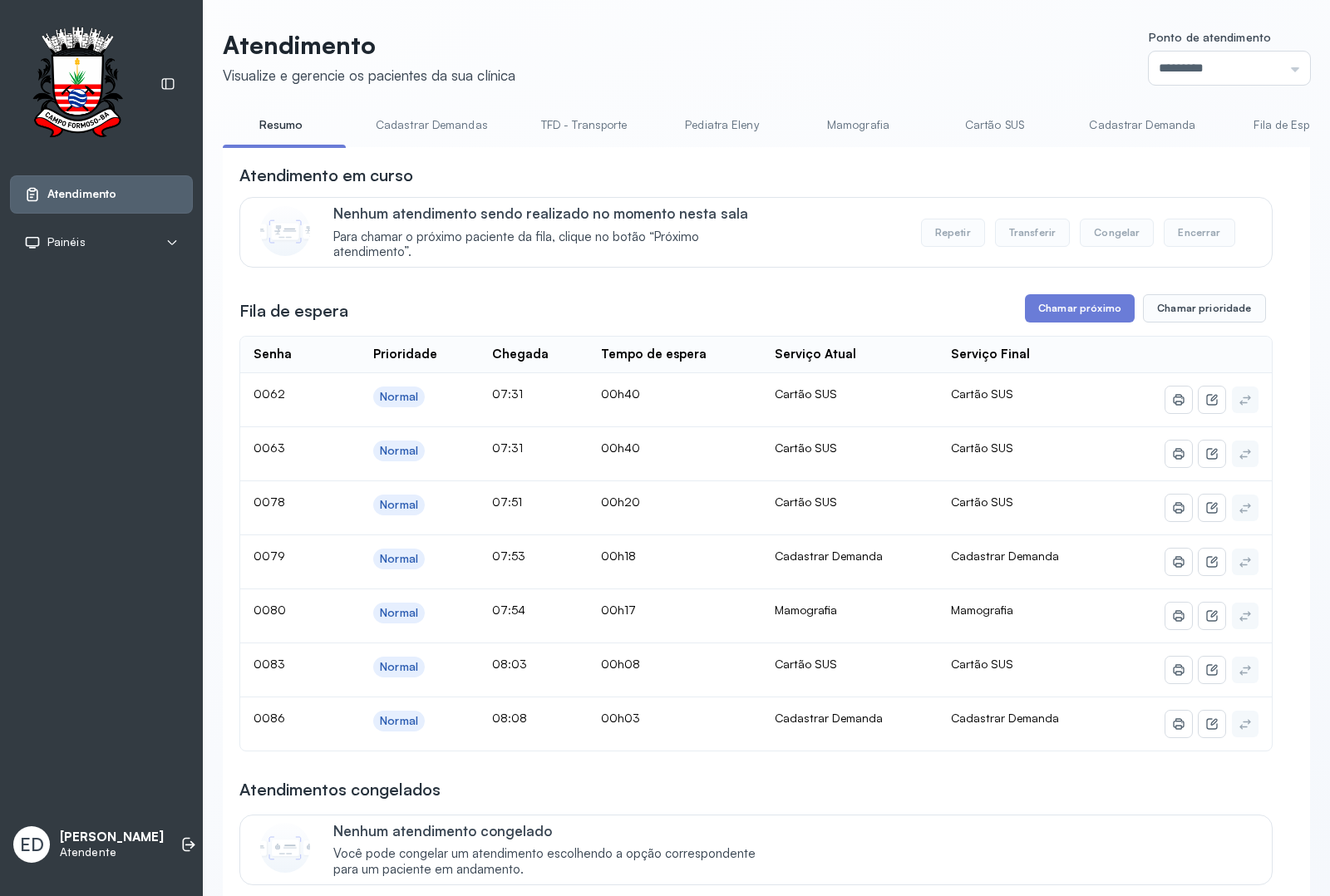
click at [1174, 122] on link "Cadastrar Demanda" at bounding box center [1142, 125] width 140 height 27
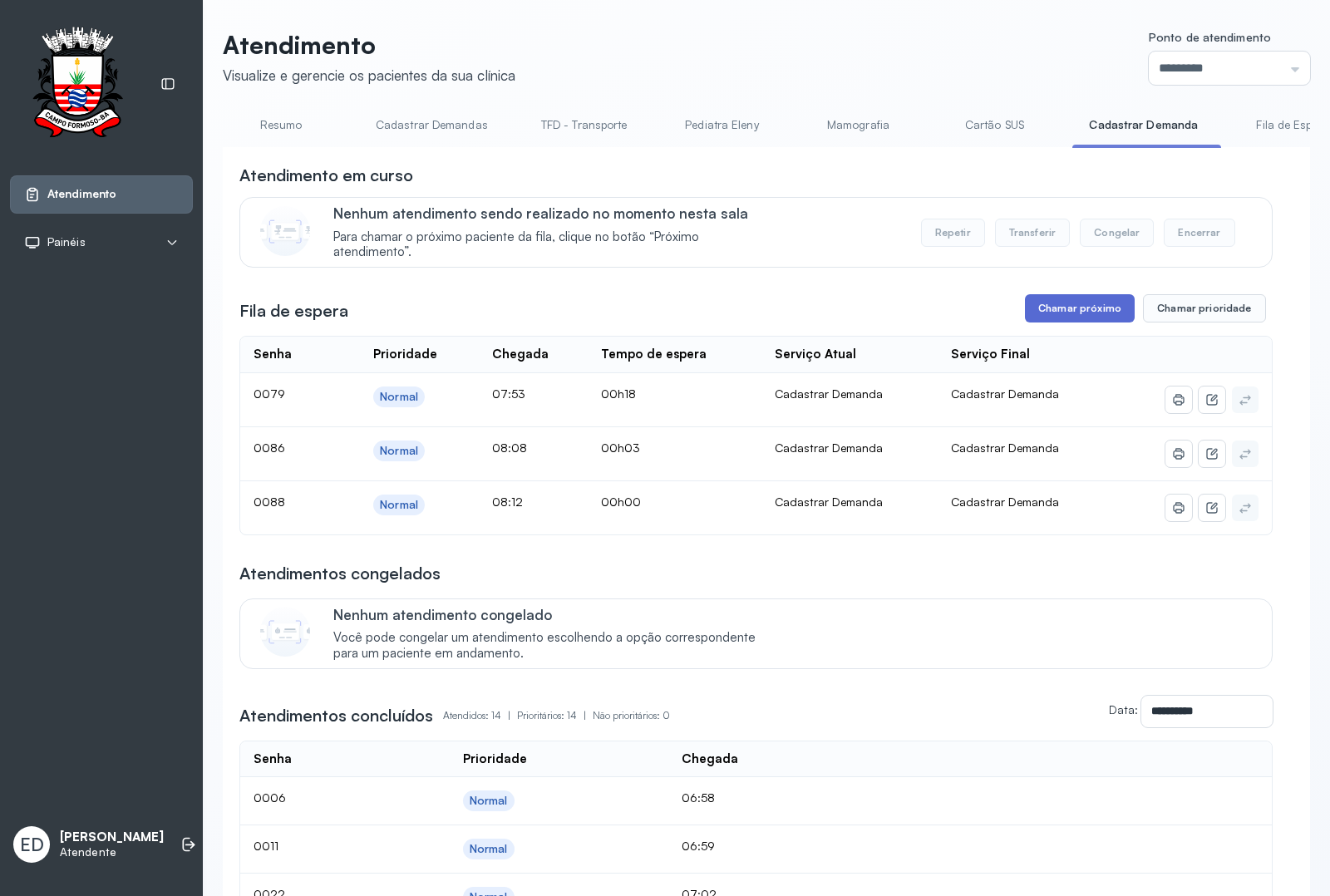
click at [1077, 320] on button "Chamar próximo" at bounding box center [1080, 308] width 110 height 28
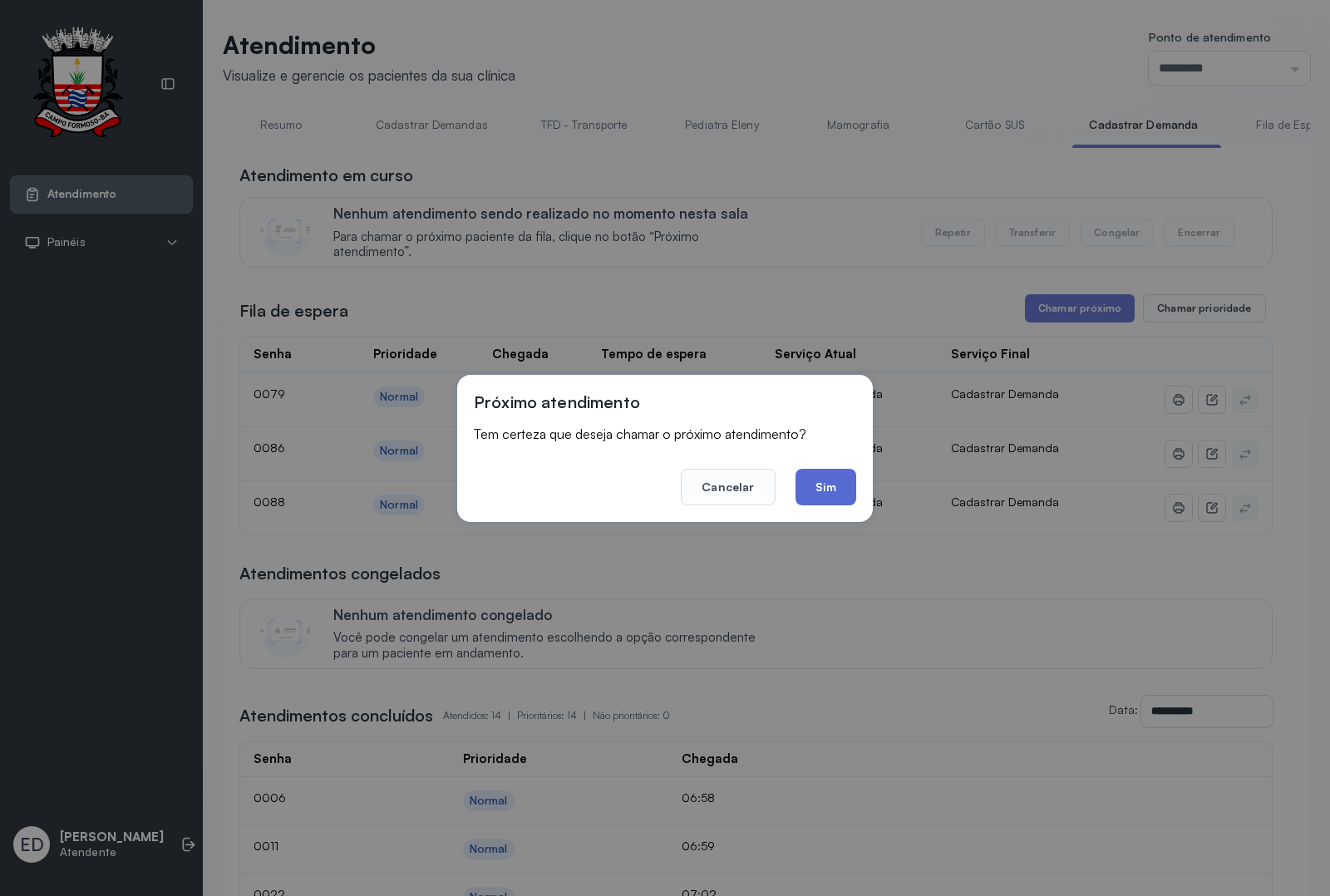
click at [820, 491] on button "Sim" at bounding box center [825, 487] width 61 height 37
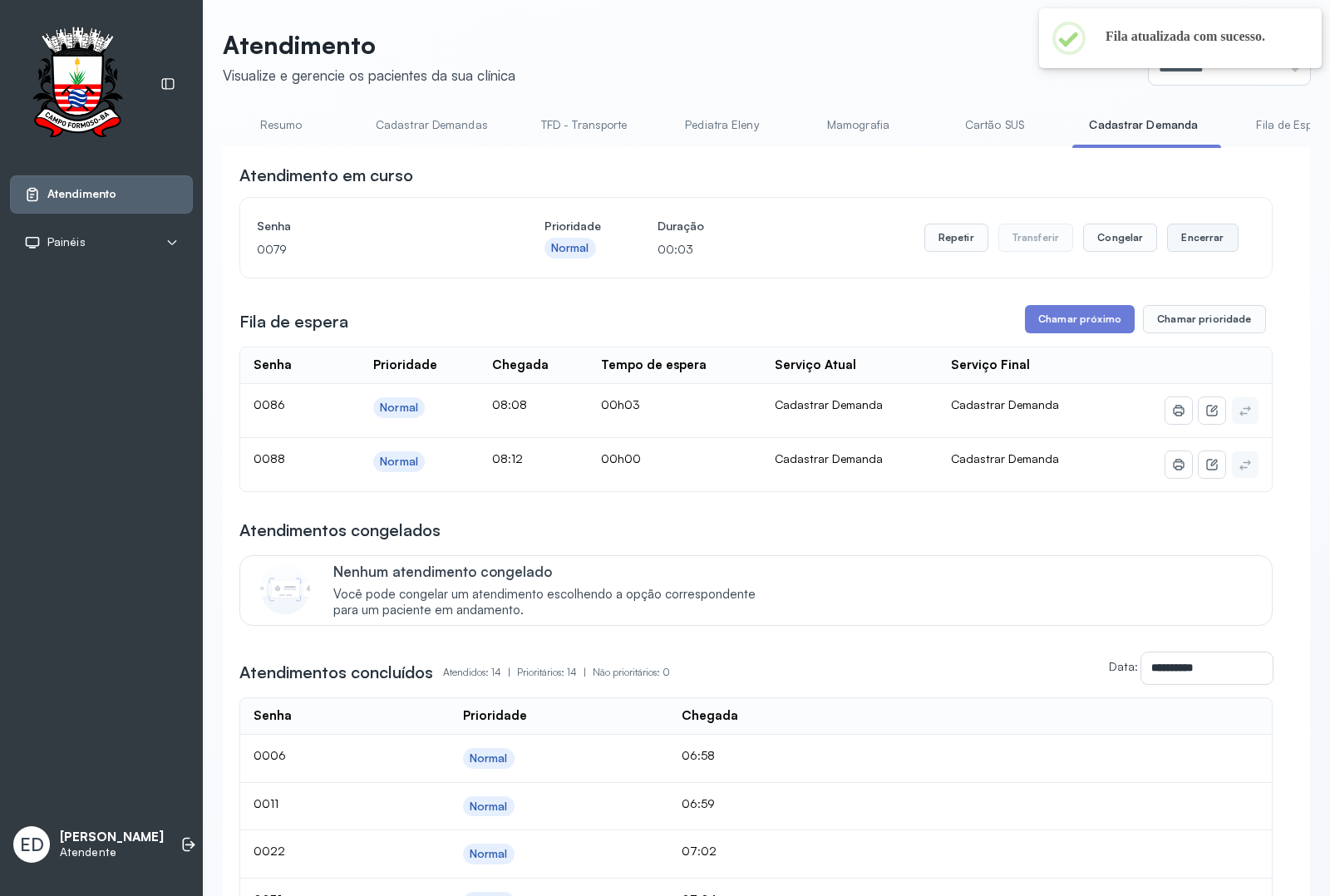
click at [1167, 231] on button "Encerrar" at bounding box center [1202, 237] width 71 height 28
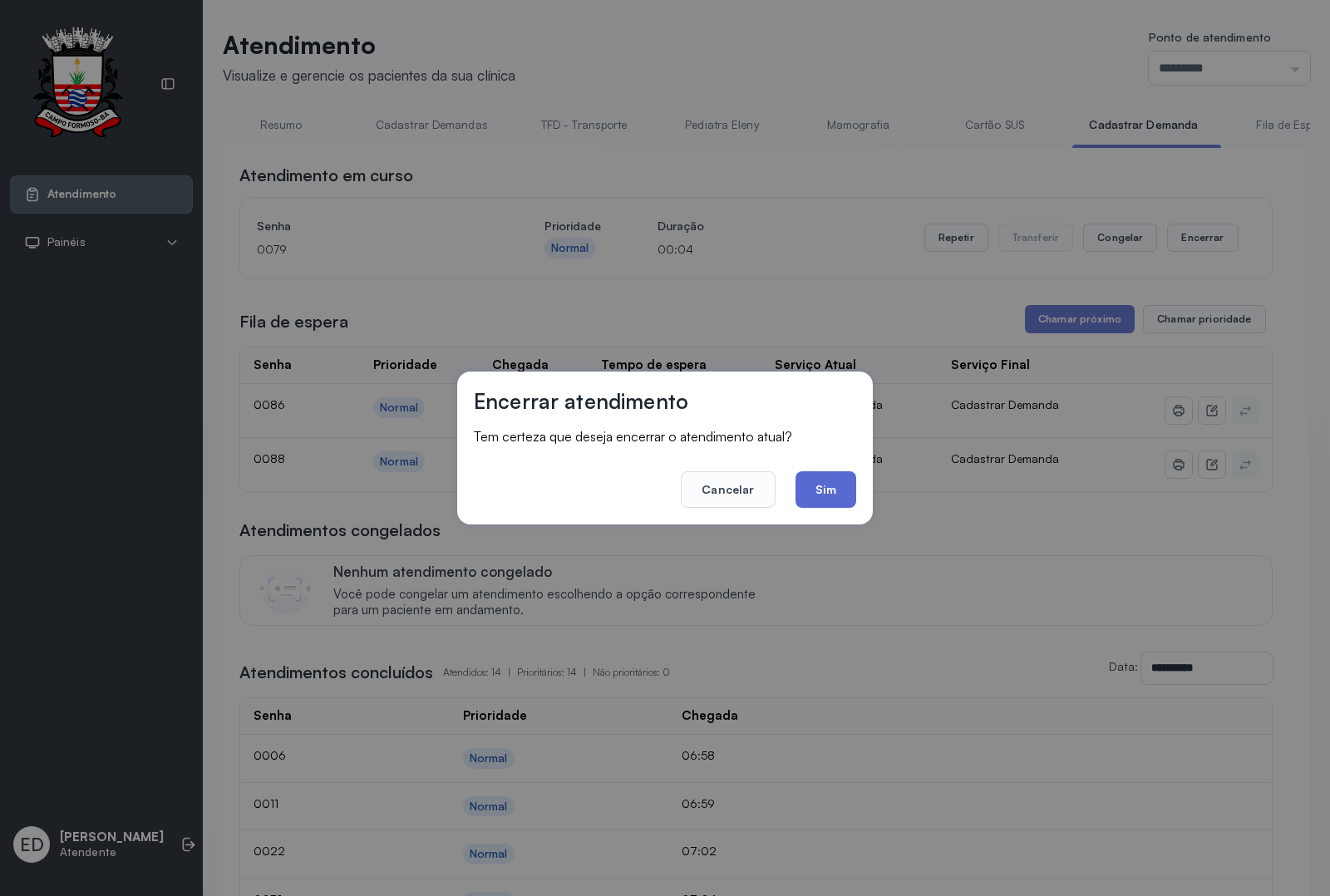
click at [815, 489] on button "Sim" at bounding box center [825, 489] width 61 height 37
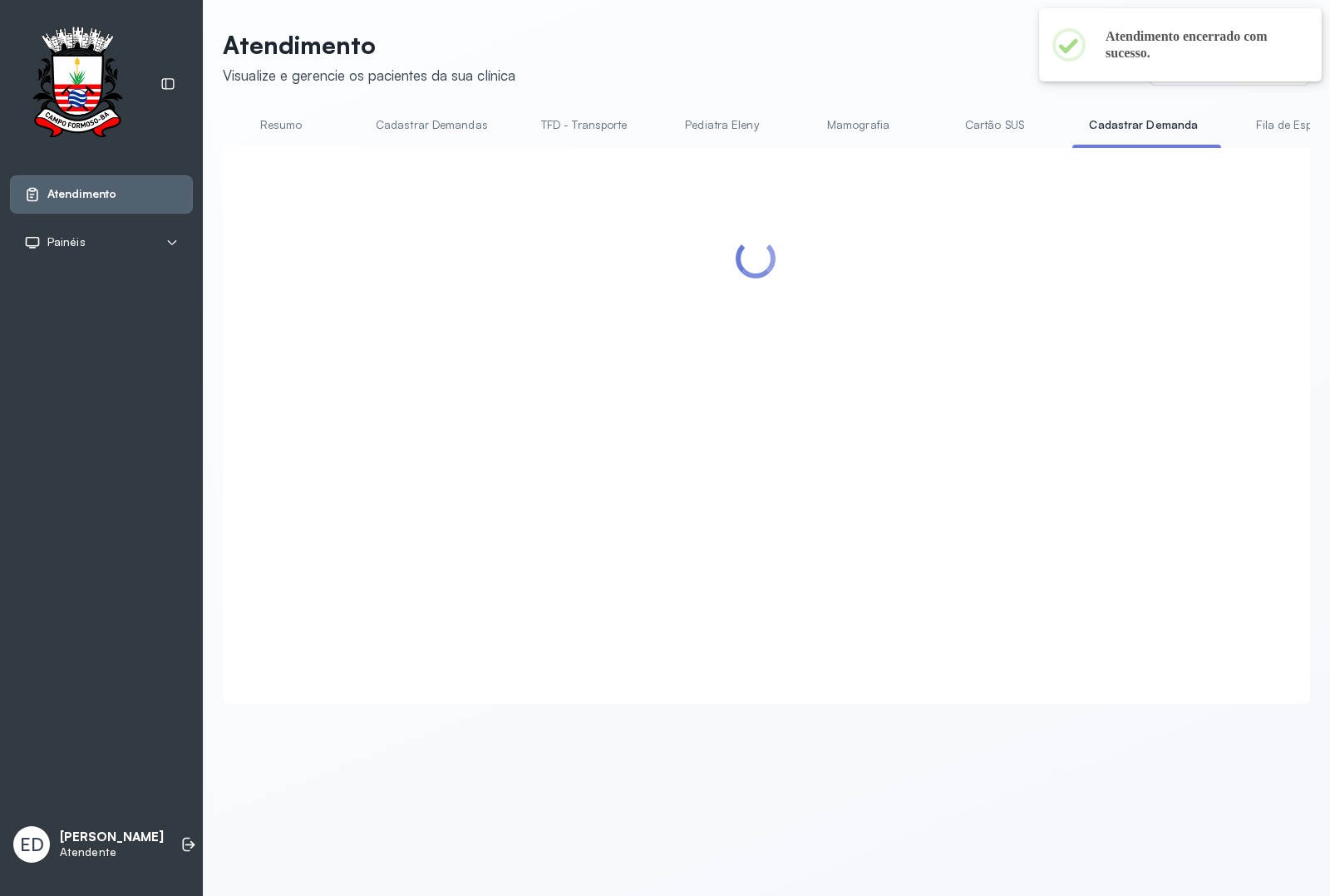
click at [816, 47] on header "Atendimento Visualize e gerencie os pacientes da sua clínica Ponto de atendimen…" at bounding box center [766, 57] width 1088 height 55
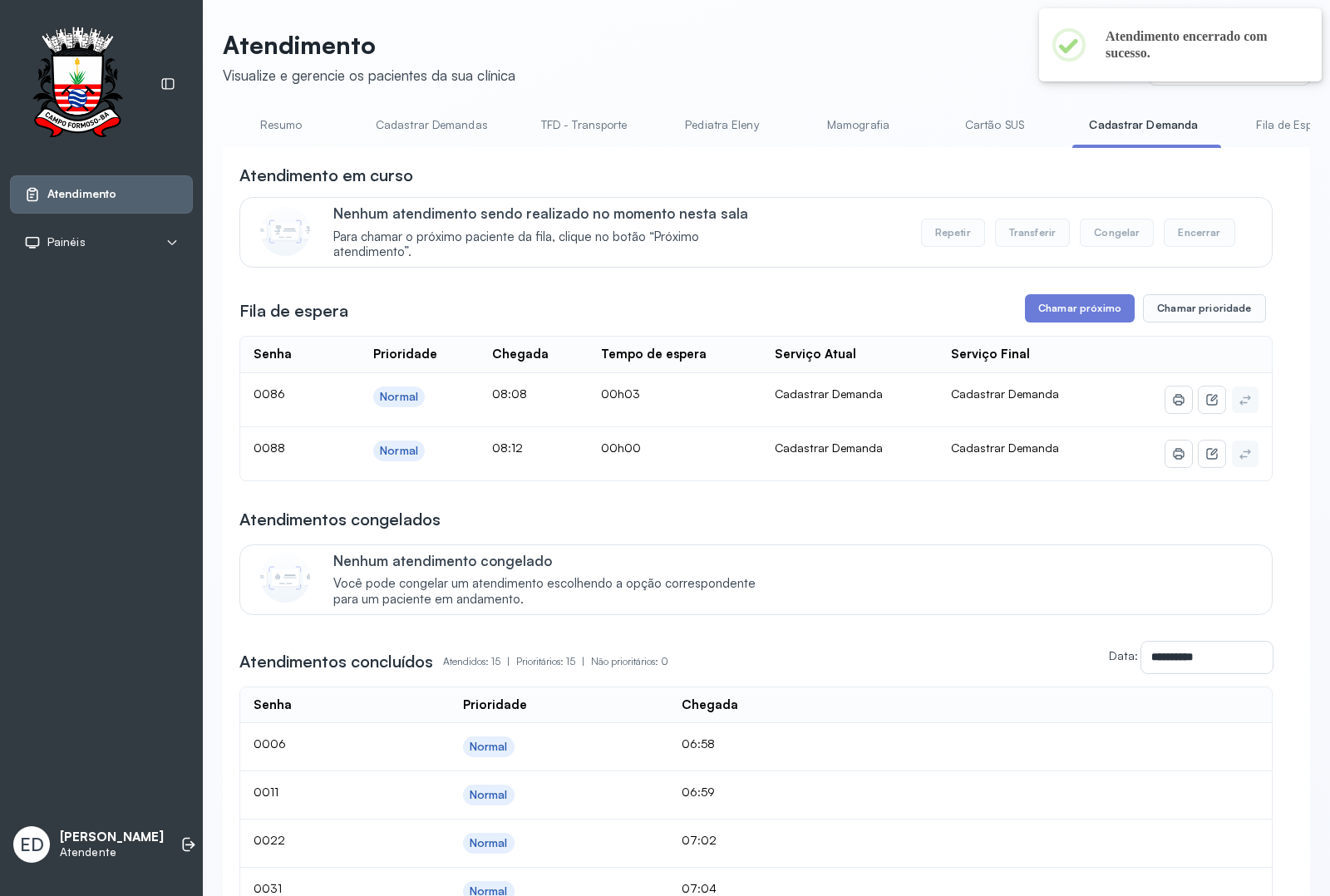
click at [816, 47] on header "Atendimento Visualize e gerencie os pacientes da sua clínica Ponto de atendimen…" at bounding box center [766, 57] width 1088 height 55
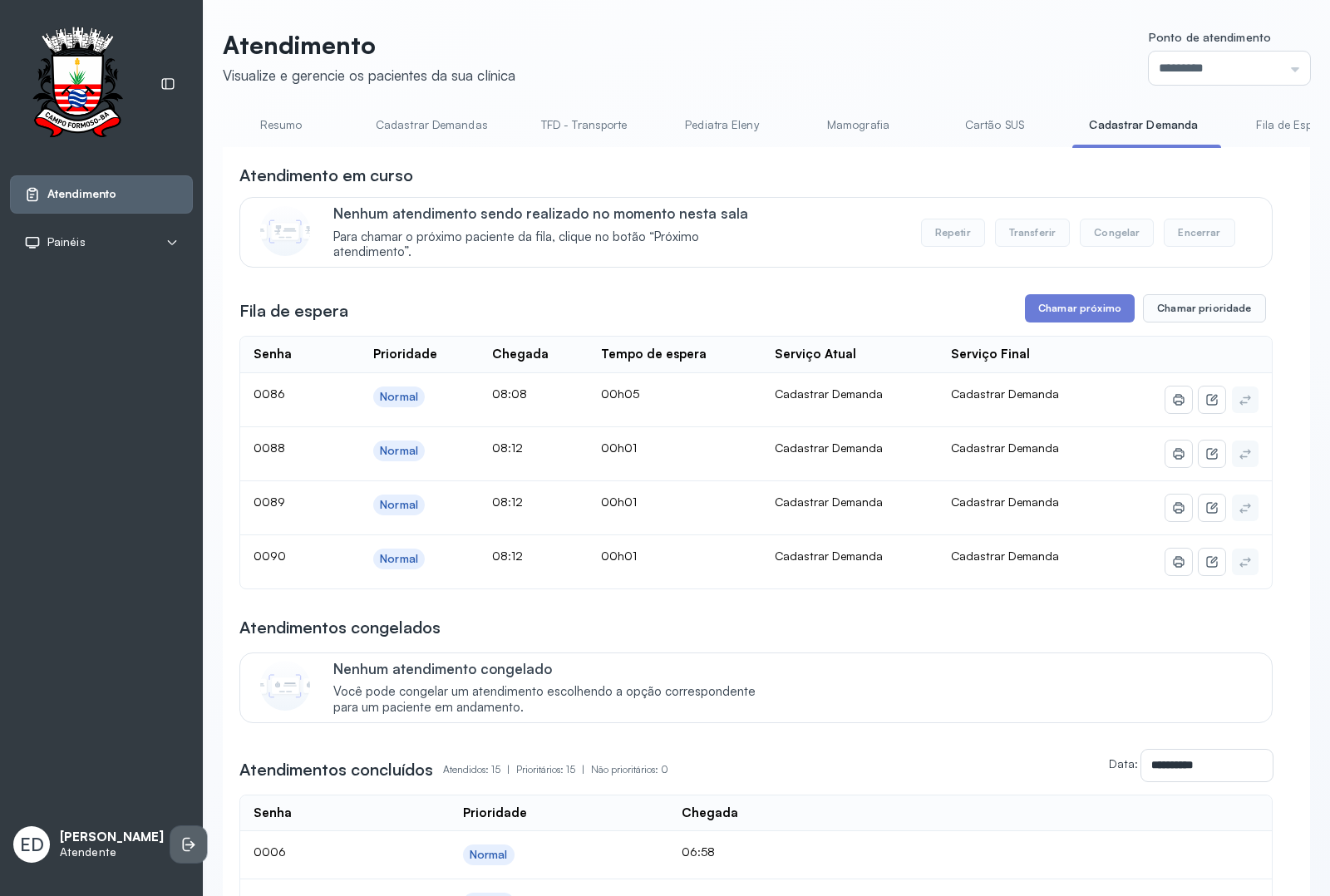
click at [186, 841] on icon at bounding box center [191, 844] width 10 height 7
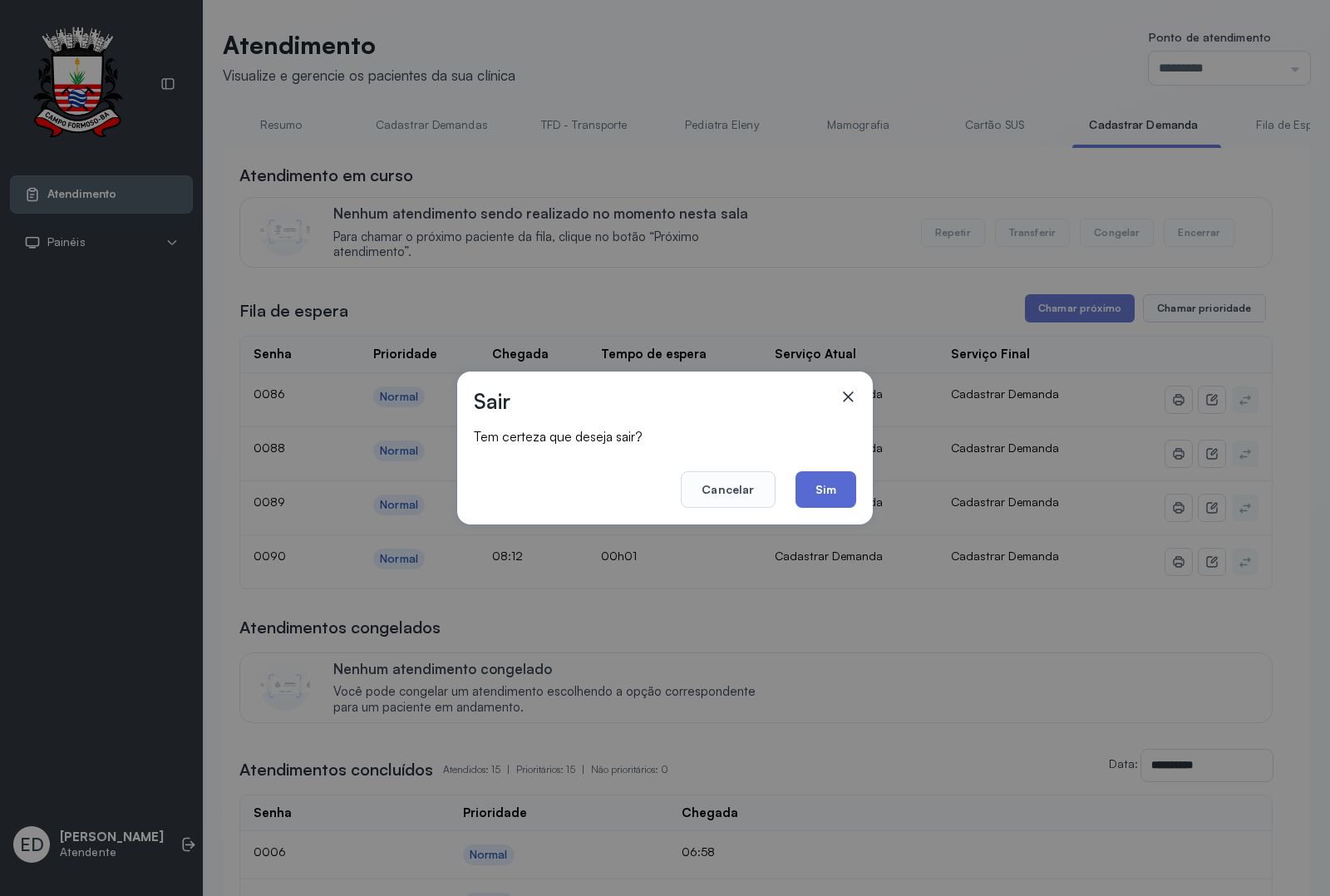
click at [820, 487] on button "Sim" at bounding box center [825, 489] width 61 height 37
